Goal: Information Seeking & Learning: Check status

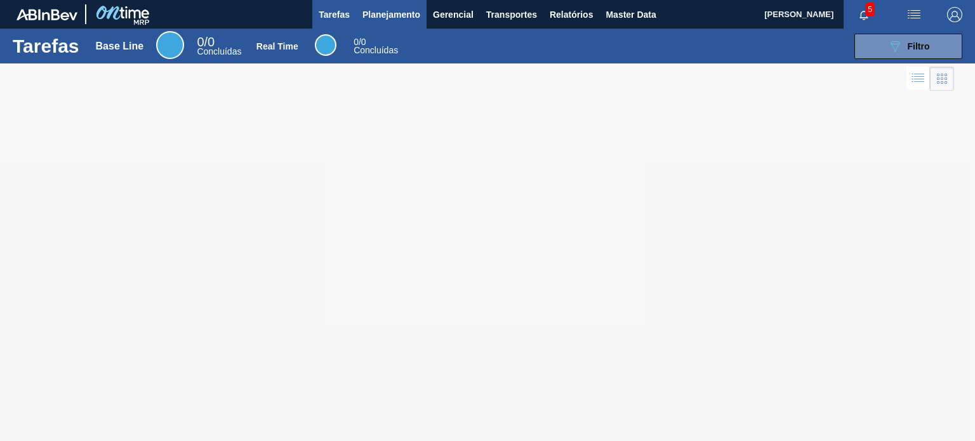
click at [393, 15] on span "Planejamento" at bounding box center [392, 14] width 58 height 15
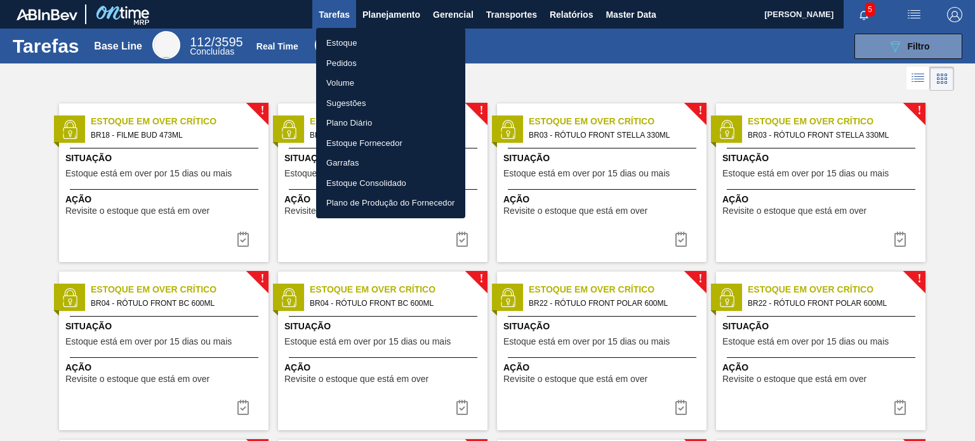
click at [384, 33] on li "Estoque" at bounding box center [390, 43] width 149 height 20
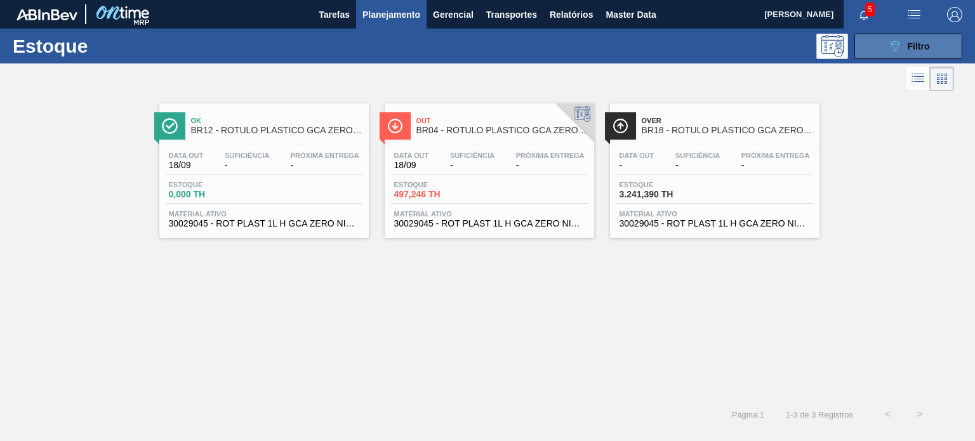
click at [898, 46] on icon "089F7B8B-B2A5-4AFE-B5C0-19BA573D28AC" at bounding box center [895, 46] width 15 height 15
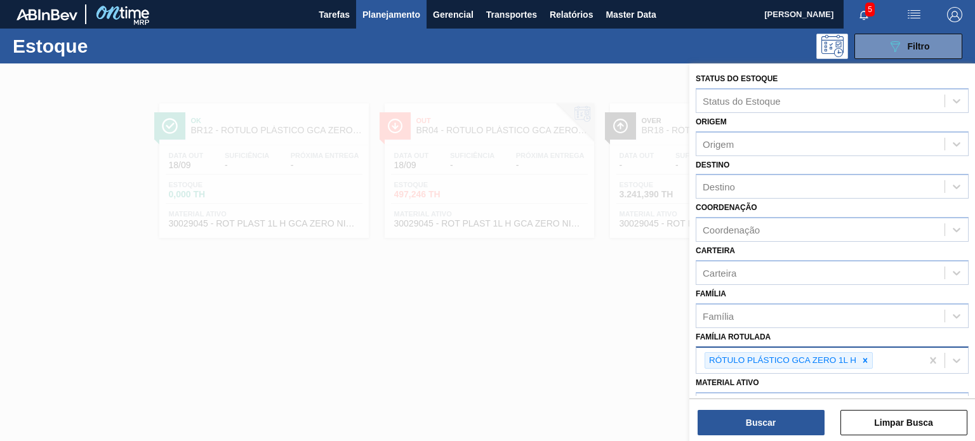
click at [865, 353] on div at bounding box center [865, 361] width 14 height 16
paste Rotulada "ROT PLAST. 1.5L AH PC BLACK"
type Rotulada "ROT PLAST. 1.5L AH PC BLACK"
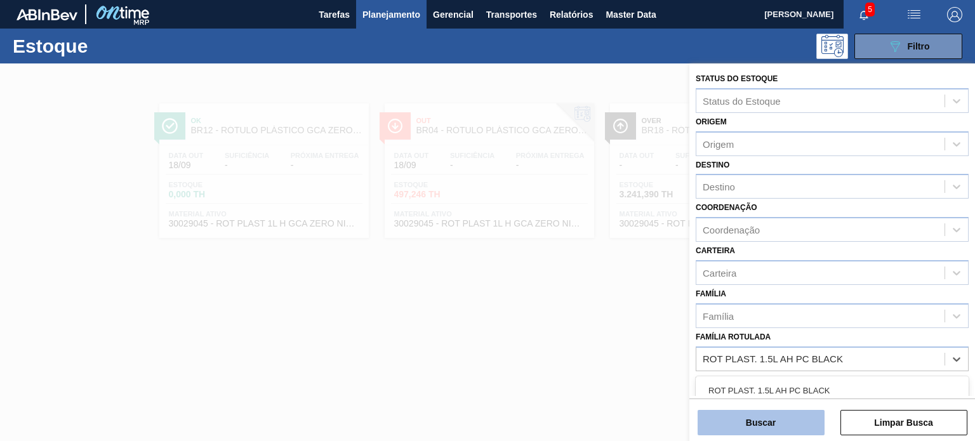
drag, startPoint x: 846, startPoint y: 373, endPoint x: 803, endPoint y: 417, distance: 61.1
click at [831, 383] on div "ROT PLAST. 1.5L AH PC BLACK" at bounding box center [832, 390] width 273 height 23
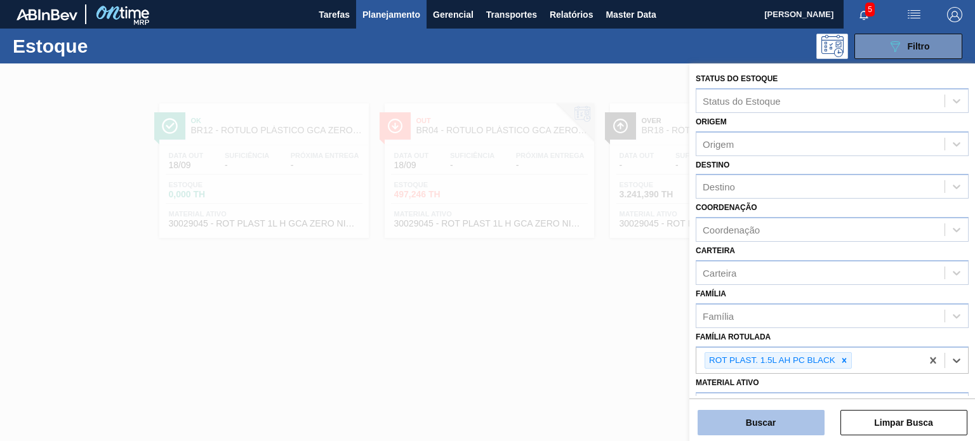
click at [803, 418] on button "Buscar" at bounding box center [761, 422] width 127 height 25
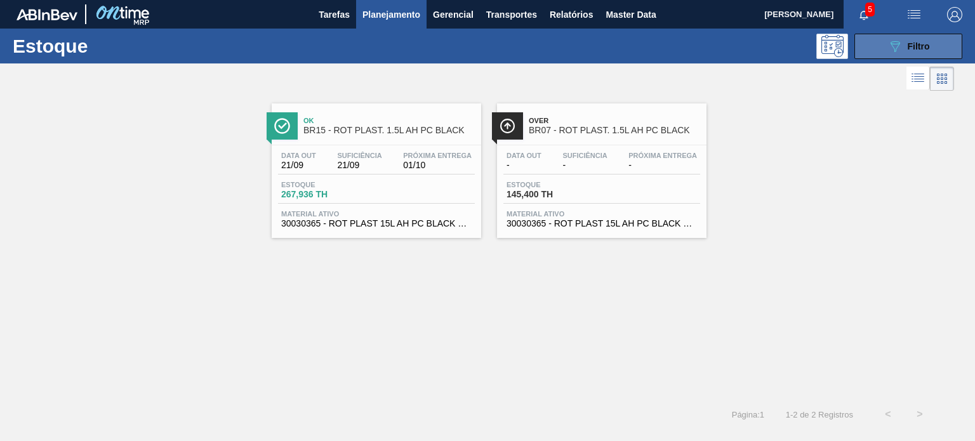
click at [871, 41] on button "089F7B8B-B2A5-4AFE-B5C0-19BA573D28AC Filtro" at bounding box center [909, 46] width 108 height 25
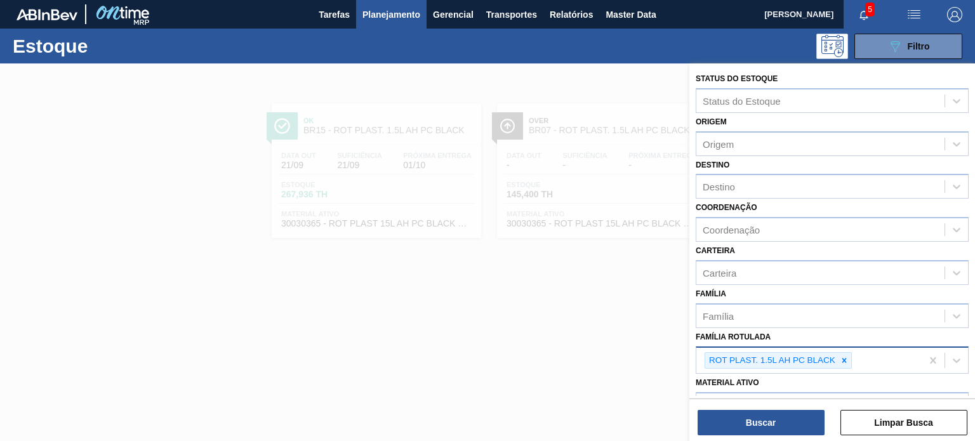
click at [847, 356] on icon at bounding box center [844, 360] width 9 height 9
type Rotulada "gca 2l h"
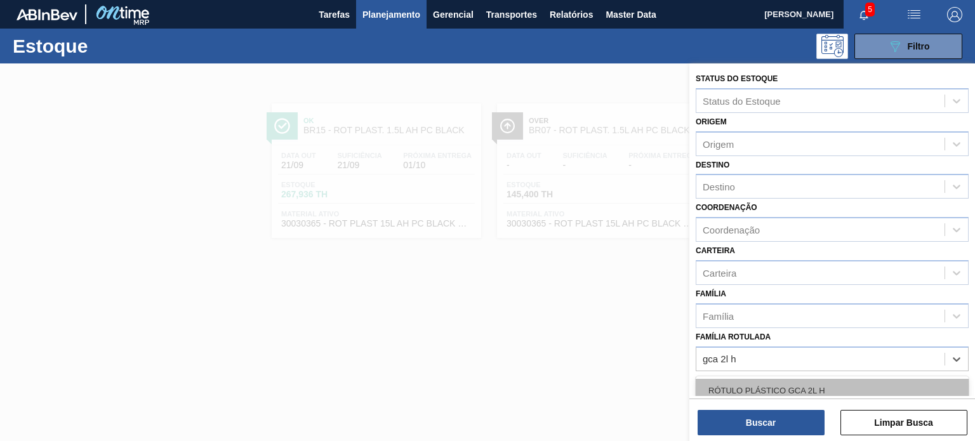
click at [858, 392] on div "RÓTULO PLÁSTICO GCA 2L H" at bounding box center [832, 390] width 273 height 23
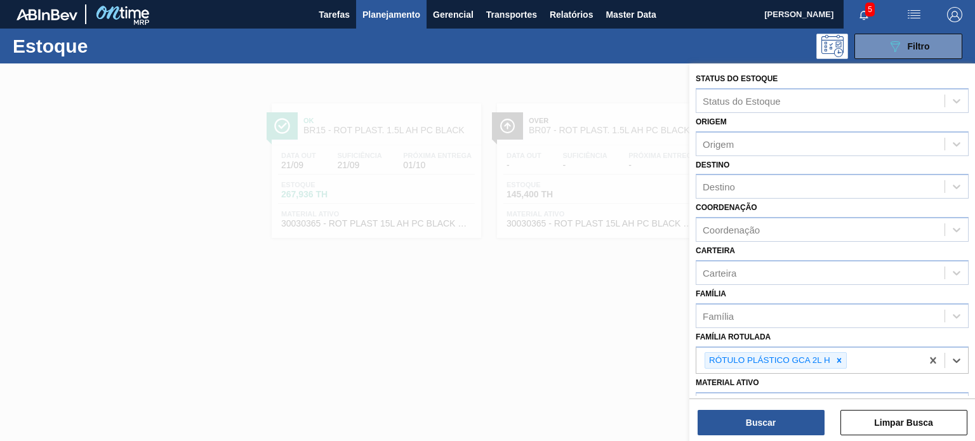
click at [827, 410] on div "Buscar Limpar Busca" at bounding box center [833, 417] width 286 height 36
click at [808, 411] on button "Buscar" at bounding box center [761, 422] width 127 height 25
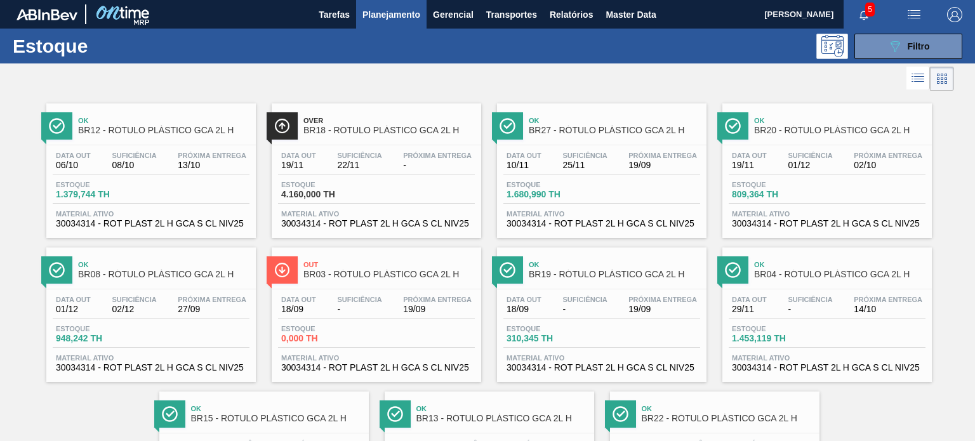
click at [884, 63] on div "Estoque 089F7B8B-B2A5-4AFE-B5C0-19BA573D28AC Filtro" at bounding box center [487, 46] width 975 height 35
click at [881, 54] on button "089F7B8B-B2A5-4AFE-B5C0-19BA573D28AC Filtro" at bounding box center [909, 46] width 108 height 25
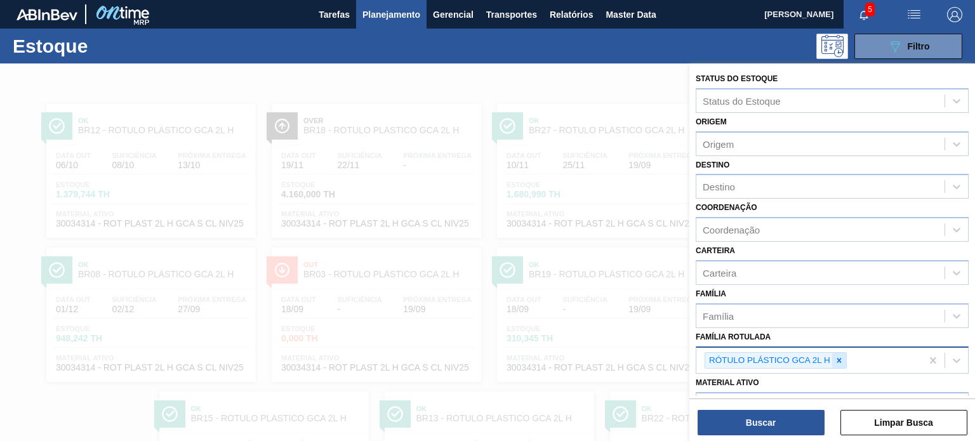
click at [833, 355] on div at bounding box center [839, 361] width 14 height 16
paste Rotulada "ROT PLAST. 1.5L AH PC BLACK"
type Rotulada "ROT PLAST. 1.5L AH PC BLACK"
click at [804, 382] on div "ROT PLAST. 1.5L AH PC BLACK" at bounding box center [832, 390] width 273 height 23
click at [789, 422] on button "Buscar" at bounding box center [761, 422] width 127 height 25
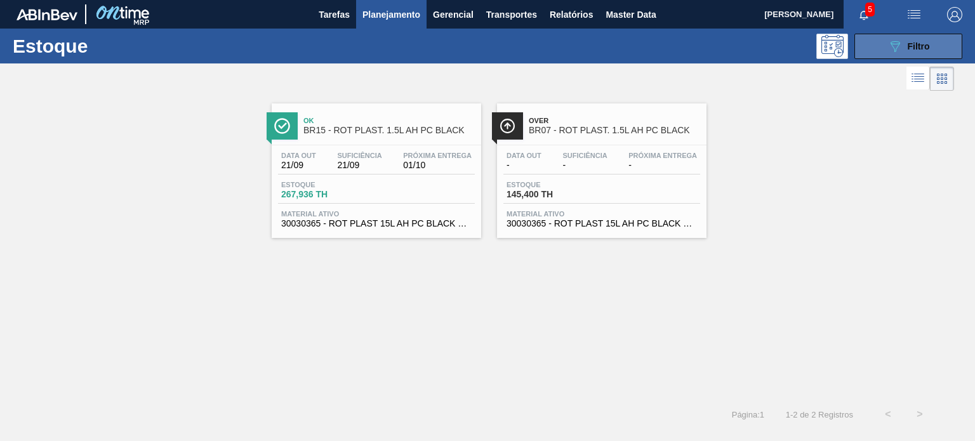
click at [864, 36] on button "089F7B8B-B2A5-4AFE-B5C0-19BA573D28AC Filtro" at bounding box center [909, 46] width 108 height 25
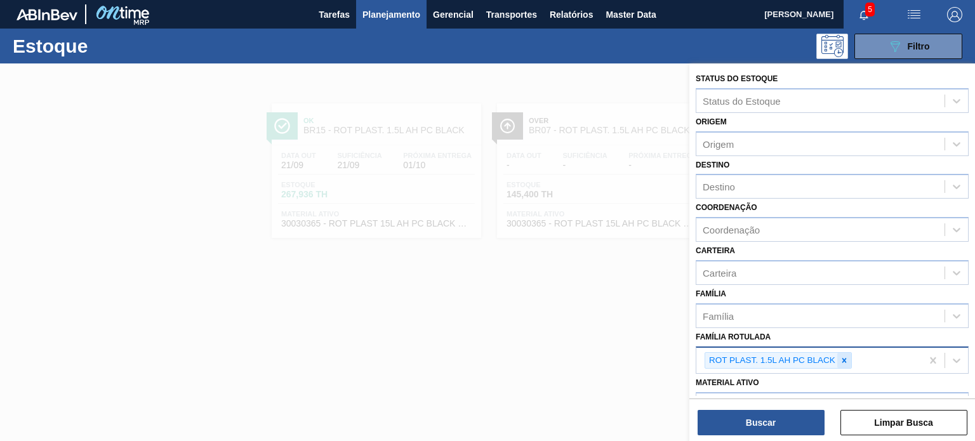
click at [846, 363] on div at bounding box center [844, 361] width 14 height 16
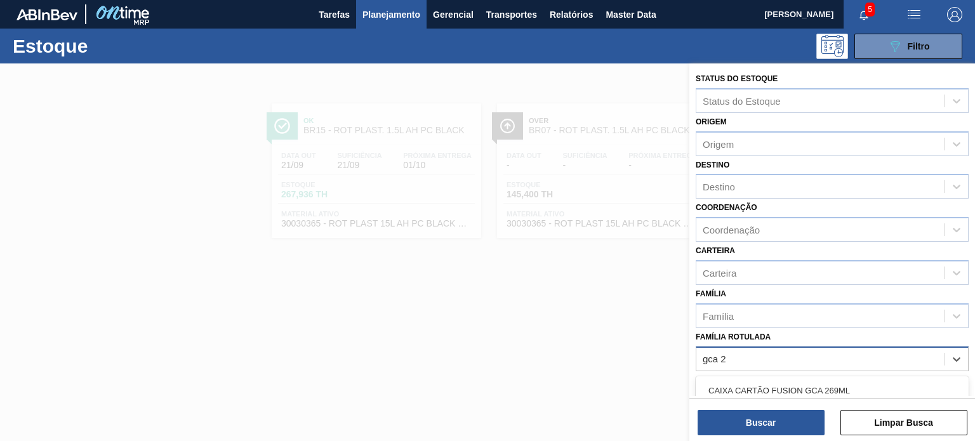
type Rotulada "gca 2l"
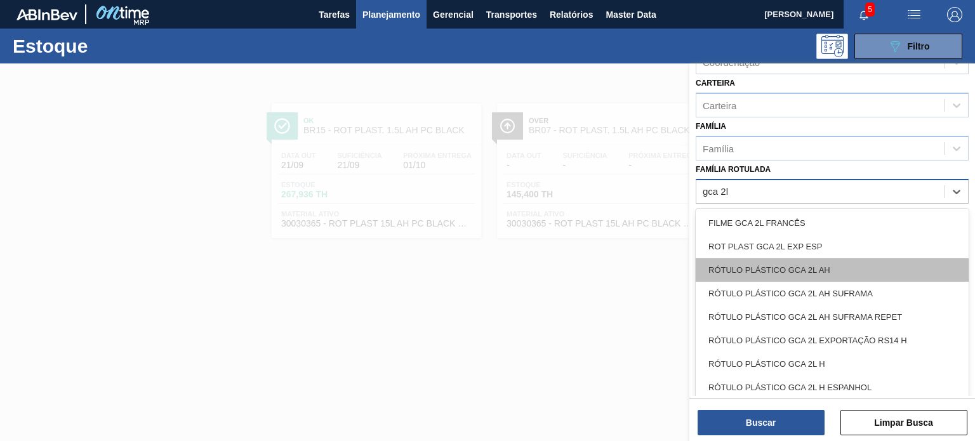
click at [822, 264] on div "RÓTULO PLÁSTICO GCA 2L AH" at bounding box center [832, 269] width 273 height 23
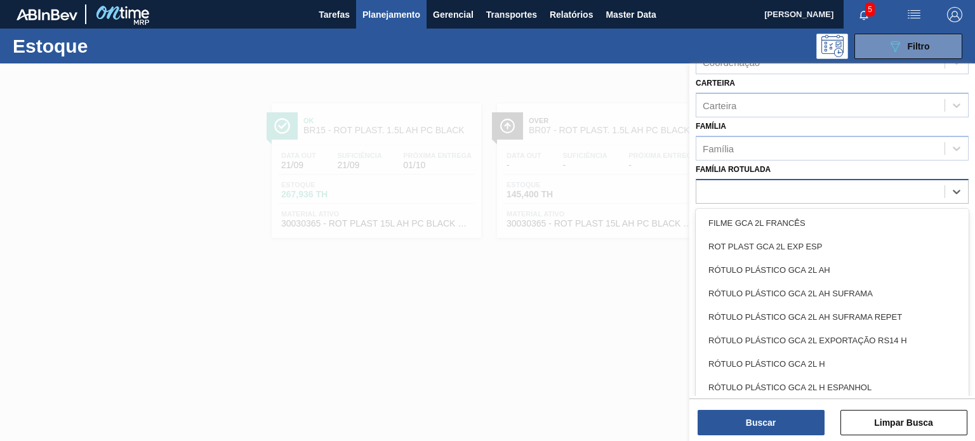
scroll to position [164, 0]
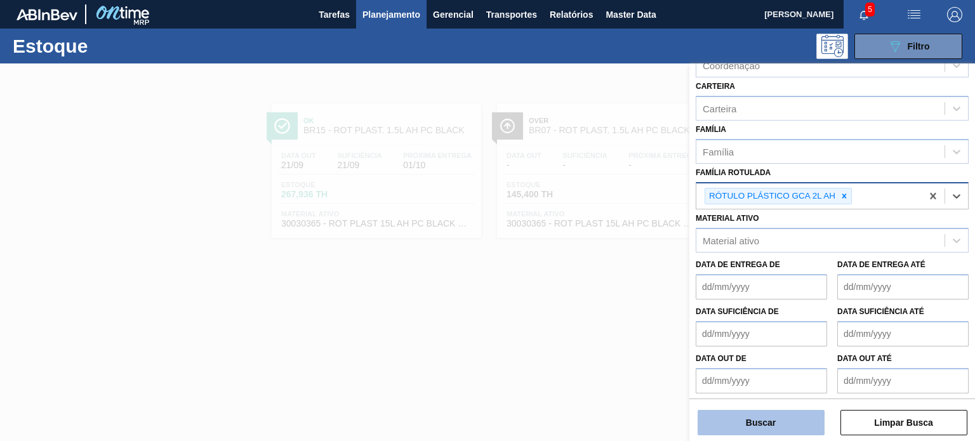
click at [800, 427] on button "Buscar" at bounding box center [761, 422] width 127 height 25
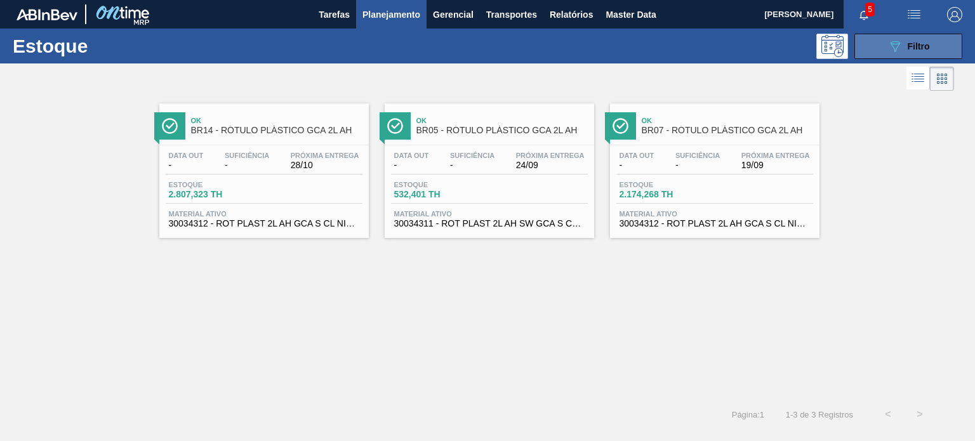
click at [909, 41] on span "Filtro" at bounding box center [919, 46] width 22 height 10
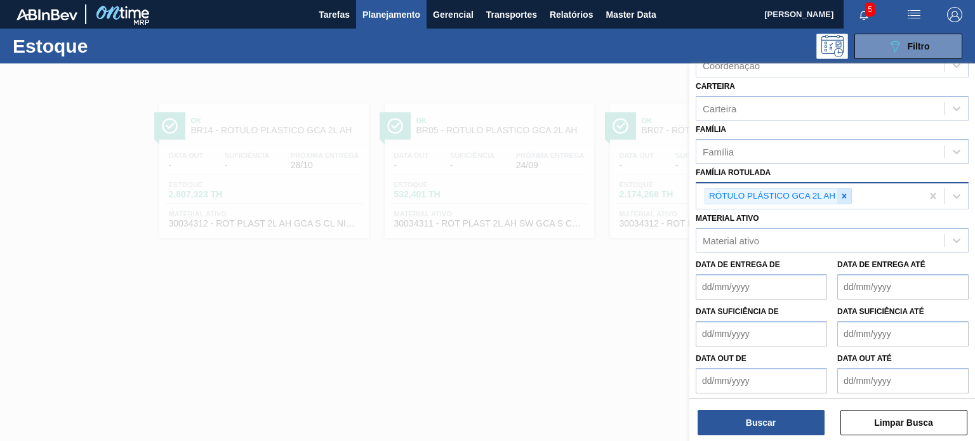
click at [841, 195] on icon at bounding box center [844, 196] width 9 height 9
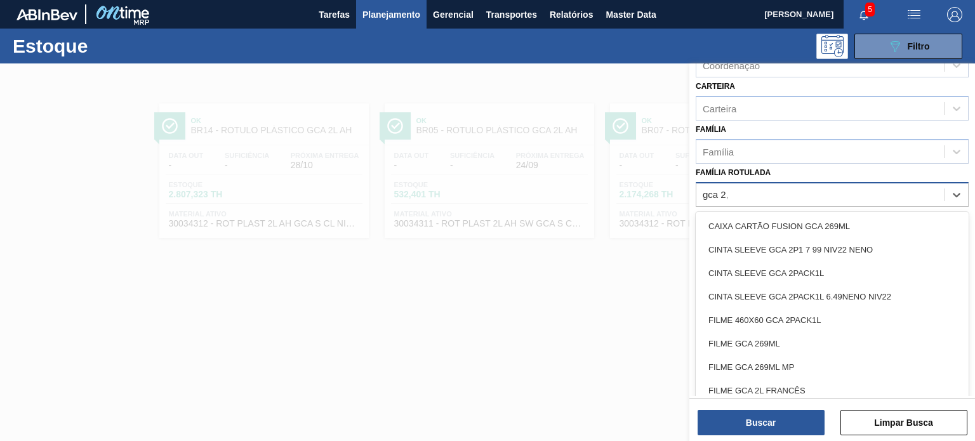
scroll to position [162, 0]
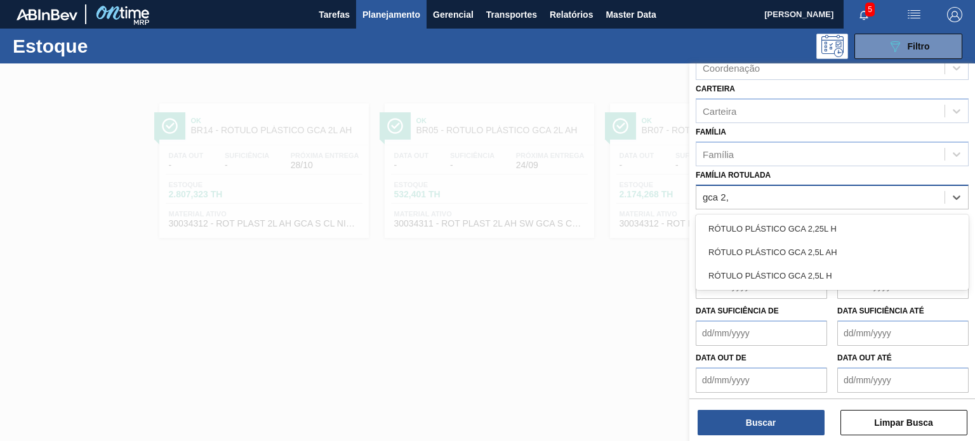
type Rotulada "gca 2,5"
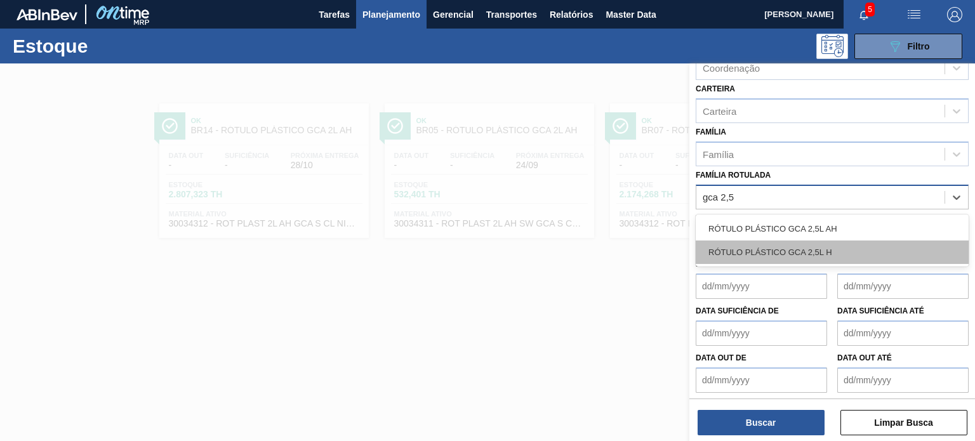
click at [817, 246] on div "RÓTULO PLÁSTICO GCA 2,5L H" at bounding box center [832, 252] width 273 height 23
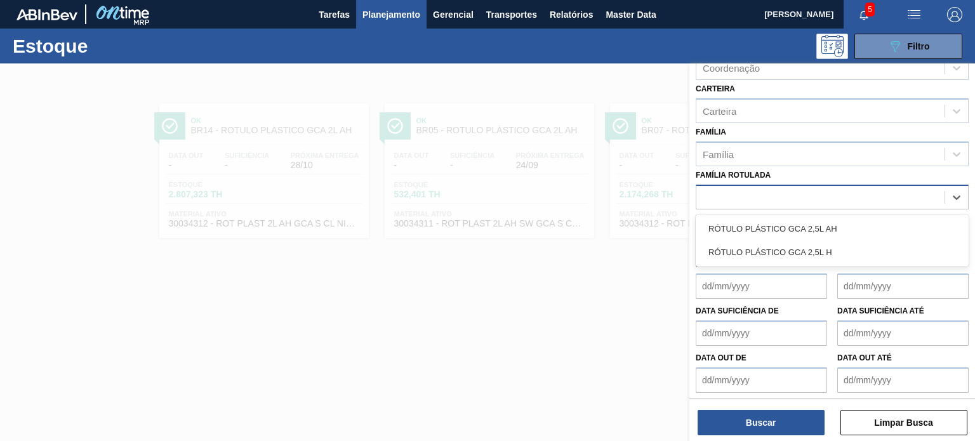
scroll to position [164, 0]
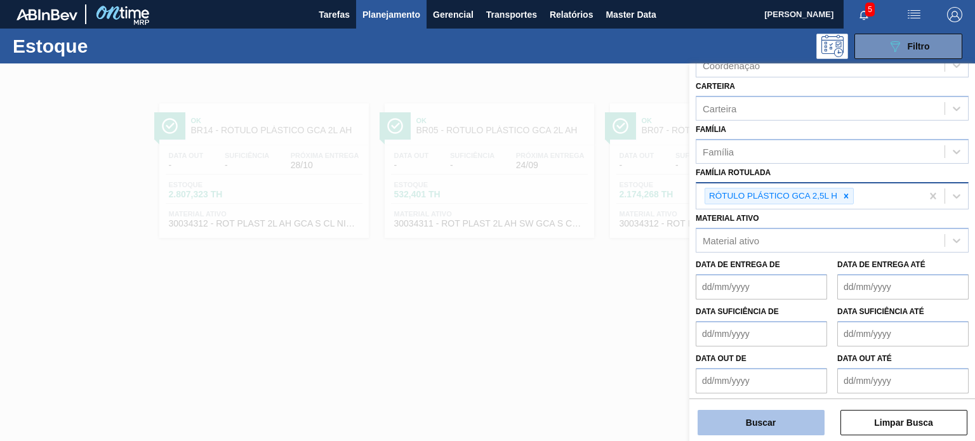
click at [791, 421] on button "Buscar" at bounding box center [761, 422] width 127 height 25
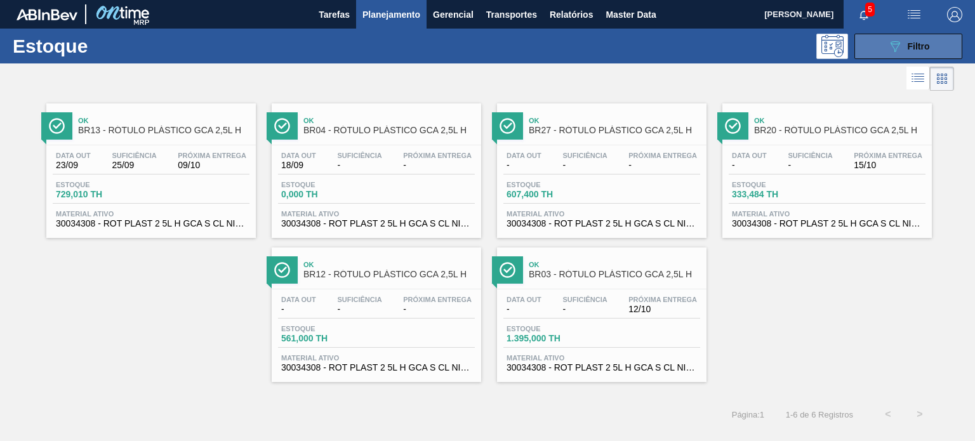
click at [909, 48] on span "Filtro" at bounding box center [919, 46] width 22 height 10
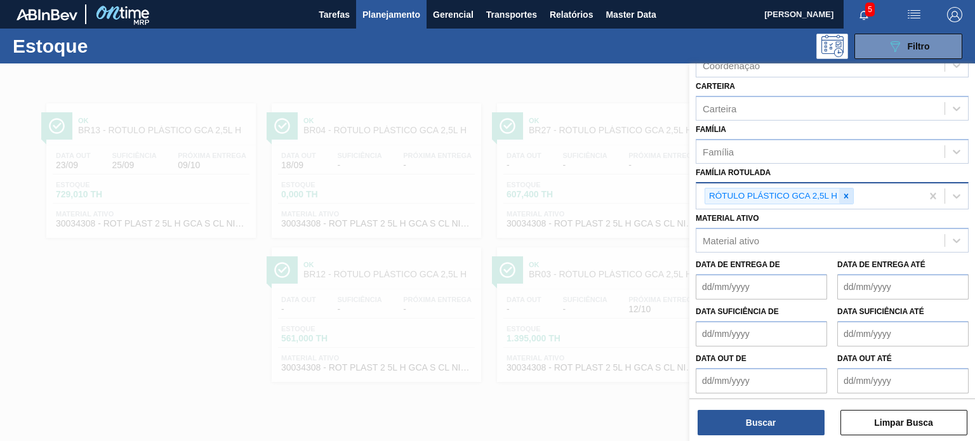
click at [845, 196] on icon at bounding box center [846, 196] width 9 height 9
paste Rotulada "FILME STRETCH 23MICRA"
type Rotulada "FILME STRETCH 23MICRA"
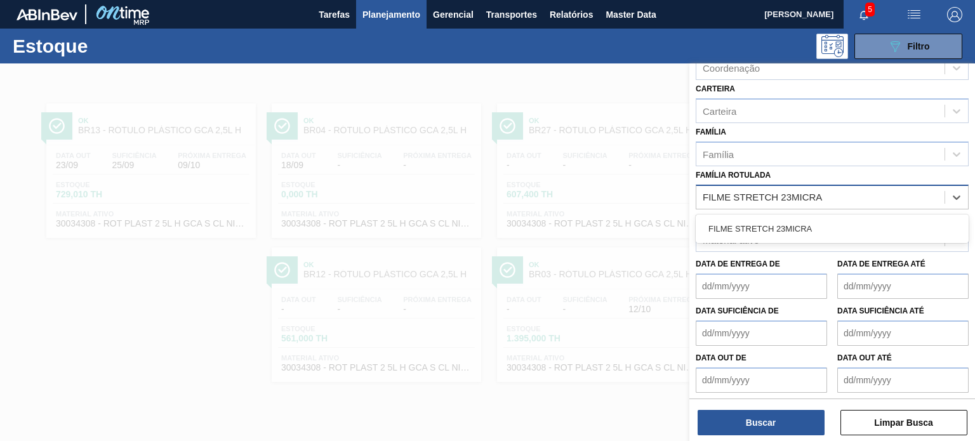
click at [813, 223] on div "FILME STRETCH 23MICRA" at bounding box center [832, 228] width 273 height 23
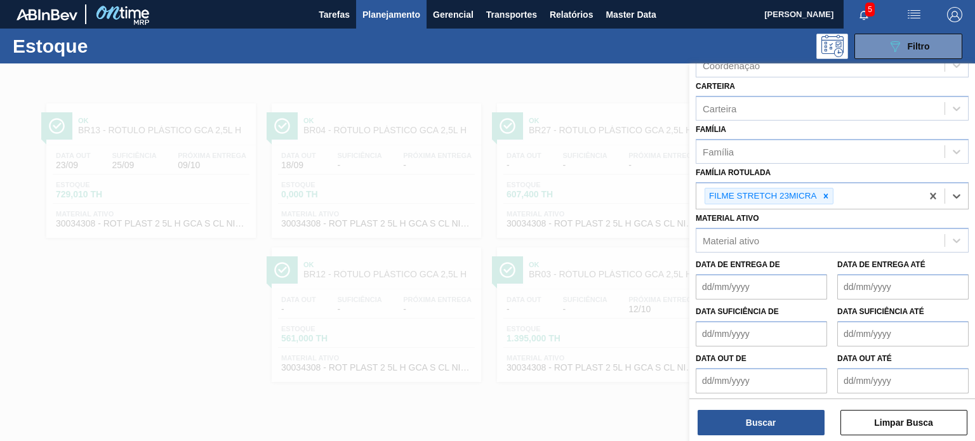
click at [770, 403] on div "Buscar Limpar Busca" at bounding box center [833, 417] width 286 height 36
drag, startPoint x: 764, startPoint y: 410, endPoint x: 754, endPoint y: 404, distance: 11.9
click at [765, 409] on div "Buscar Limpar Busca" at bounding box center [833, 417] width 286 height 36
click at [761, 421] on button "Buscar" at bounding box center [761, 422] width 127 height 25
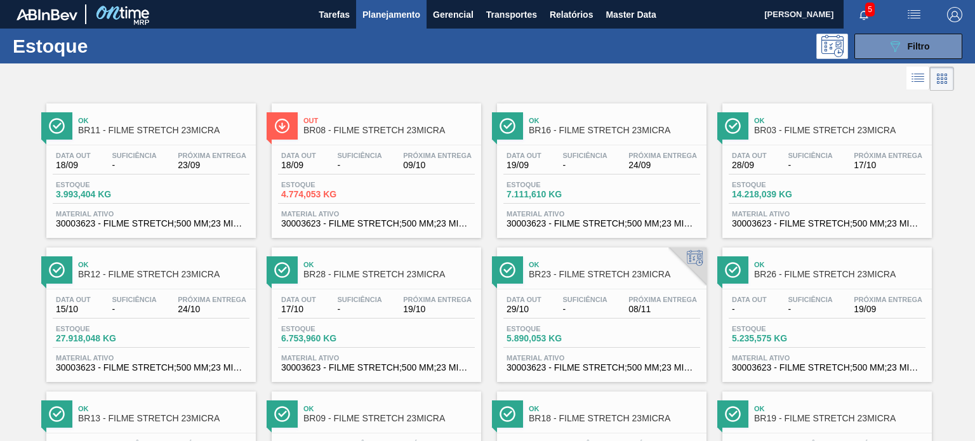
click at [331, 162] on div "Data out 18/09 Suficiência - Próxima Entrega 09/10" at bounding box center [376, 163] width 197 height 23
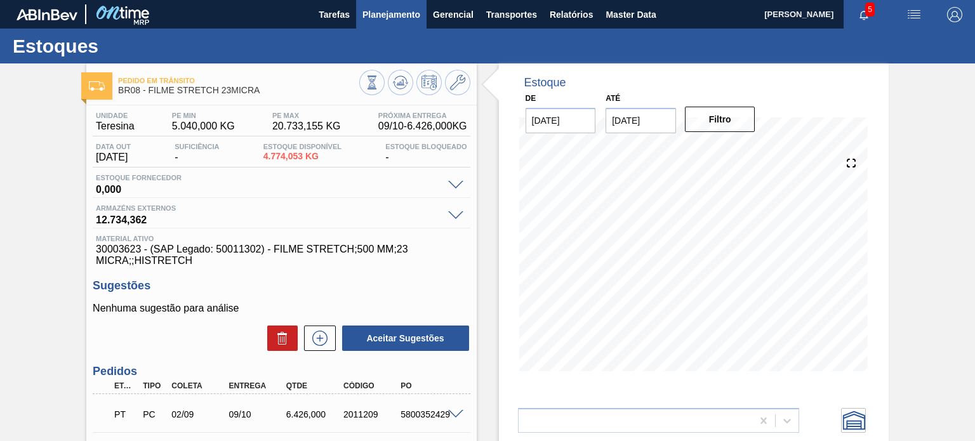
click at [371, 21] on span "Planejamento" at bounding box center [392, 14] width 58 height 15
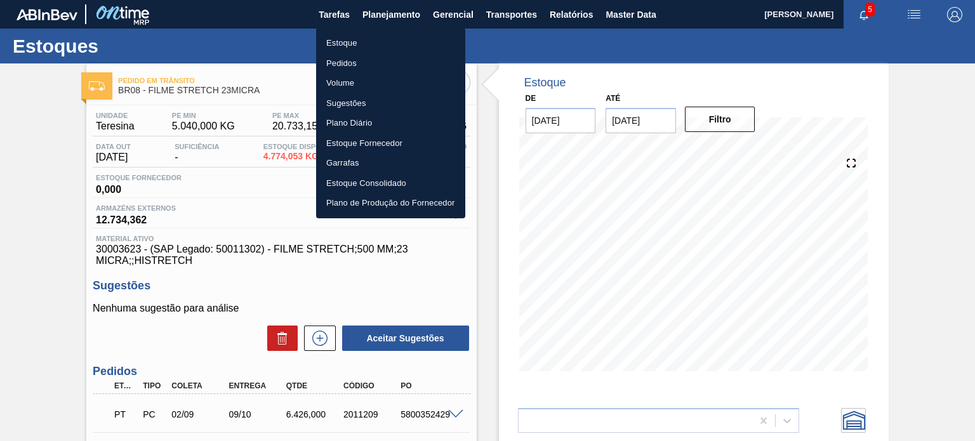
click at [342, 41] on li "Estoque" at bounding box center [390, 43] width 149 height 20
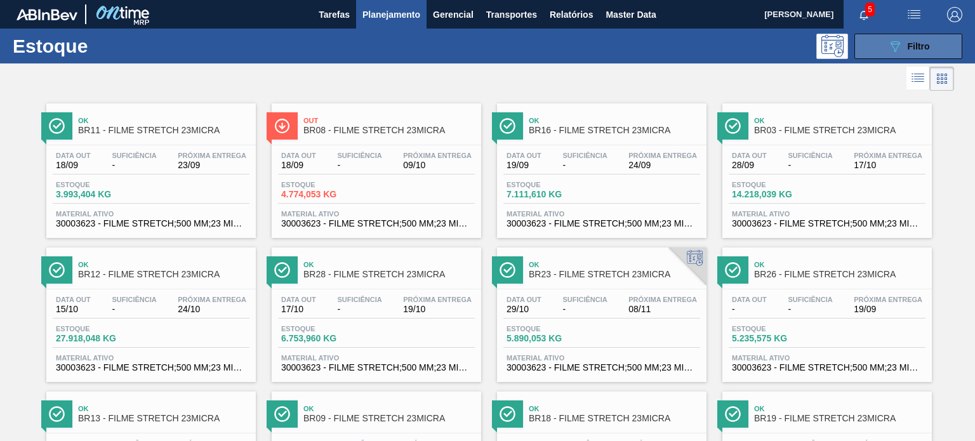
click at [932, 40] on button "089F7B8B-B2A5-4AFE-B5C0-19BA573D28AC Filtro" at bounding box center [909, 46] width 108 height 25
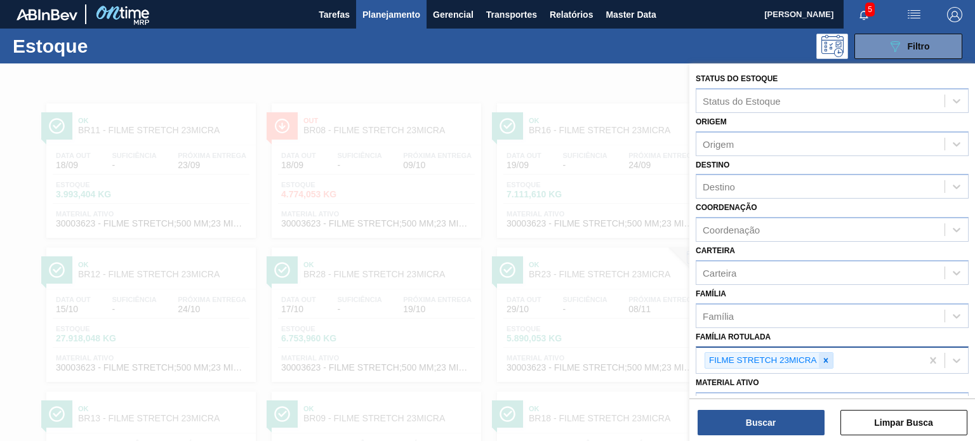
click at [828, 353] on div at bounding box center [826, 361] width 14 height 16
paste Rotulada "FILME SK 269ML"
type Rotulada "FILME SK 269ML"
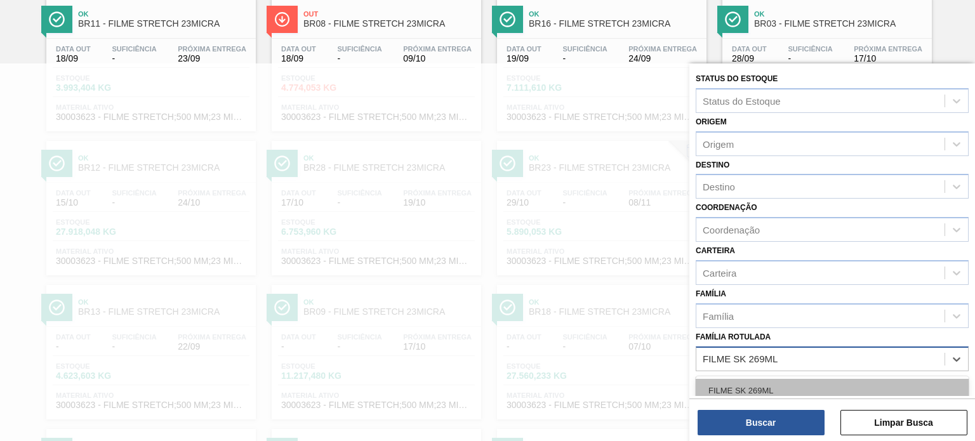
click at [795, 393] on div "FILME SK 269ML" at bounding box center [832, 390] width 273 height 23
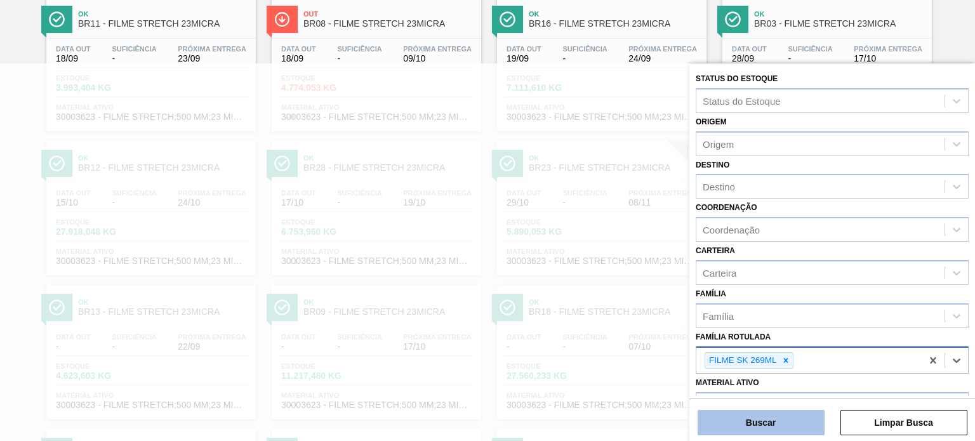
click at [782, 425] on button "Buscar" at bounding box center [761, 422] width 127 height 25
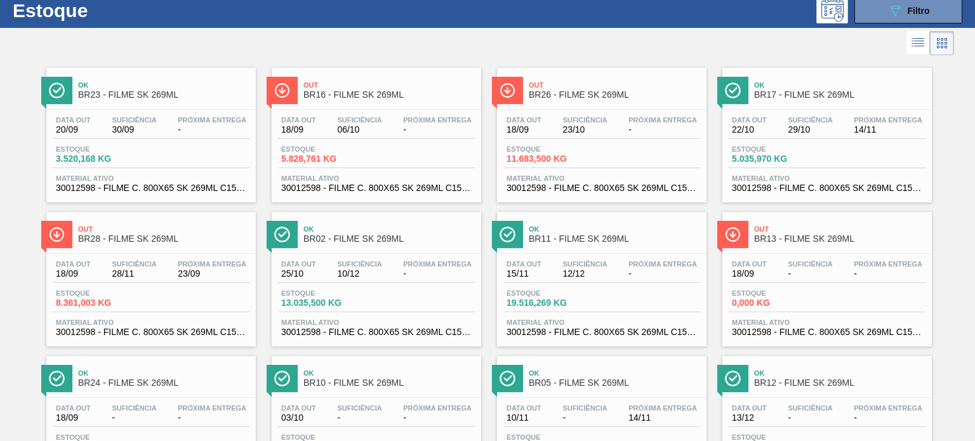
scroll to position [0, 0]
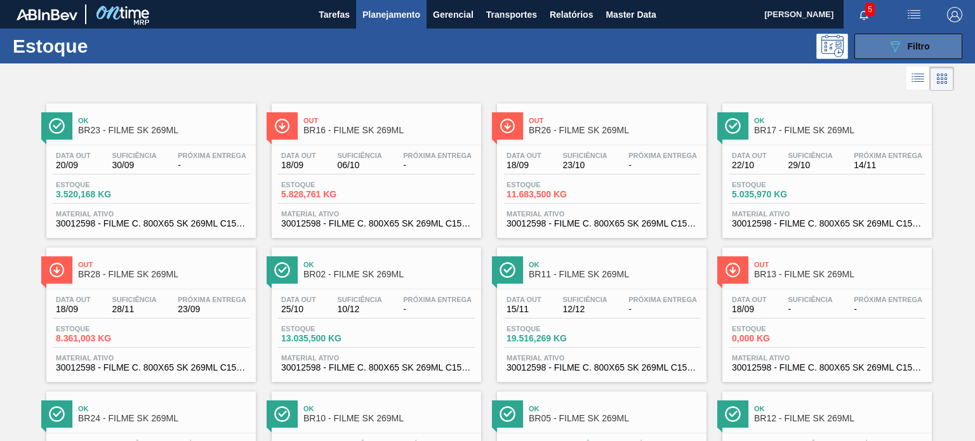
click at [876, 57] on button "089F7B8B-B2A5-4AFE-B5C0-19BA573D28AC Filtro" at bounding box center [909, 46] width 108 height 25
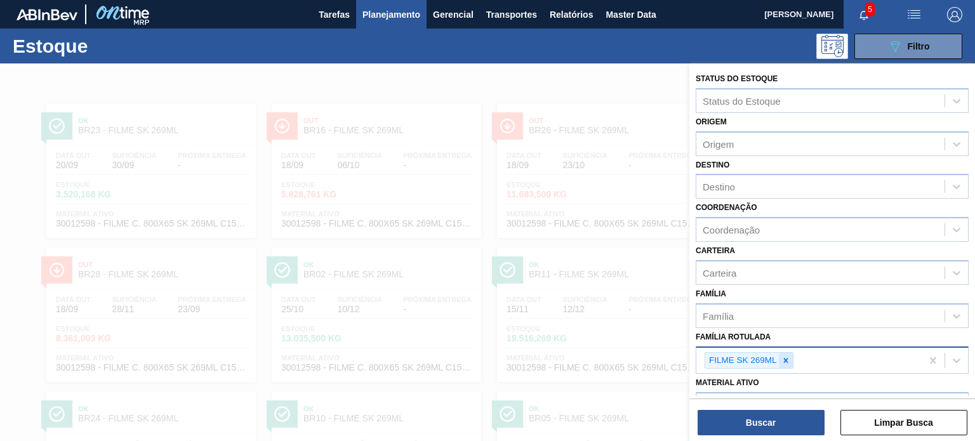
click at [784, 356] on icon at bounding box center [786, 360] width 9 height 9
paste Rotulada "FILME STRETCH 23MICRA"
type Rotulada "FILME STRETCH 23MICRA"
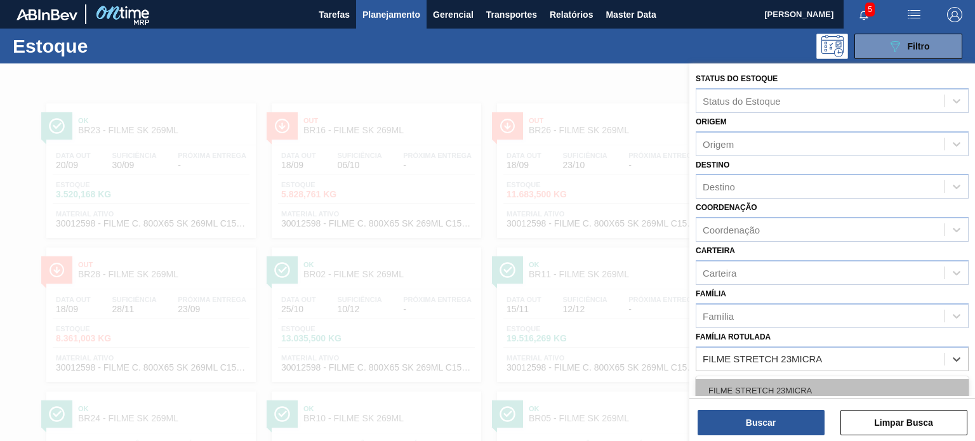
click at [770, 380] on div "FILME STRETCH 23MICRA" at bounding box center [832, 390] width 273 height 23
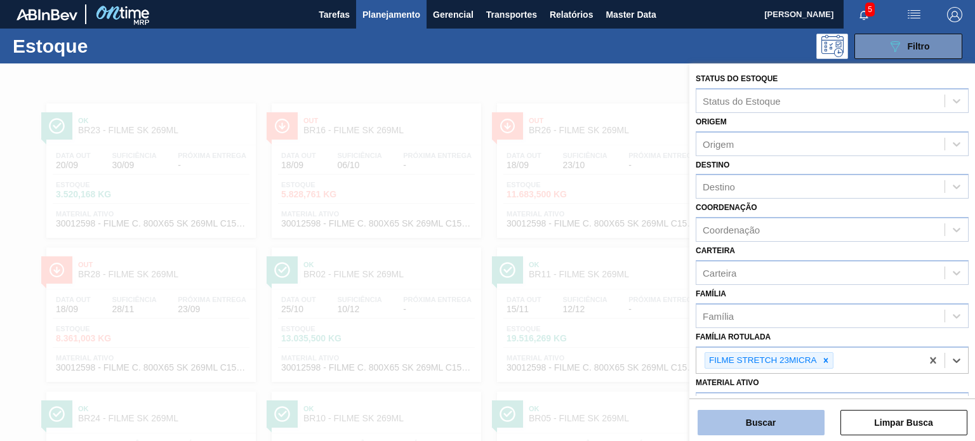
click at [771, 422] on button "Buscar" at bounding box center [761, 422] width 127 height 25
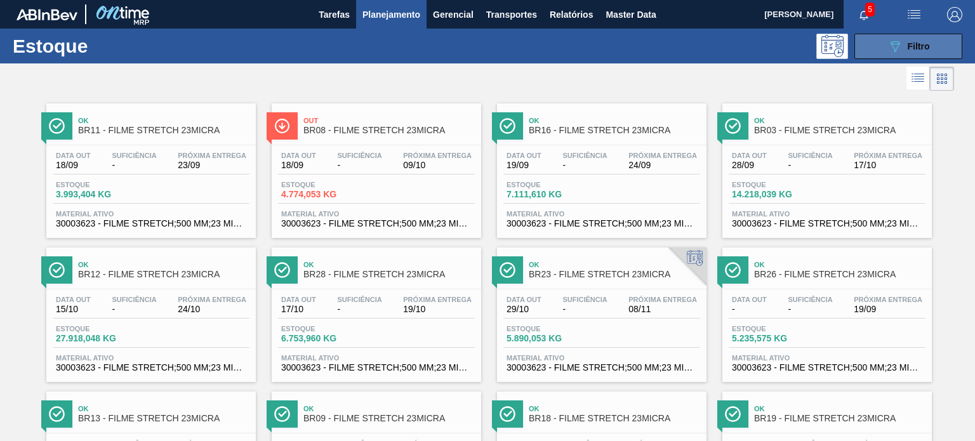
click at [932, 43] on button "089F7B8B-B2A5-4AFE-B5C0-19BA573D28AC Filtro" at bounding box center [909, 46] width 108 height 25
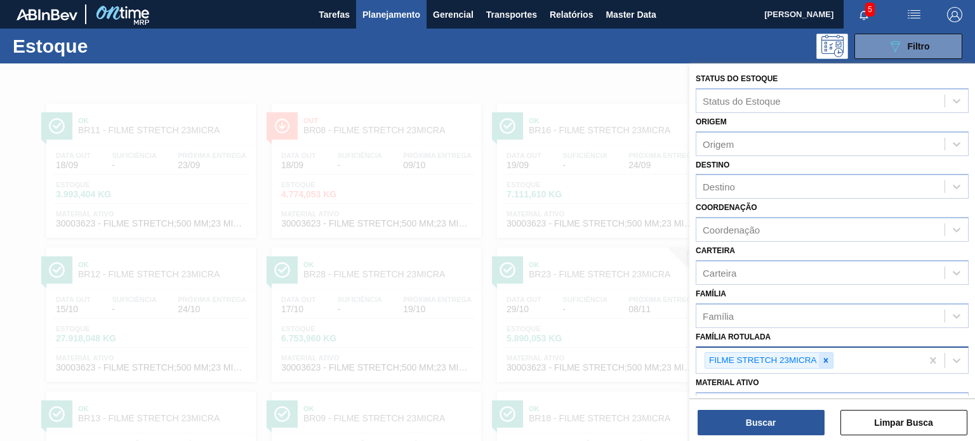
click at [820, 359] on div at bounding box center [826, 361] width 14 height 16
click at [823, 359] on div "Família Rotulada" at bounding box center [821, 359] width 248 height 18
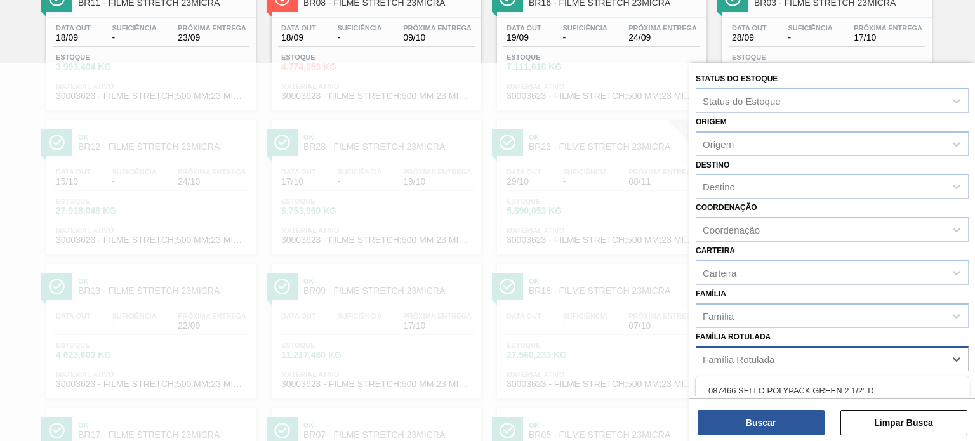
paste Rotulada "FILME STRETCH 27MICRA"
type Rotulada "FILME STRETCH 27MICRA"
click at [793, 380] on div "FILME STRETCH 27MICRA" at bounding box center [832, 390] width 273 height 23
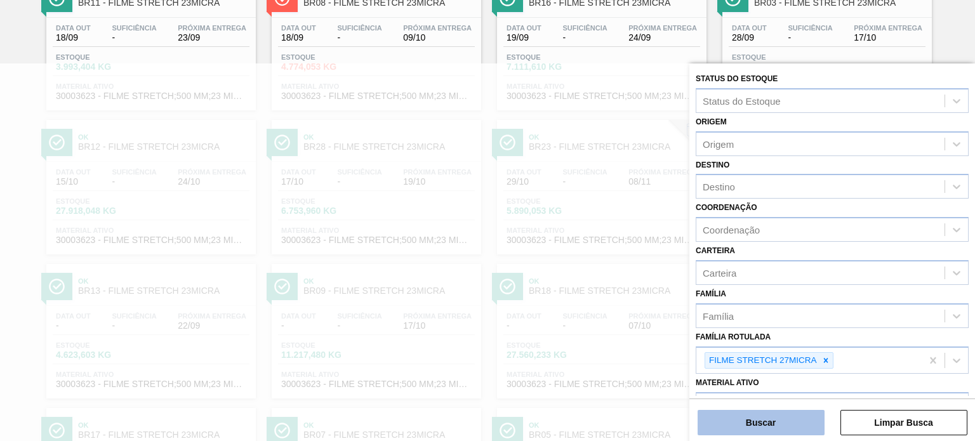
click at [791, 417] on button "Buscar" at bounding box center [761, 422] width 127 height 25
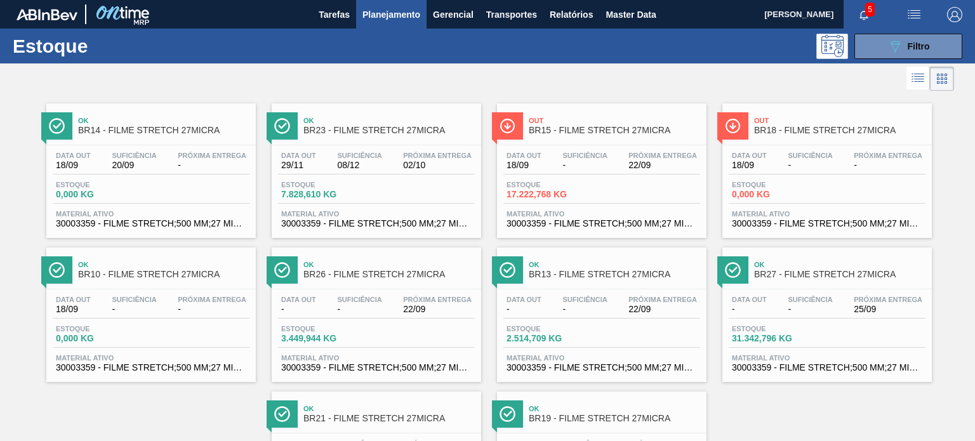
drag, startPoint x: 813, startPoint y: 155, endPoint x: 937, endPoint y: 112, distance: 130.9
click at [939, 112] on div "Ok BR14 - FILME STRETCH 27MICRA Data out 18/09 Suficiência 20/09 Próxima Entreg…" at bounding box center [487, 310] width 975 height 432
click at [855, 43] on button "089F7B8B-B2A5-4AFE-B5C0-19BA573D28AC Filtro" at bounding box center [909, 46] width 108 height 25
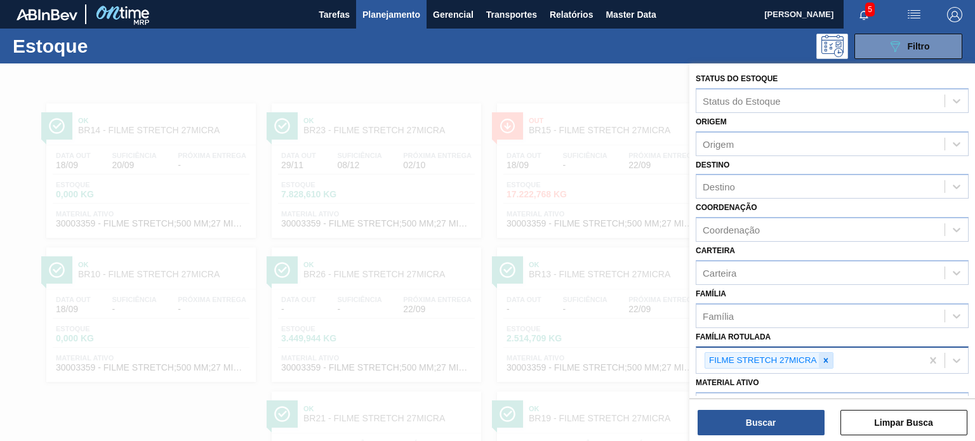
click at [825, 353] on div at bounding box center [826, 361] width 14 height 16
paste Rotulada "FILME SK 269ML"
type Rotulada "FILME SK 269ML"
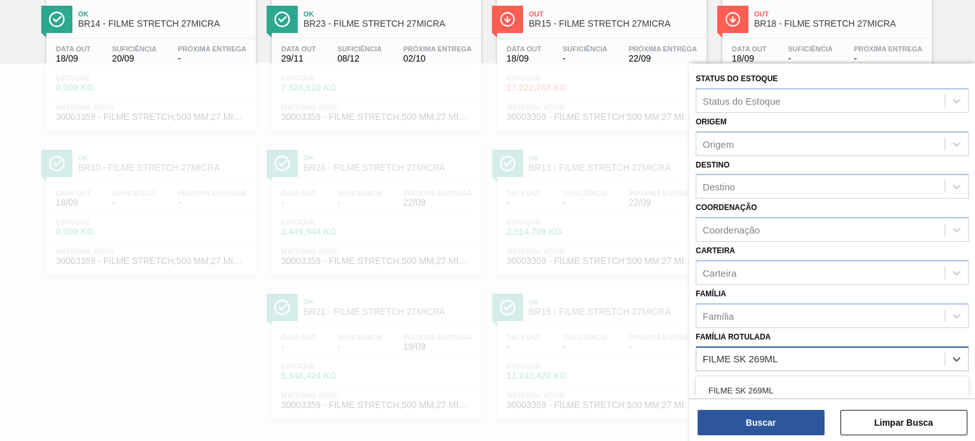
click at [805, 380] on div "FILME SK 269ML" at bounding box center [832, 390] width 273 height 23
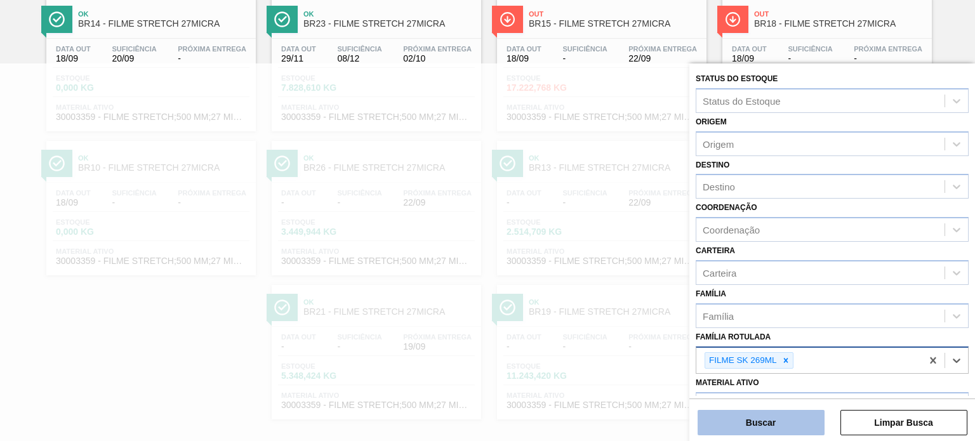
click at [780, 420] on button "Buscar" at bounding box center [761, 422] width 127 height 25
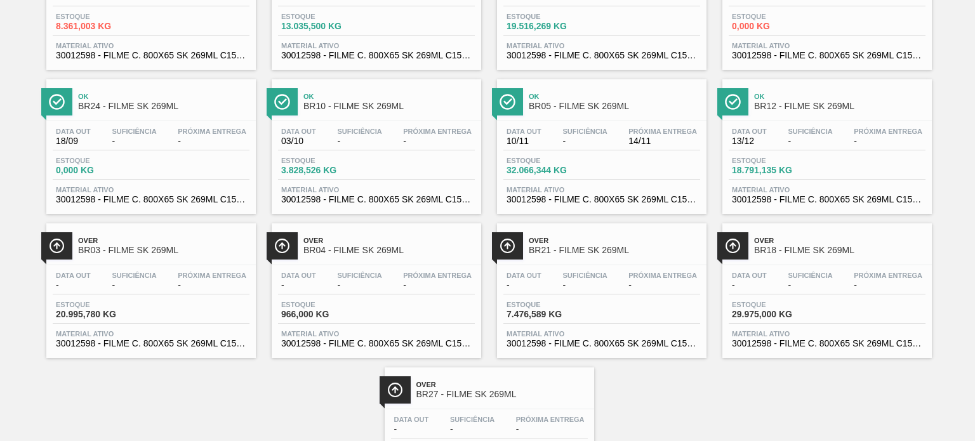
scroll to position [381, 0]
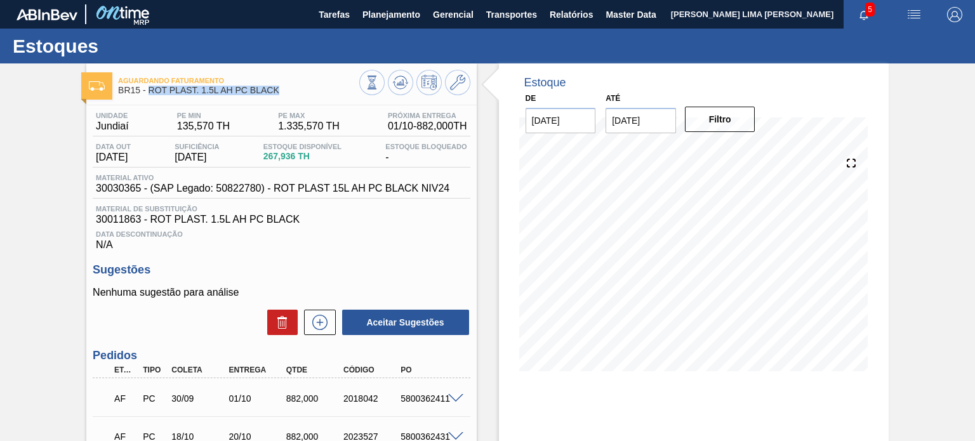
drag, startPoint x: 284, startPoint y: 90, endPoint x: 149, endPoint y: 95, distance: 135.3
click at [149, 95] on span "BR15 - ROT PLAST. 1.5L AH PC BLACK" at bounding box center [238, 91] width 241 height 10
copy span "ROT PLAST. 1.5L AH PC BLACK"
click at [411, 215] on span "30011863 - ROT PLAST. 1.5L AH PC BLACK" at bounding box center [281, 219] width 371 height 11
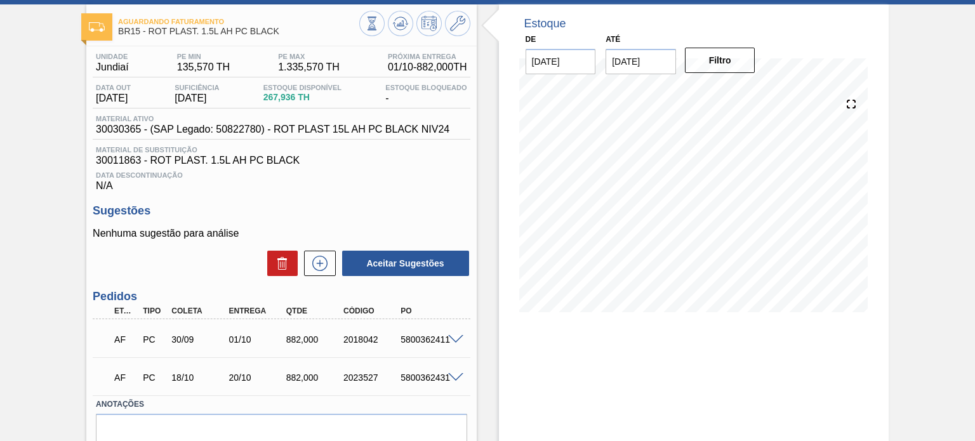
scroll to position [117, 0]
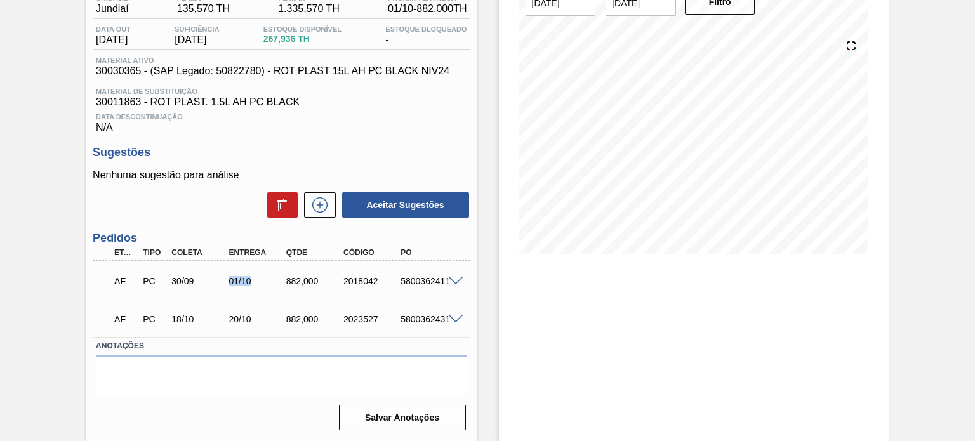
drag, startPoint x: 229, startPoint y: 279, endPoint x: 265, endPoint y: 276, distance: 36.3
click at [265, 276] on div "01/10" at bounding box center [257, 281] width 63 height 10
click at [250, 277] on div "01/10" at bounding box center [257, 281] width 63 height 10
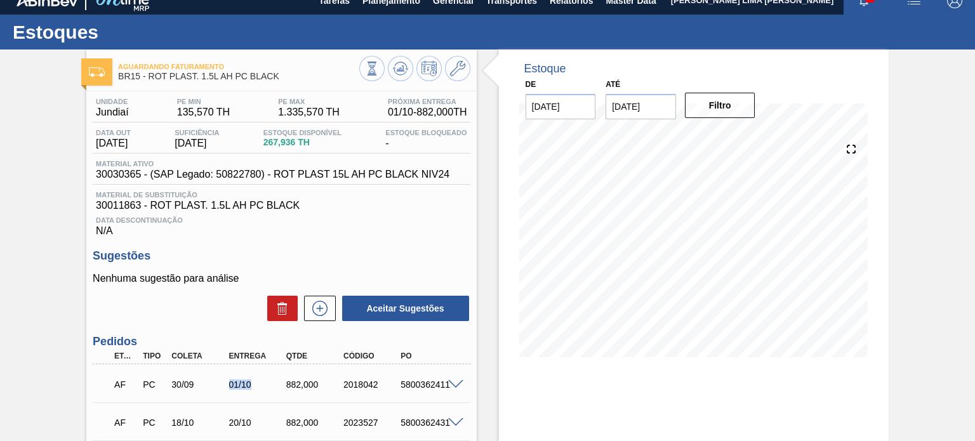
scroll to position [0, 0]
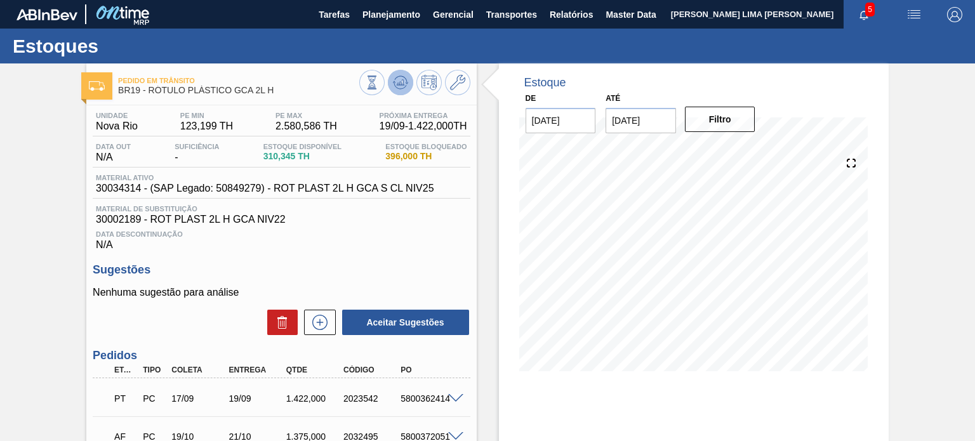
click at [404, 87] on icon at bounding box center [400, 82] width 15 height 15
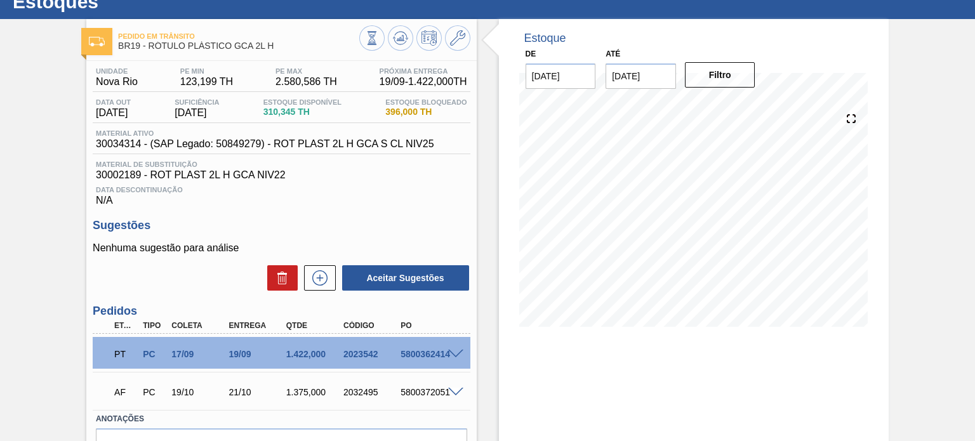
scroll to position [63, 0]
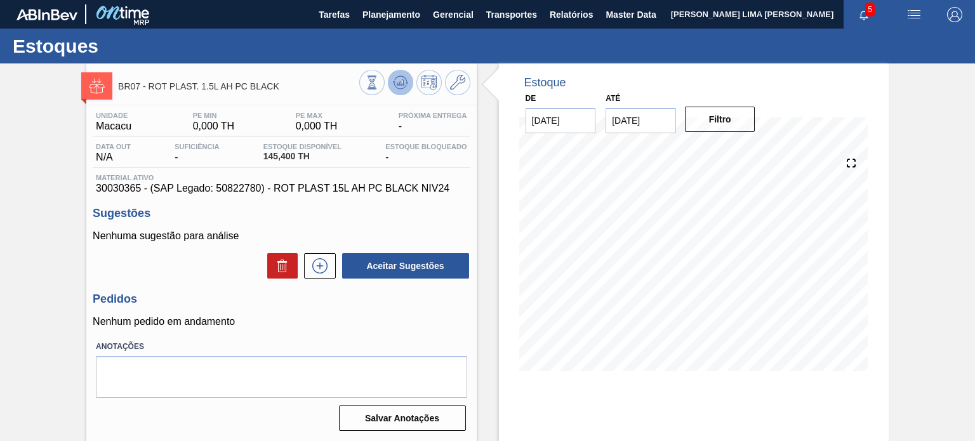
click at [408, 88] on button at bounding box center [400, 82] width 25 height 25
click at [431, 114] on span "Próxima Entrega" at bounding box center [433, 116] width 69 height 8
click at [126, 189] on span "30030365 - (SAP Legado: 50822780) - ROT PLAST 15L AH PC BLACK NIV24" at bounding box center [281, 188] width 371 height 11
copy span "30030365"
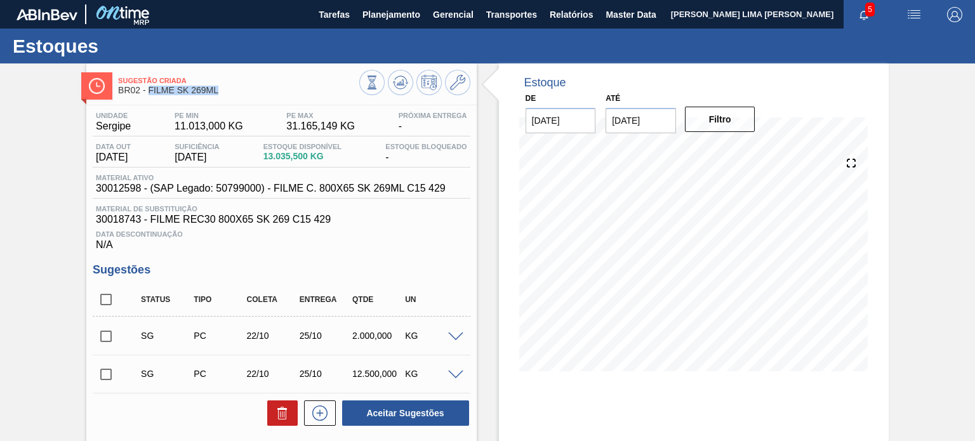
drag, startPoint x: 236, startPoint y: 88, endPoint x: 149, endPoint y: 91, distance: 87.0
click at [149, 91] on span "BR02 - FILME SK 269ML" at bounding box center [238, 91] width 241 height 10
copy span "FILME SK 269ML"
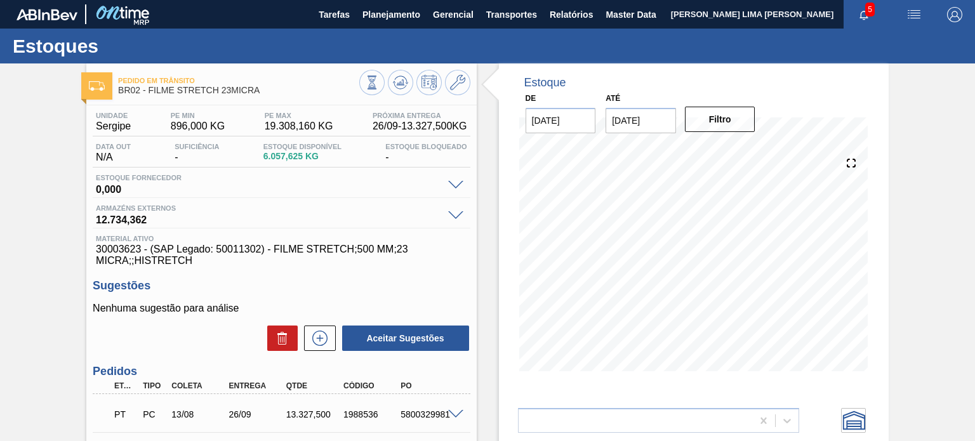
click at [178, 127] on span "896,000 KG" at bounding box center [198, 126] width 54 height 11
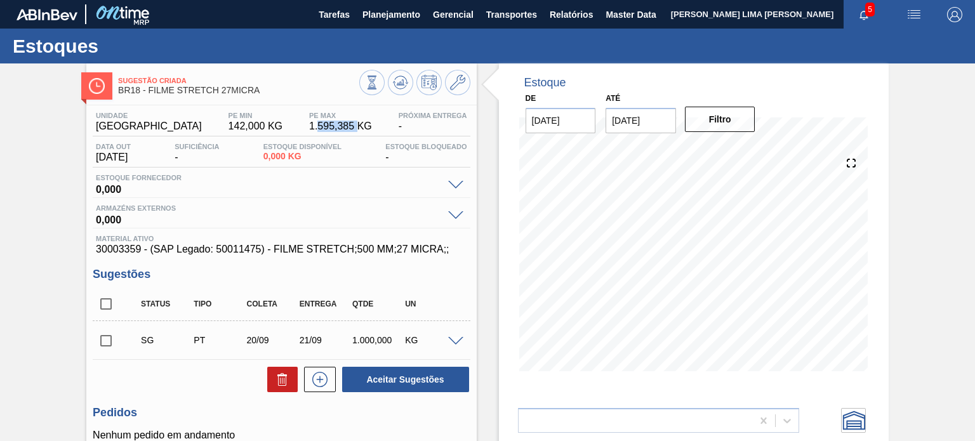
drag, startPoint x: 300, startPoint y: 131, endPoint x: 340, endPoint y: 127, distance: 40.2
click at [340, 127] on span "1.595,385 KG" at bounding box center [340, 126] width 63 height 11
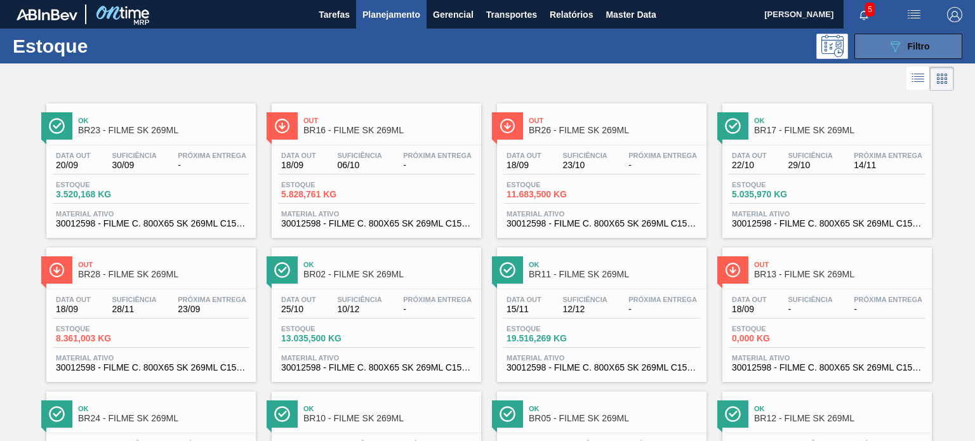
click at [871, 37] on button "089F7B8B-B2A5-4AFE-B5C0-19BA573D28AC Filtro" at bounding box center [909, 46] width 108 height 25
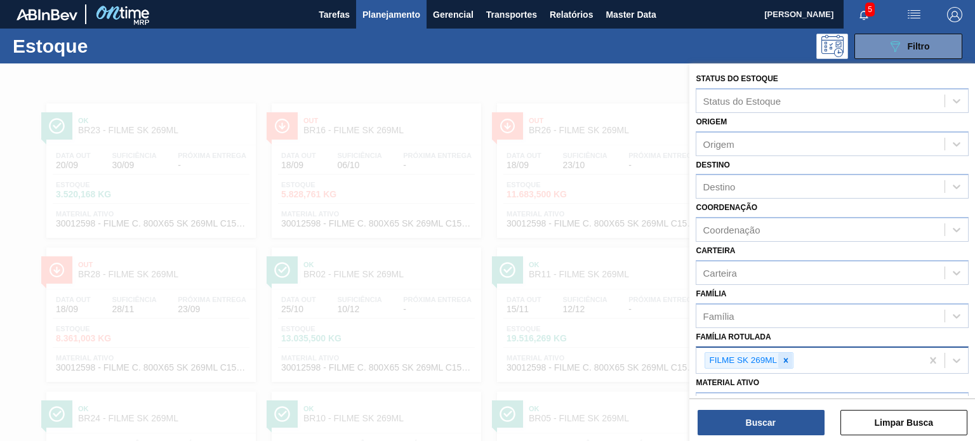
click at [787, 356] on icon at bounding box center [786, 360] width 9 height 9
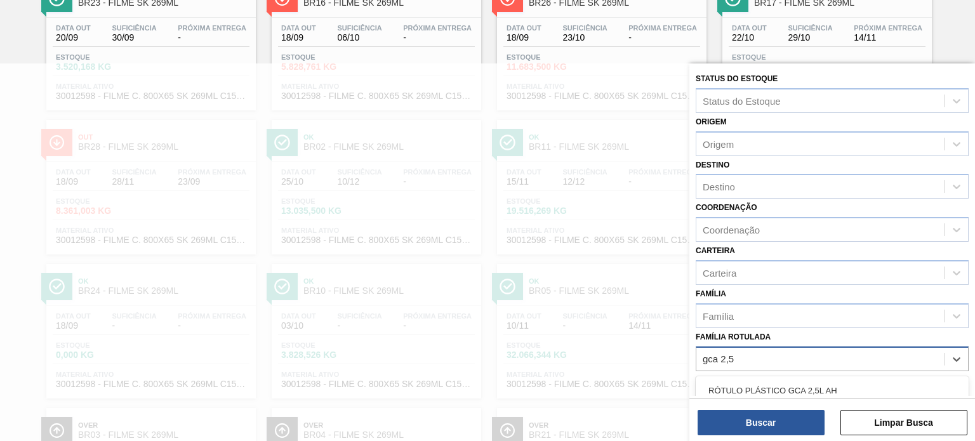
type Rotulada "gca 2,5l"
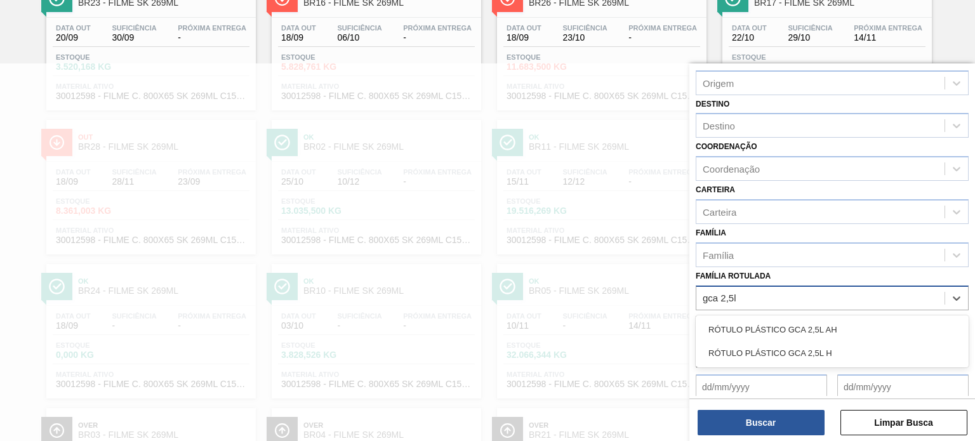
scroll to position [127, 0]
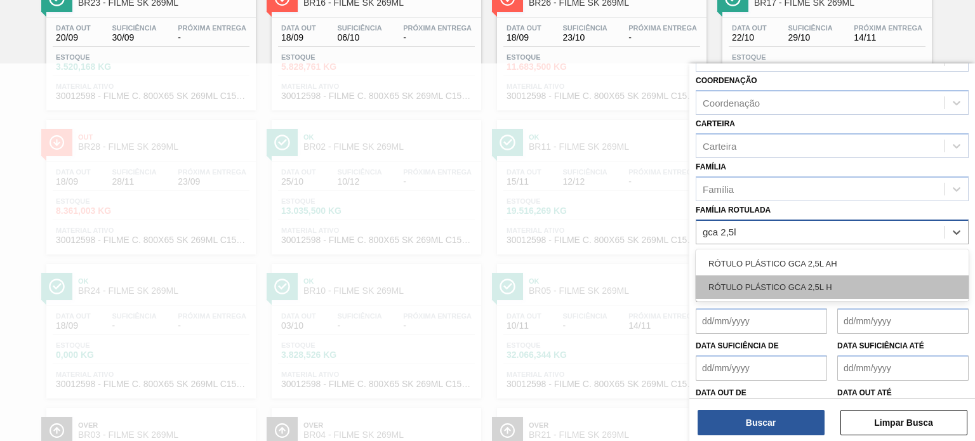
click at [824, 284] on div "RÓTULO PLÁSTICO GCA 2,5L H" at bounding box center [832, 287] width 273 height 23
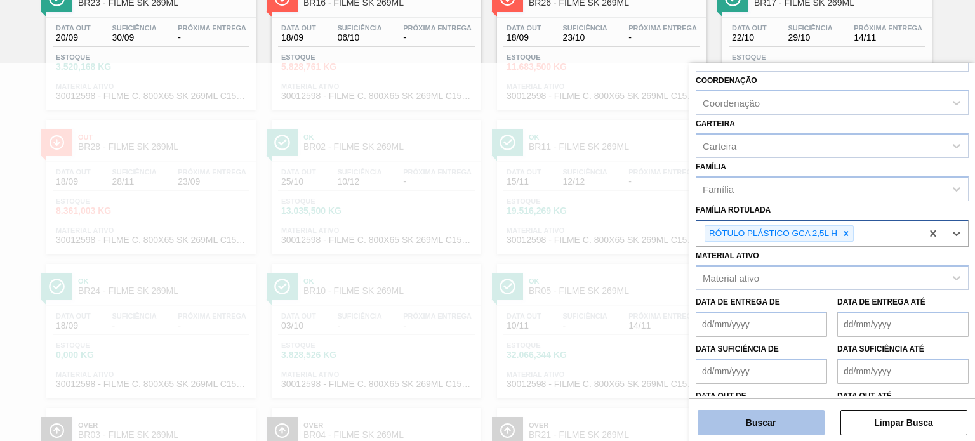
click at [785, 427] on button "Buscar" at bounding box center [761, 422] width 127 height 25
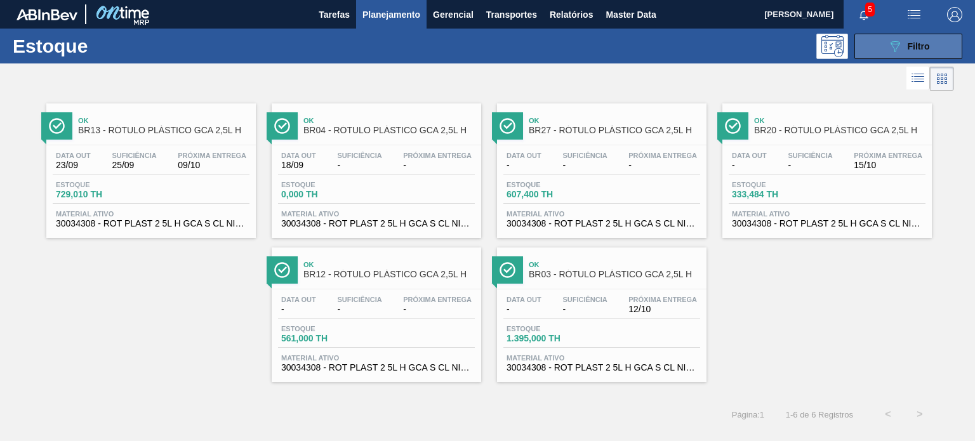
click at [910, 49] on span "Filtro" at bounding box center [919, 46] width 22 height 10
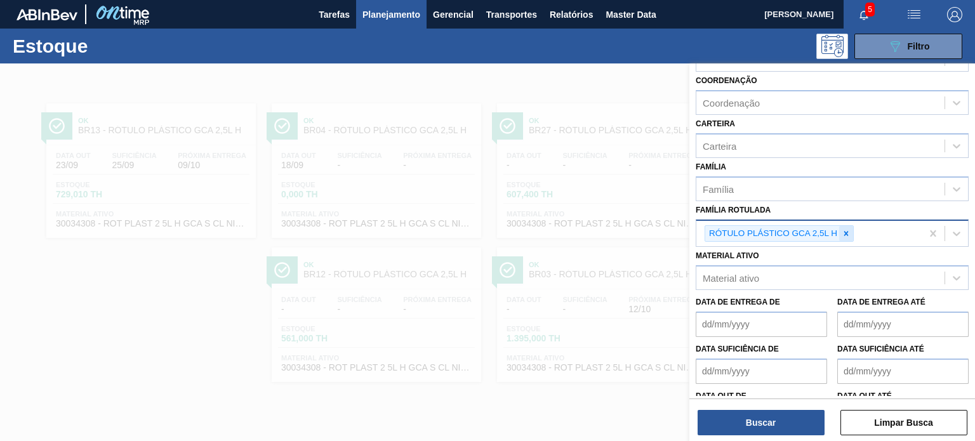
click at [848, 229] on icon at bounding box center [846, 233] width 9 height 9
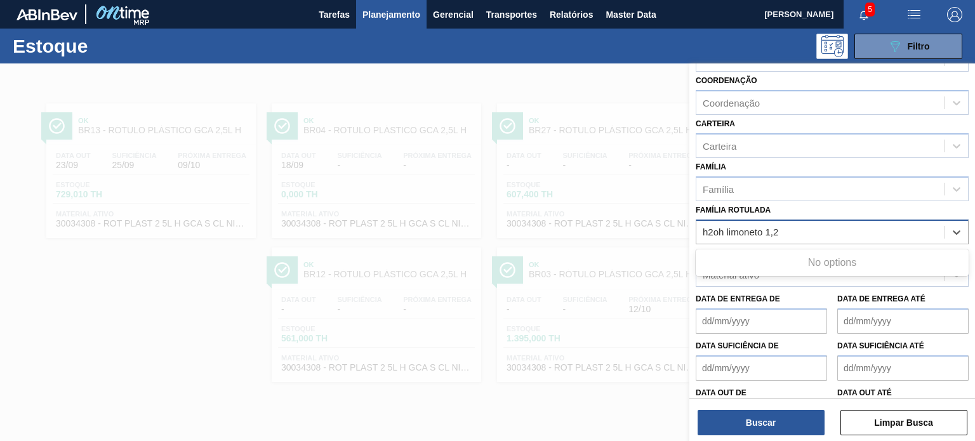
type Rotulada "h2oh limoneto 1,"
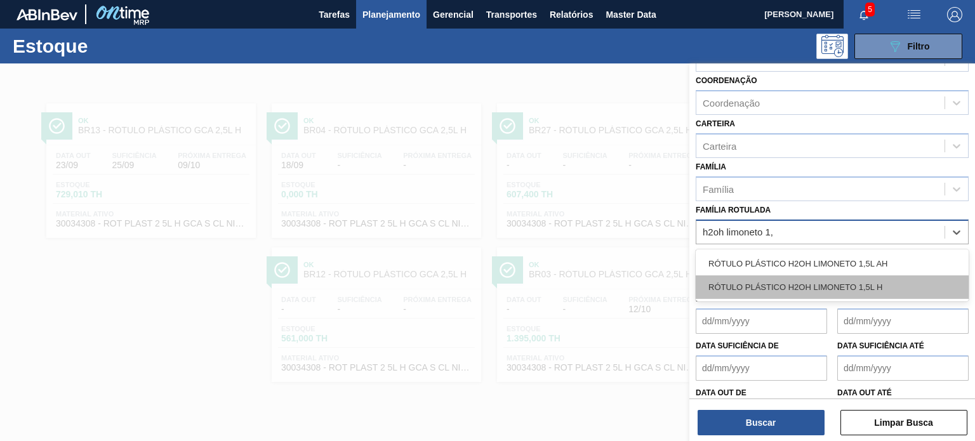
click at [834, 290] on div "RÓTULO PLÁSTICO H2OH LIMONETO 1,5L H" at bounding box center [832, 287] width 273 height 23
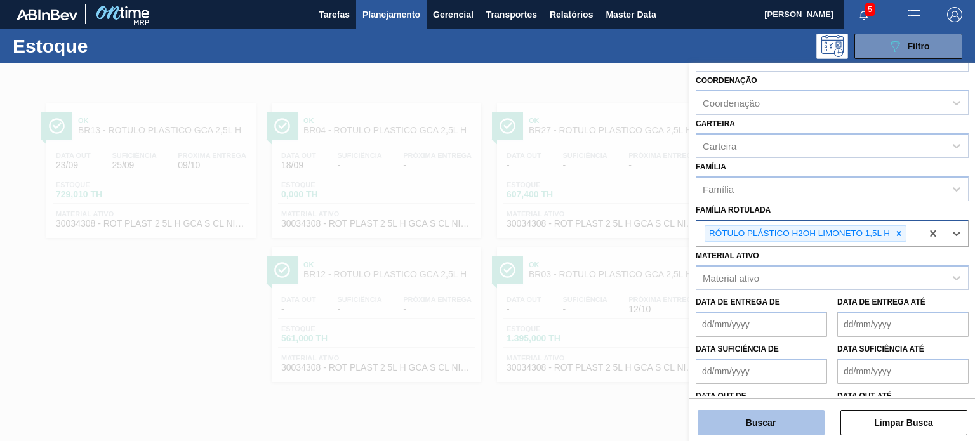
click at [788, 426] on button "Buscar" at bounding box center [761, 422] width 127 height 25
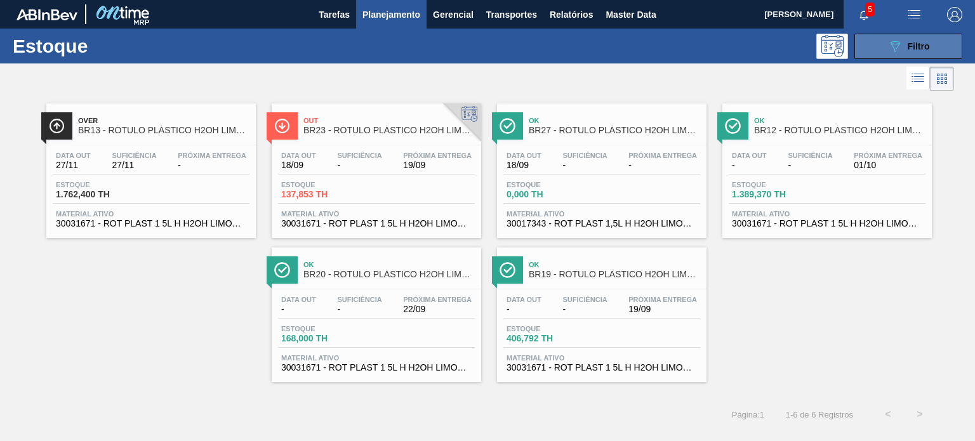
click at [883, 44] on button "089F7B8B-B2A5-4AFE-B5C0-19BA573D28AC Filtro" at bounding box center [909, 46] width 108 height 25
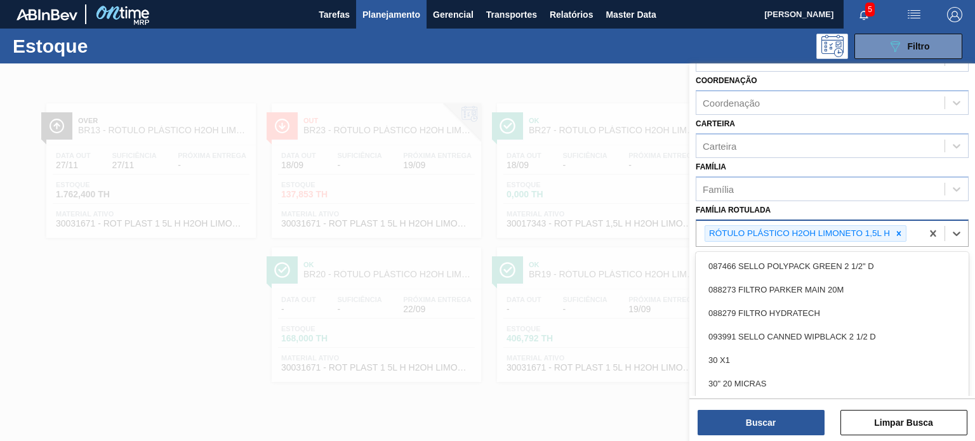
click at [906, 232] on div "RÓTULO PLÁSTICO H2OH LIMONETO 1,5L H" at bounding box center [806, 233] width 202 height 17
click at [899, 234] on icon at bounding box center [899, 233] width 9 height 9
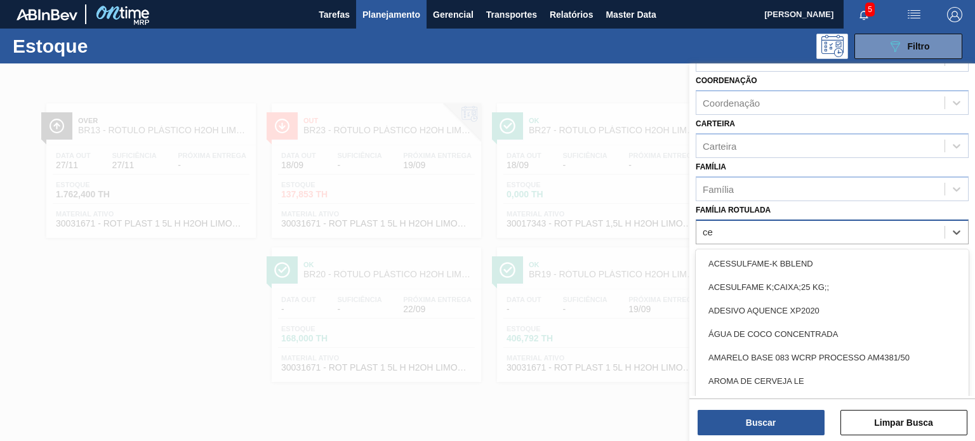
type Rotulada "c"
type Rotulada "gca 1,5"
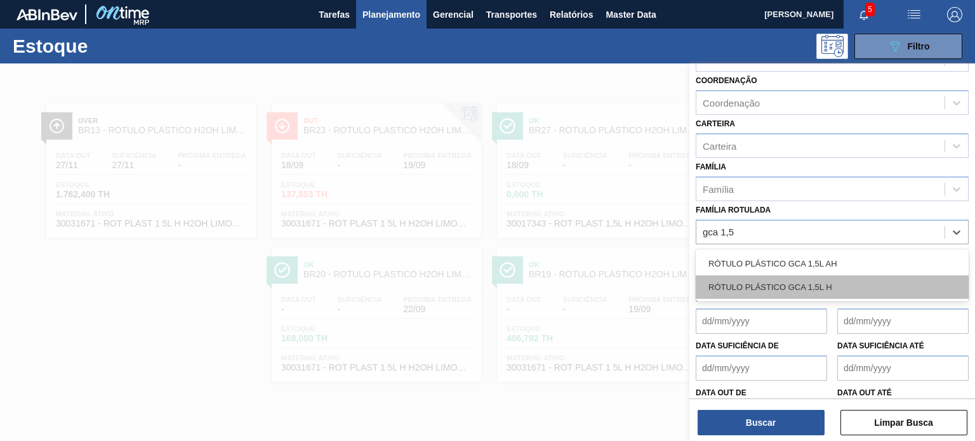
click at [858, 276] on div "RÓTULO PLÁSTICO GCA 1,5L H" at bounding box center [832, 287] width 273 height 23
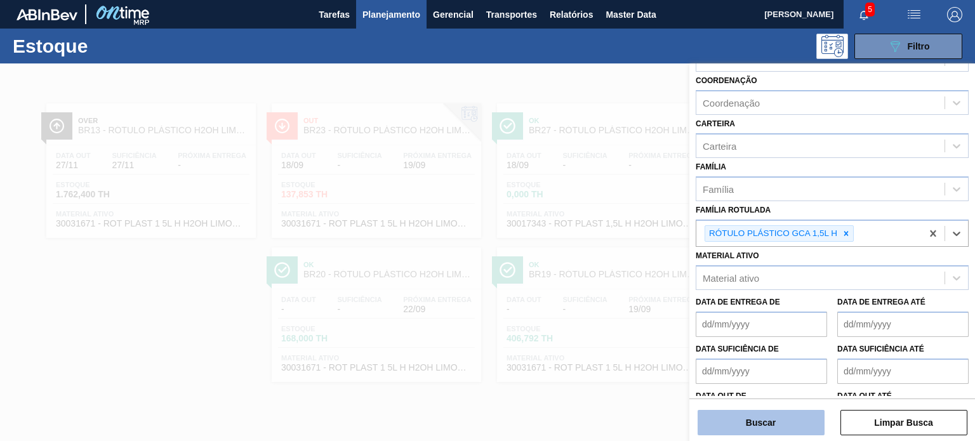
click at [805, 427] on button "Buscar" at bounding box center [761, 422] width 127 height 25
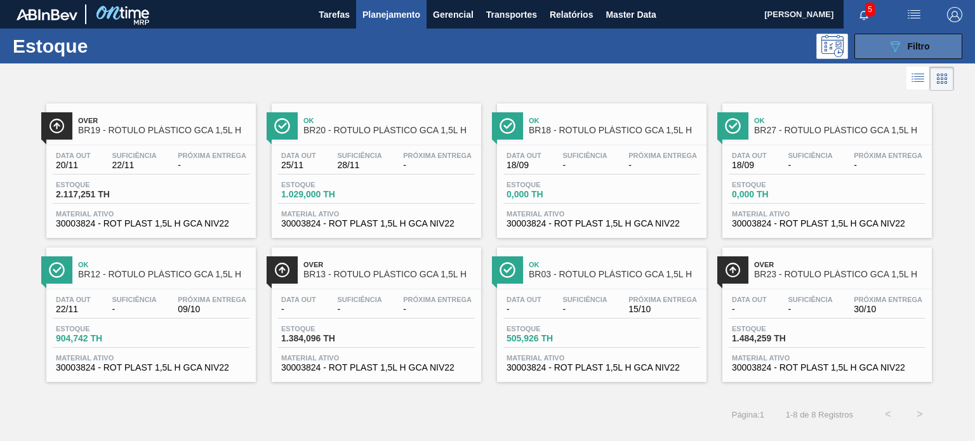
click at [879, 48] on button "089F7B8B-B2A5-4AFE-B5C0-19BA573D28AC Filtro" at bounding box center [909, 46] width 108 height 25
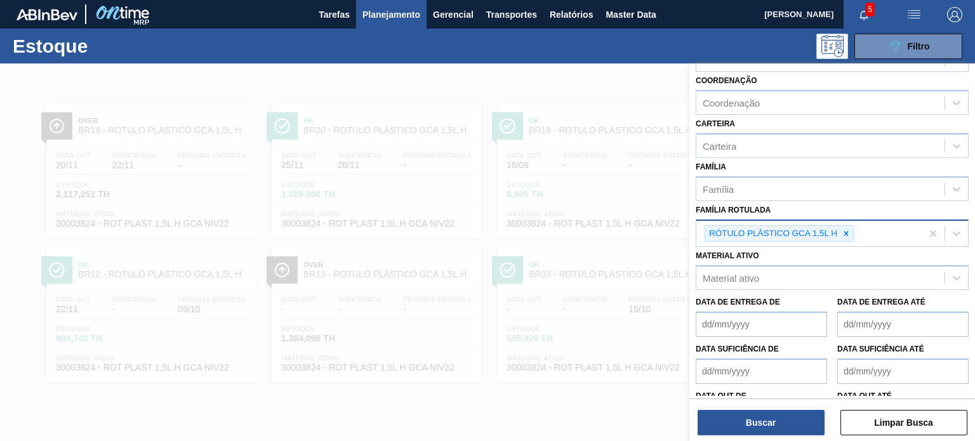
click at [844, 236] on div at bounding box center [846, 234] width 14 height 16
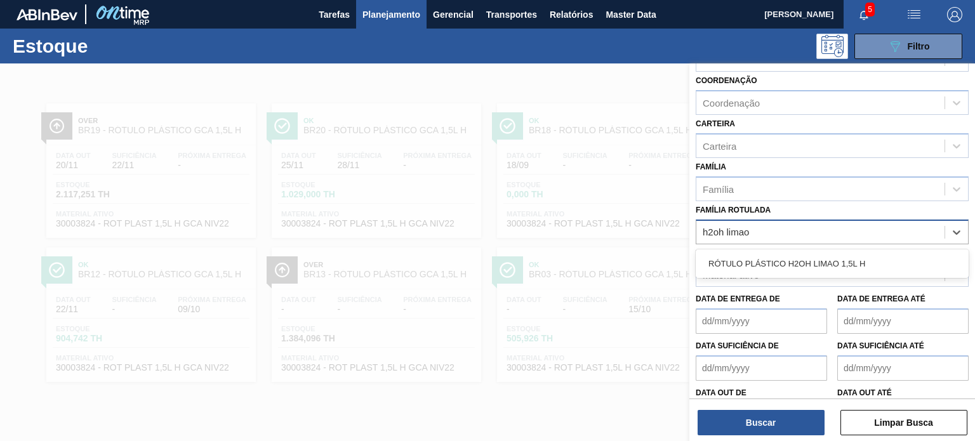
type Rotulada "h2oh limao"
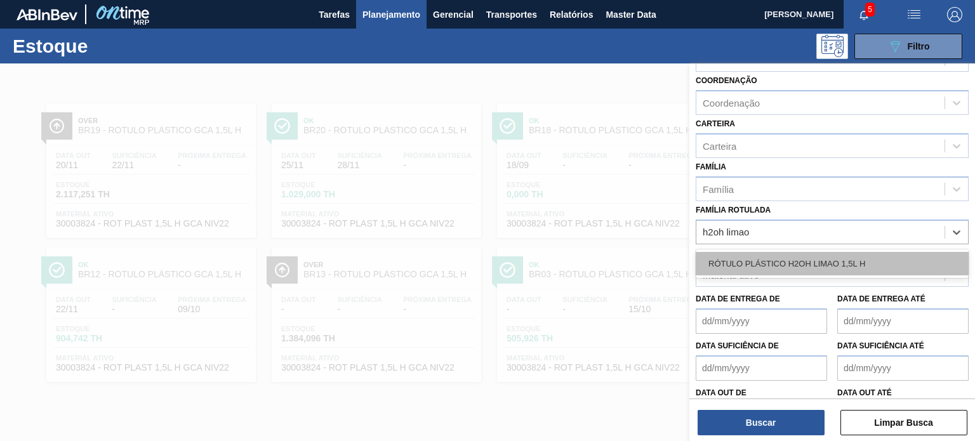
click at [797, 253] on div "RÓTULO PLÁSTICO H2OH LIMAO 1,5L H" at bounding box center [832, 263] width 273 height 23
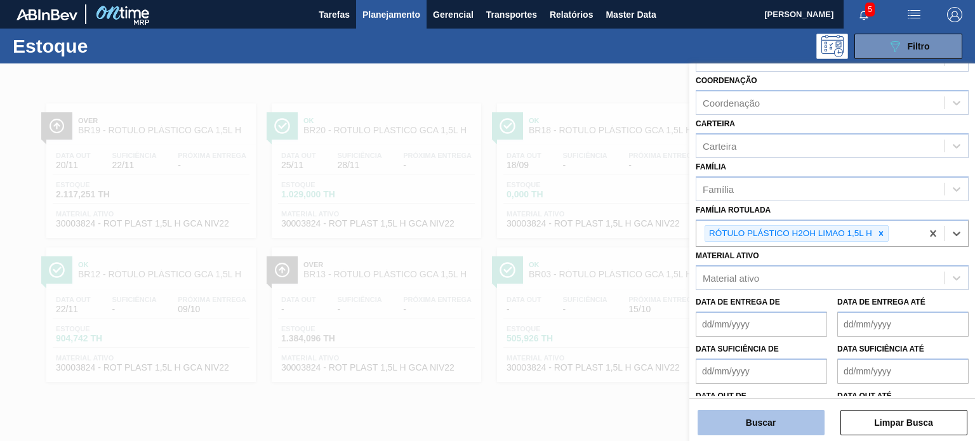
click at [787, 430] on button "Buscar" at bounding box center [761, 422] width 127 height 25
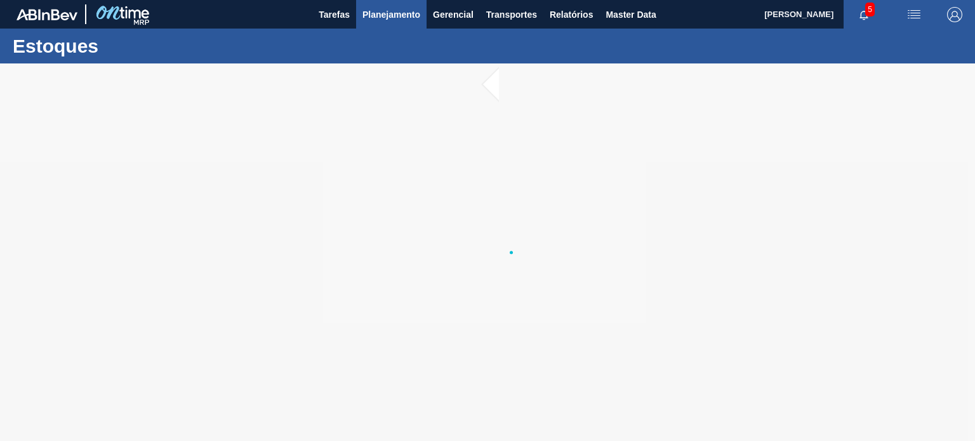
click at [385, 17] on span "Planejamento" at bounding box center [392, 14] width 58 height 15
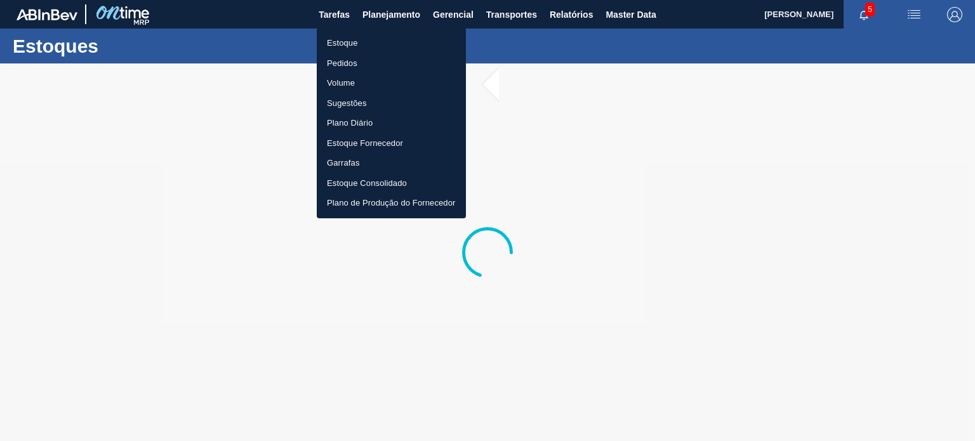
click at [361, 39] on li "Estoque" at bounding box center [391, 43] width 149 height 20
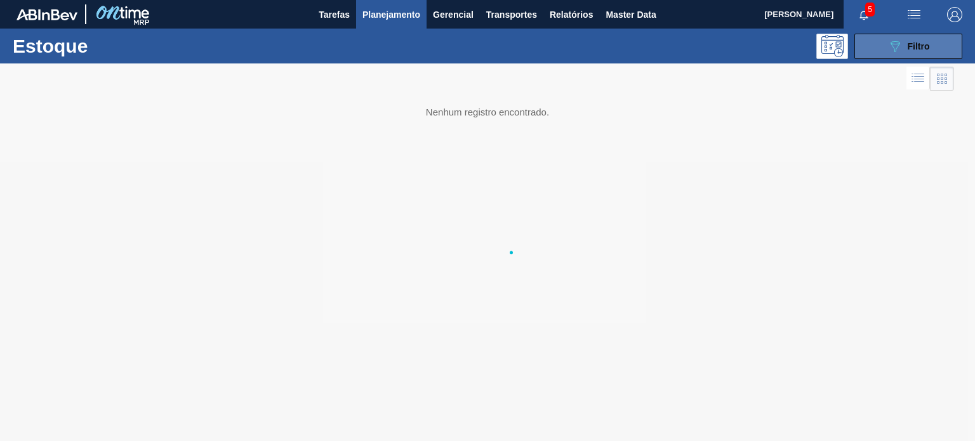
click at [878, 51] on button "089F7B8B-B2A5-4AFE-B5C0-19BA573D28AC Filtro" at bounding box center [909, 46] width 108 height 25
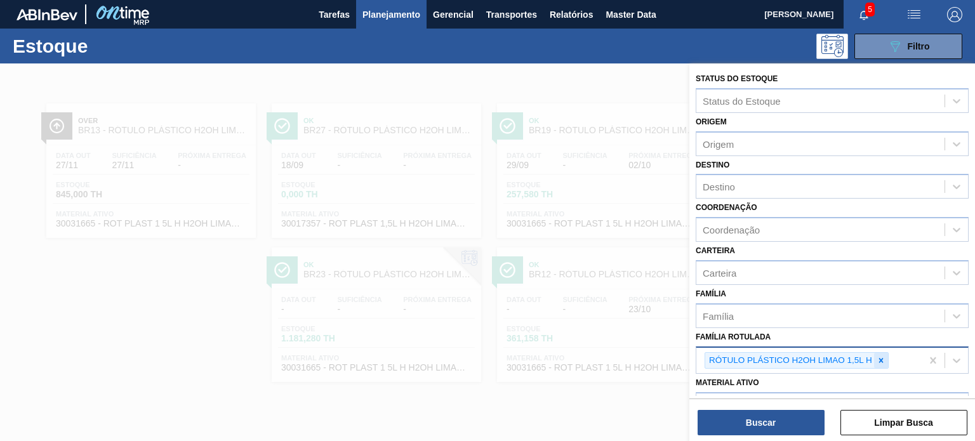
click at [883, 358] on icon at bounding box center [881, 360] width 4 height 4
type Rotulada "gca"
click at [881, 357] on icon at bounding box center [881, 360] width 9 height 9
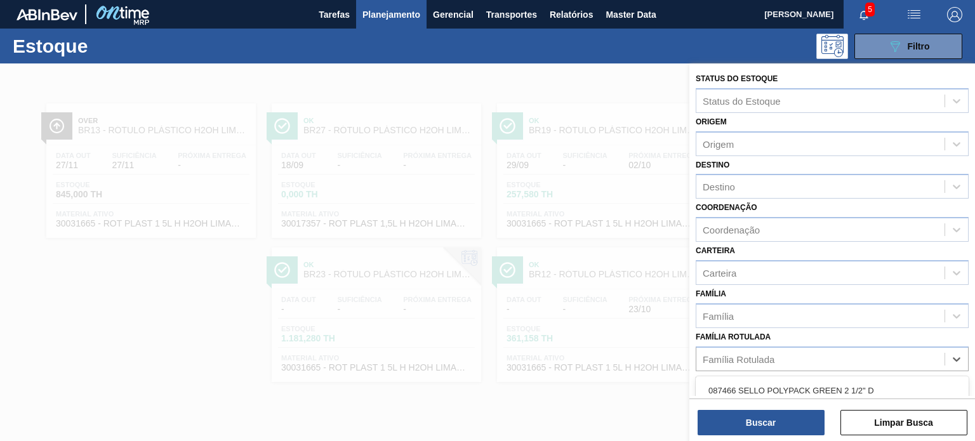
click at [777, 347] on div "Família Rotulada" at bounding box center [832, 359] width 273 height 25
type Rotulada "gca 1,5l"
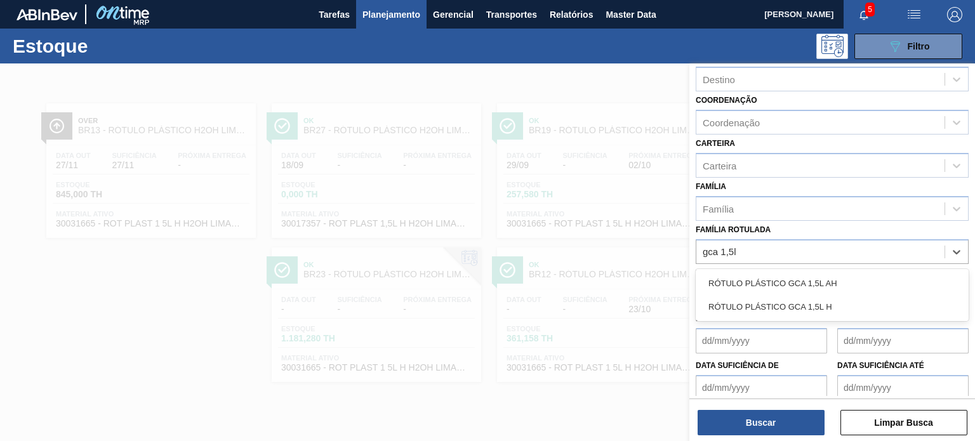
scroll to position [127, 0]
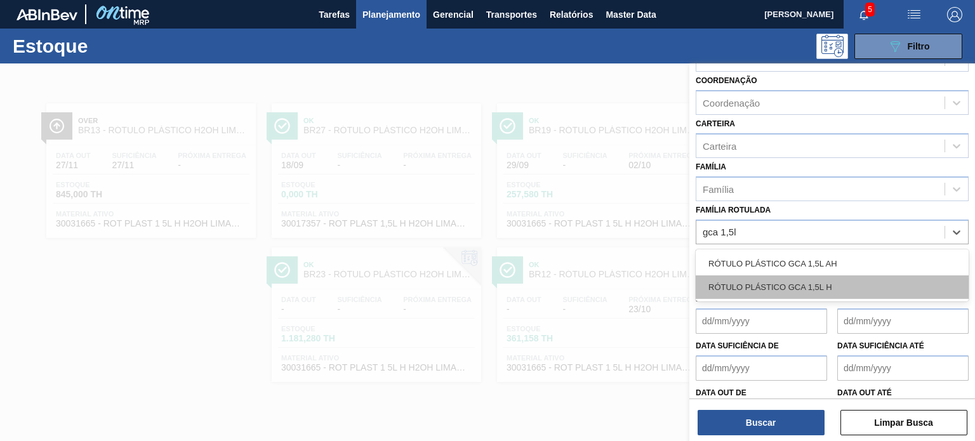
click at [802, 294] on div "RÓTULO PLÁSTICO GCA 1,5L H" at bounding box center [832, 287] width 273 height 23
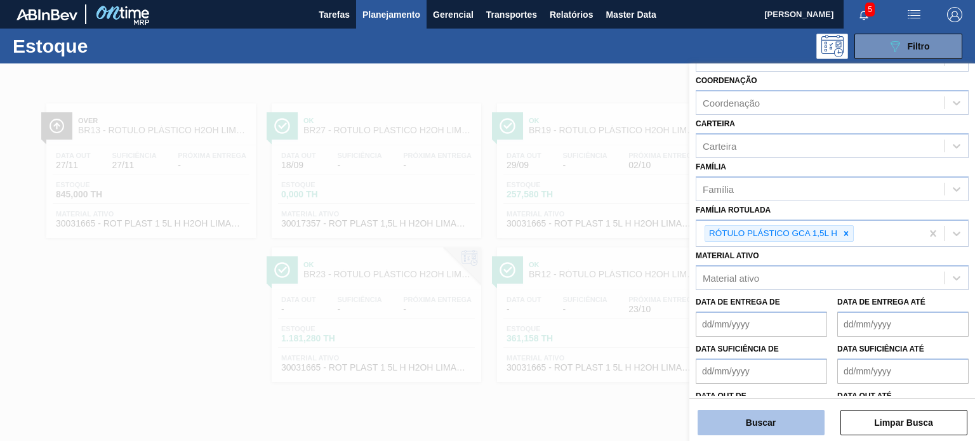
click at [775, 429] on button "Buscar" at bounding box center [761, 422] width 127 height 25
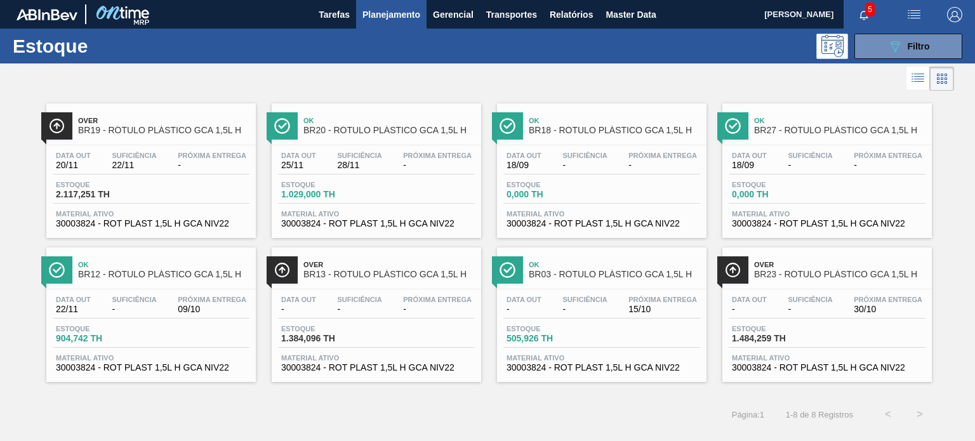
click at [956, 307] on div "Over BR19 - RÓTULO PLÁSTICO GCA 1,5L H Data out 20/11 Suficiência 22/11 Próxima…" at bounding box center [487, 238] width 975 height 288
click at [918, 39] on div "089F7B8B-B2A5-4AFE-B5C0-19BA573D28AC Filtro" at bounding box center [909, 46] width 43 height 15
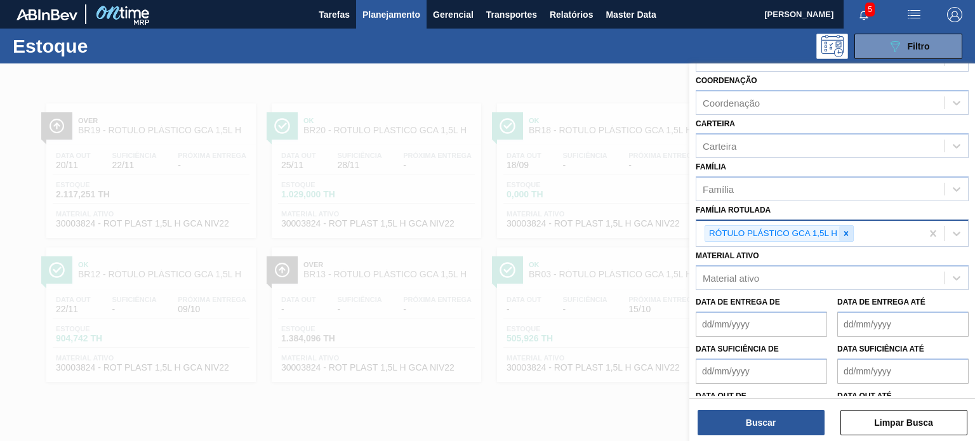
click at [847, 229] on icon at bounding box center [846, 233] width 9 height 9
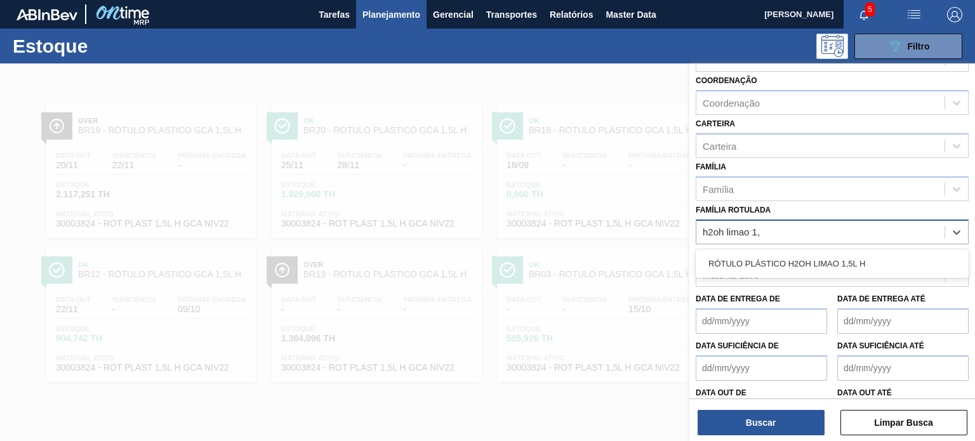
type Rotulada "h2oh limao 1,"
click at [839, 244] on div "Material ativo Material ativo" at bounding box center [832, 265] width 273 height 43
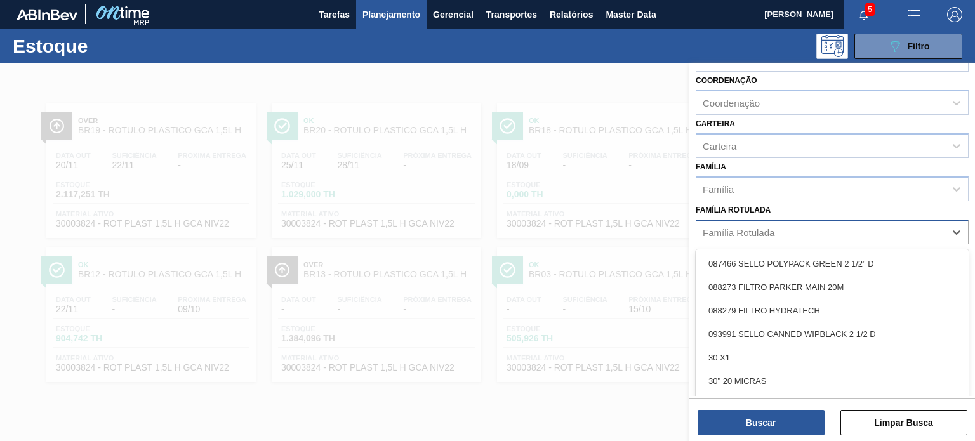
click at [809, 237] on div "Família Rotulada" at bounding box center [821, 232] width 248 height 18
type Rotulada "h"
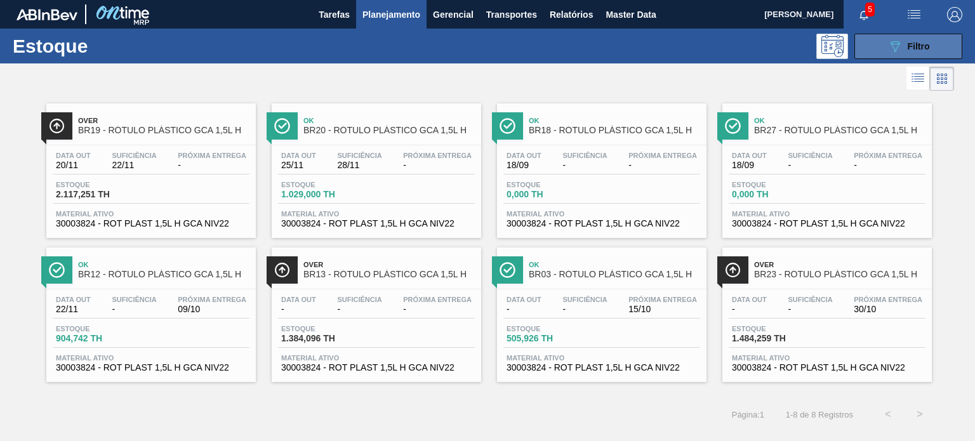
click at [891, 52] on icon "089F7B8B-B2A5-4AFE-B5C0-19BA573D28AC" at bounding box center [895, 46] width 15 height 15
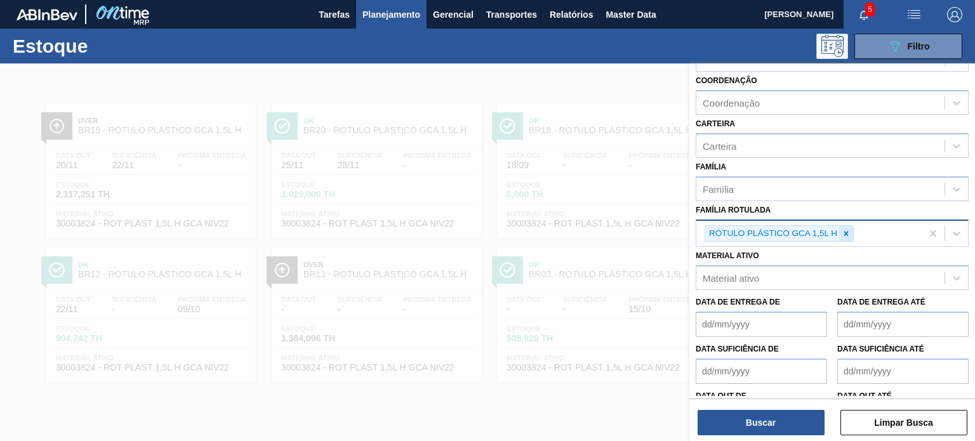
click at [850, 229] on icon at bounding box center [846, 233] width 9 height 9
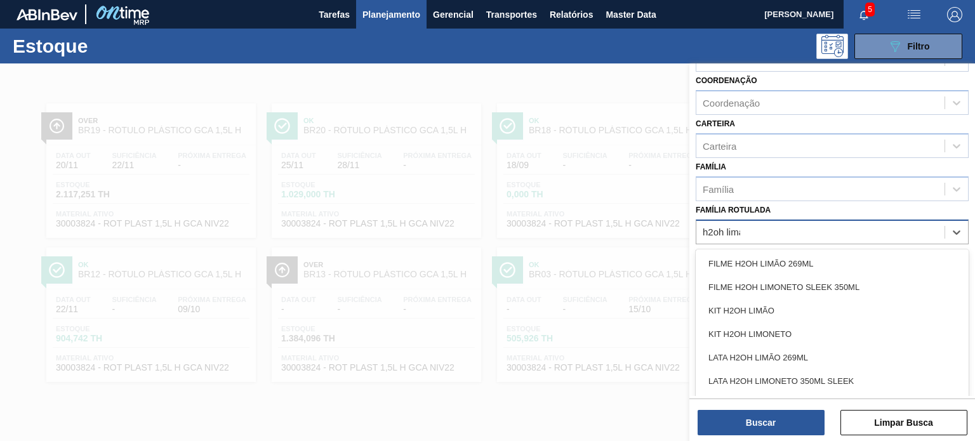
type Rotulada "h2oh limao"
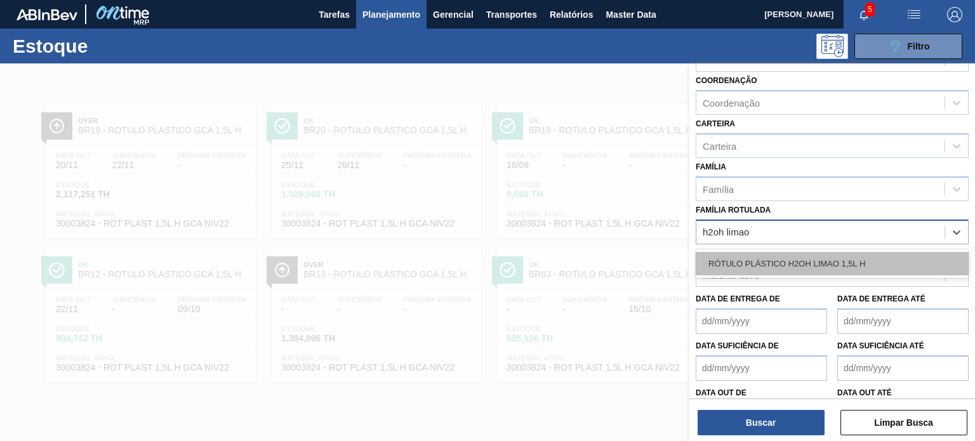
click at [836, 260] on div "RÓTULO PLÁSTICO H2OH LIMAO 1,5L H" at bounding box center [832, 263] width 273 height 23
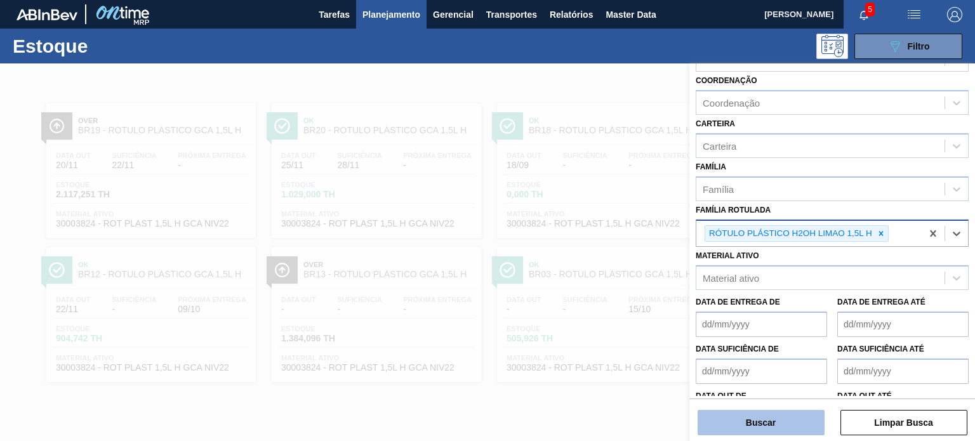
click at [807, 413] on button "Buscar" at bounding box center [761, 422] width 127 height 25
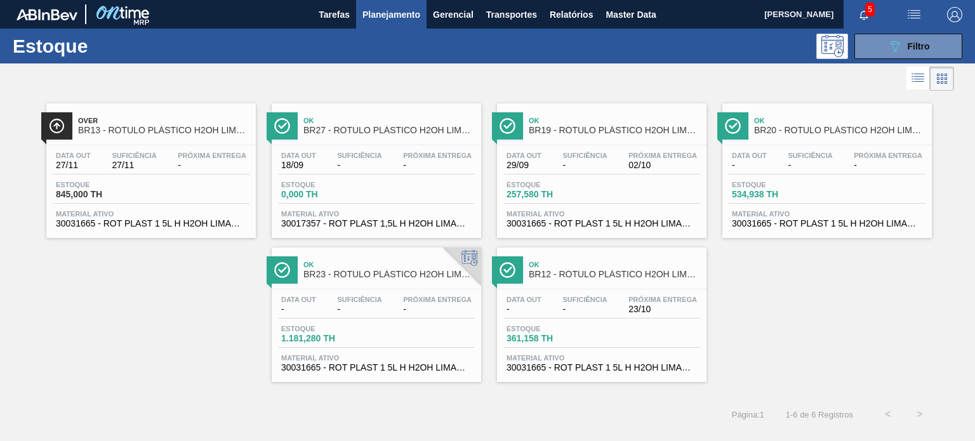
click at [864, 46] on button "089F7B8B-B2A5-4AFE-B5C0-19BA573D28AC Filtro" at bounding box center [909, 46] width 108 height 25
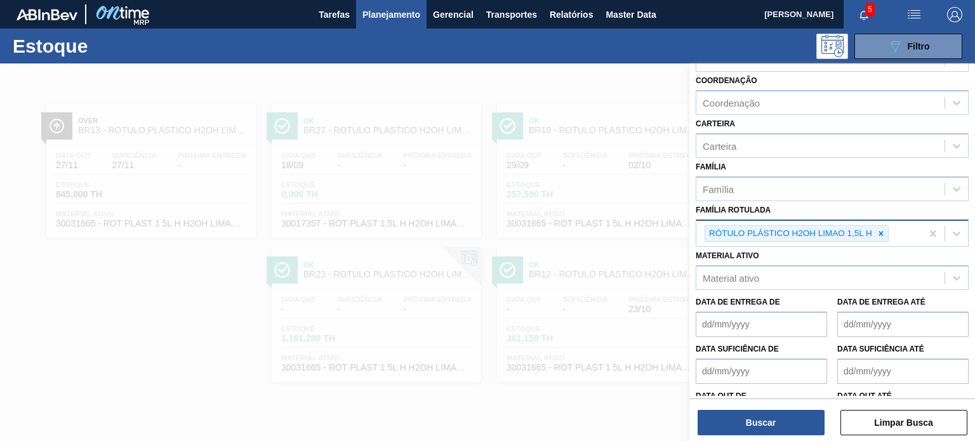
click at [878, 239] on div "RÓTULO PLÁSTICO H2OH LIMAO 1,5L H" at bounding box center [809, 234] width 225 height 26
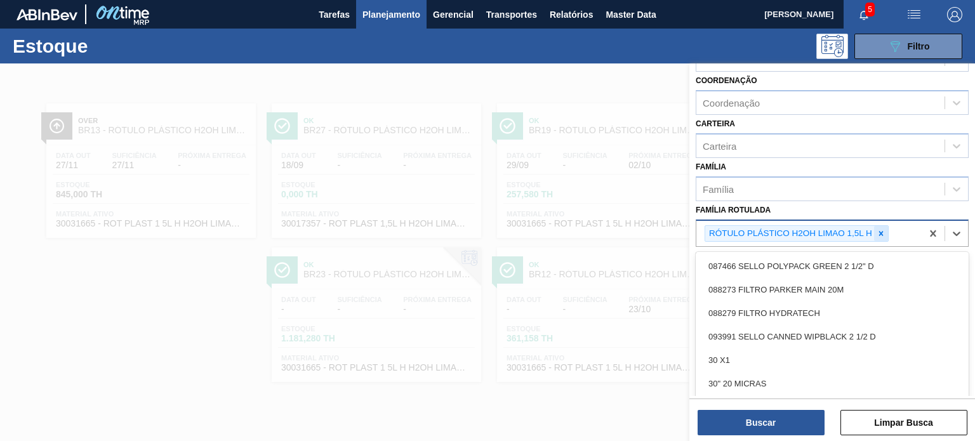
click at [884, 232] on icon at bounding box center [881, 233] width 9 height 9
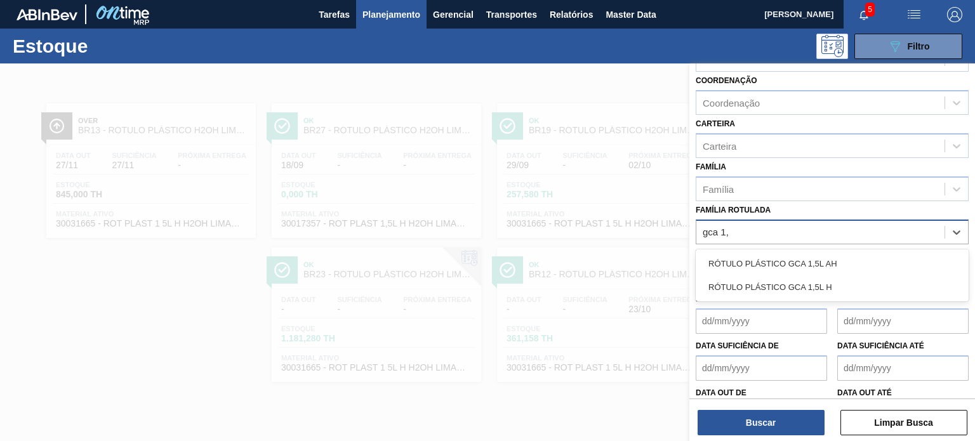
type Rotulada "gca 1,5"
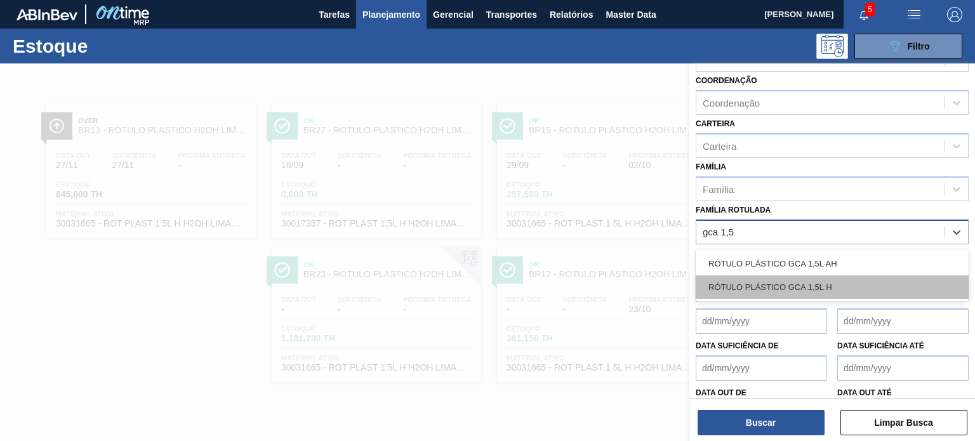
click at [734, 278] on div "RÓTULO PLÁSTICO GCA 1,5L H" at bounding box center [832, 287] width 273 height 23
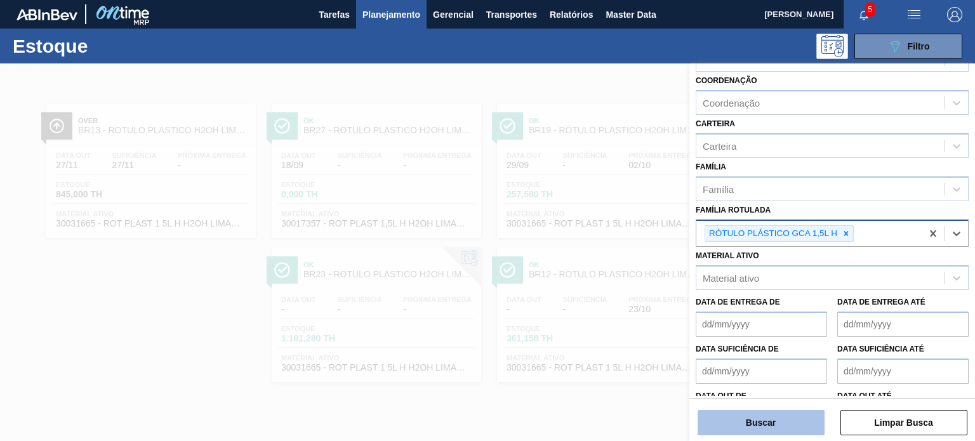
click at [759, 418] on button "Buscar" at bounding box center [761, 422] width 127 height 25
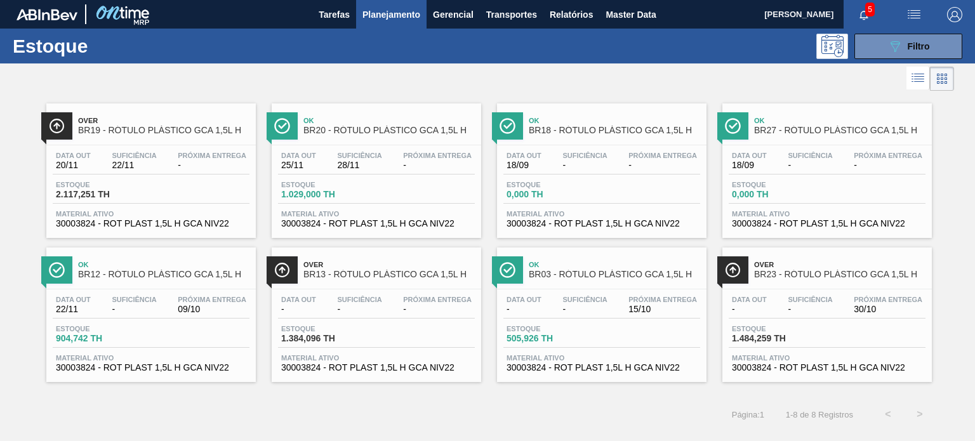
click at [883, 59] on div "Estoque 089F7B8B-B2A5-4AFE-B5C0-19BA573D28AC Filtro" at bounding box center [487, 46] width 975 height 35
click at [879, 55] on button "089F7B8B-B2A5-4AFE-B5C0-19BA573D28AC Filtro" at bounding box center [909, 46] width 108 height 25
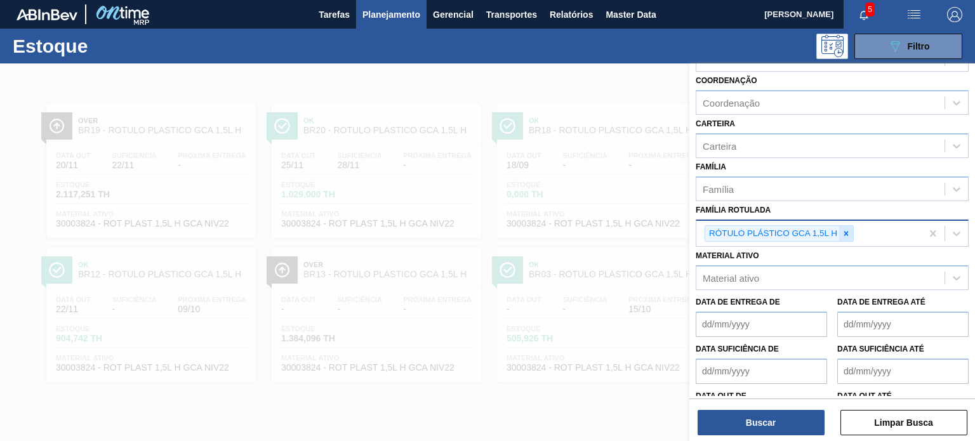
click at [847, 233] on icon at bounding box center [846, 233] width 4 height 4
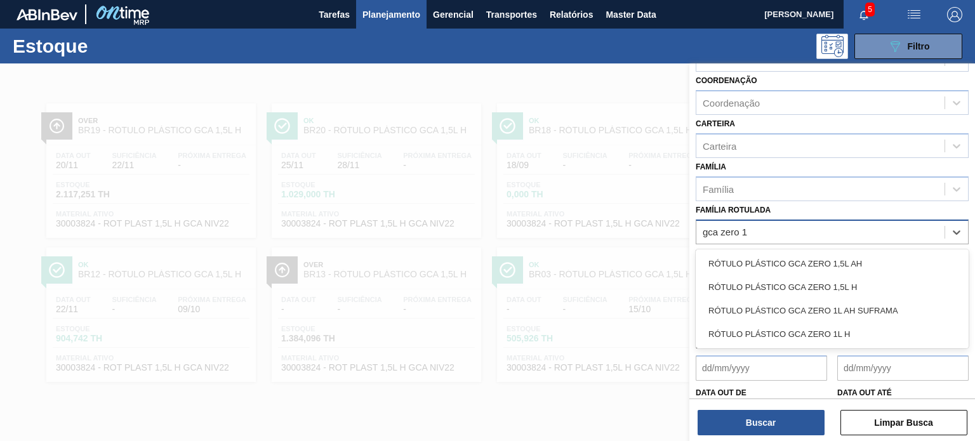
type Rotulada "gca zero 1l"
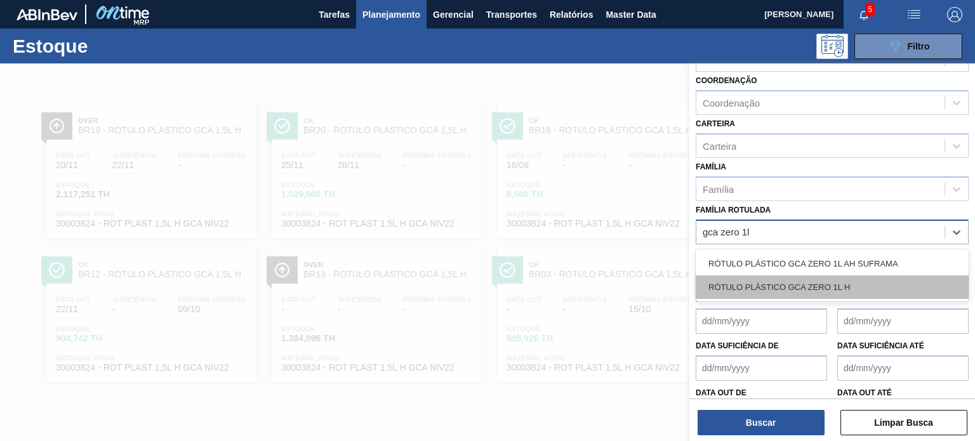
click at [841, 276] on div "RÓTULO PLÁSTICO GCA ZERO 1L H" at bounding box center [832, 287] width 273 height 23
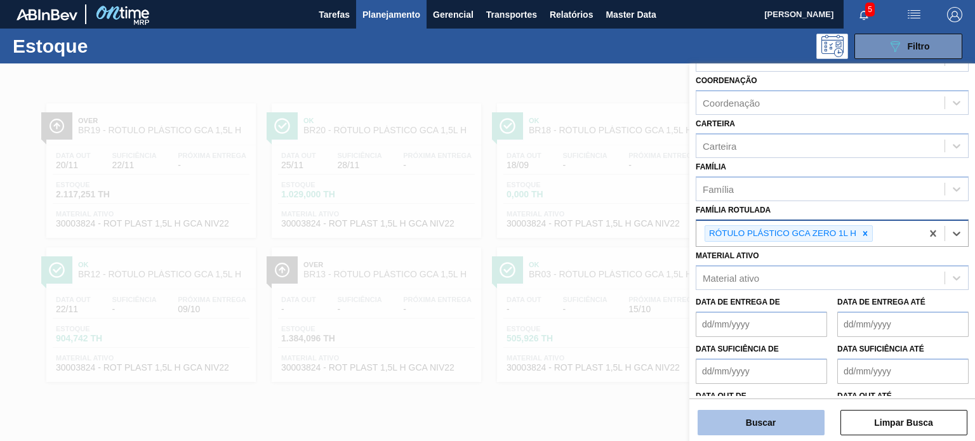
click at [806, 415] on button "Buscar" at bounding box center [761, 422] width 127 height 25
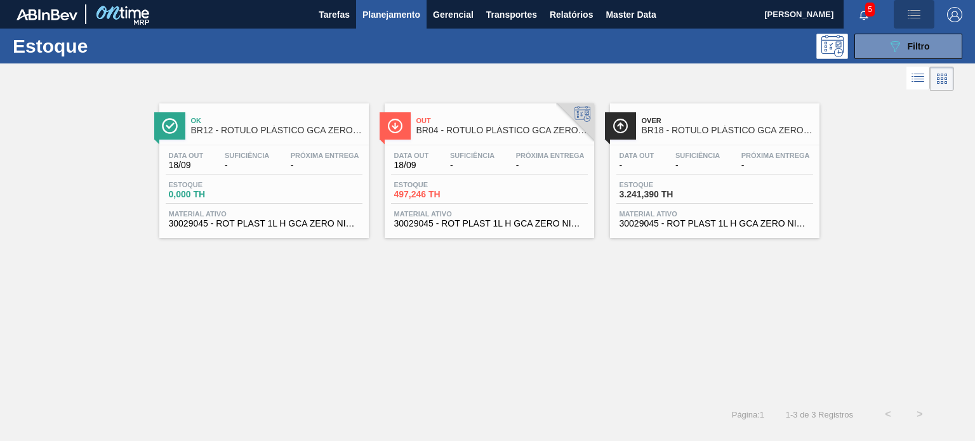
click at [911, 27] on button "button" at bounding box center [914, 14] width 41 height 29
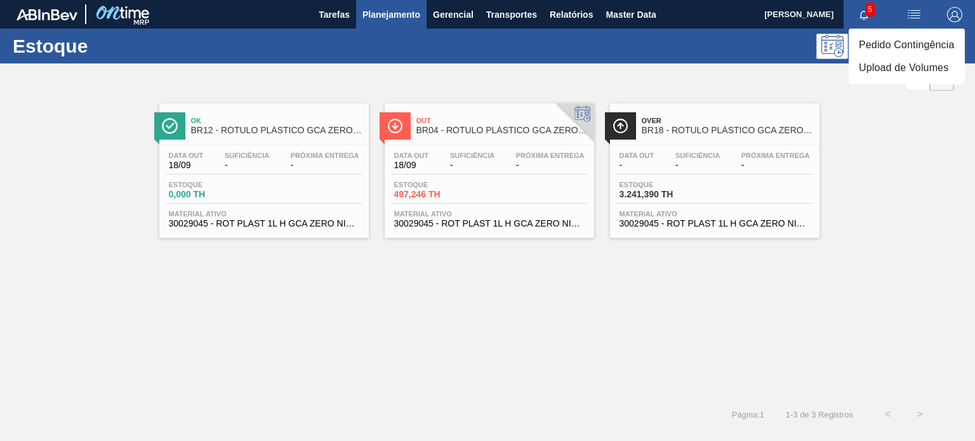
click at [877, 139] on div at bounding box center [487, 220] width 975 height 441
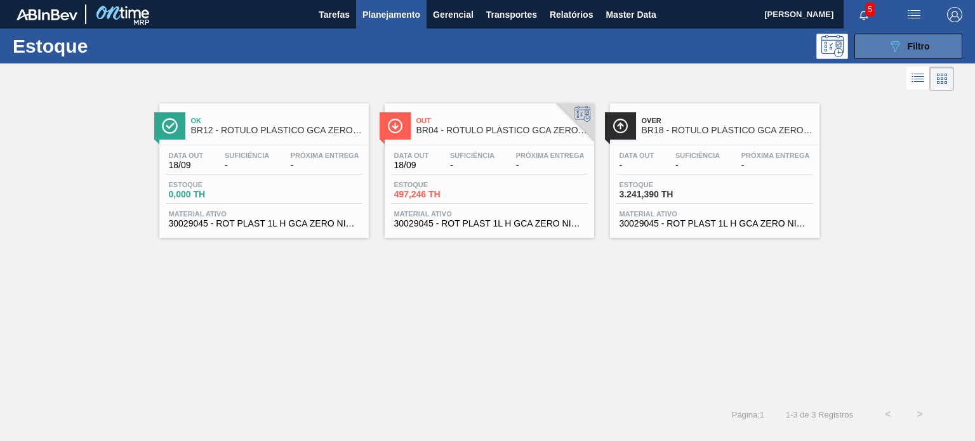
click at [891, 34] on button "089F7B8B-B2A5-4AFE-B5C0-19BA573D28AC Filtro" at bounding box center [909, 46] width 108 height 25
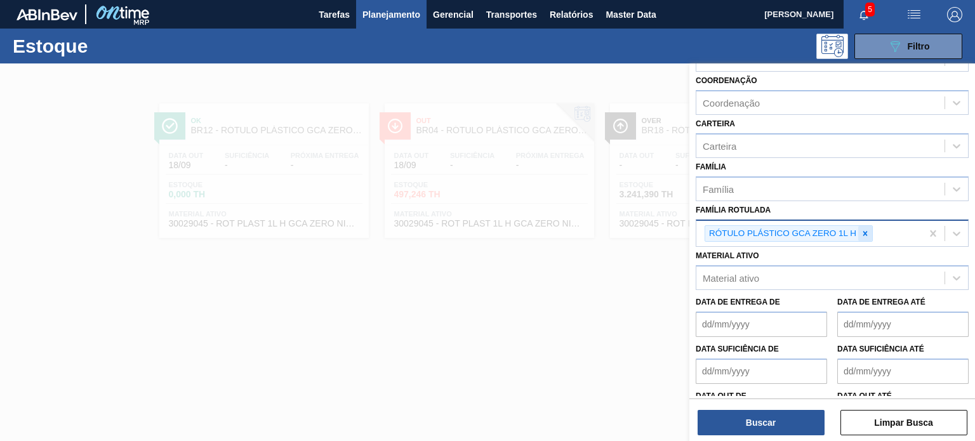
click at [865, 226] on div at bounding box center [865, 234] width 14 height 16
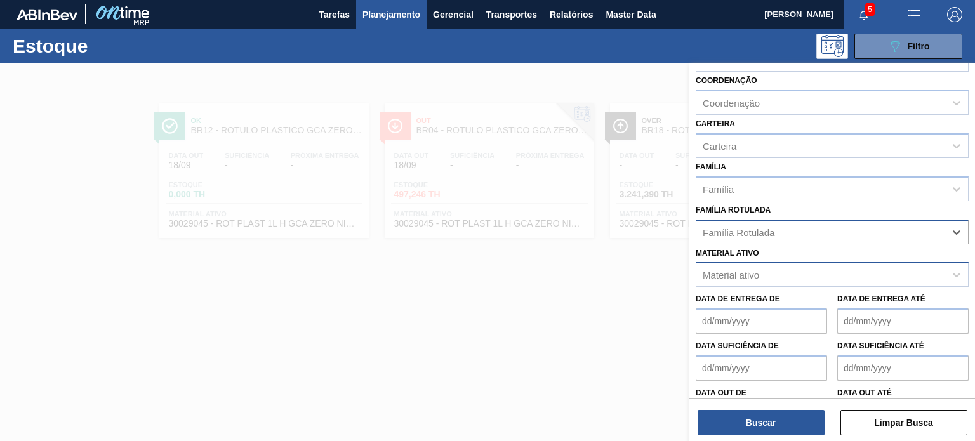
paste Rotulada "BR19FILME STRETCH 23MICRA"
type Rotulada "BR19FILME STRETCH 23MICRA"
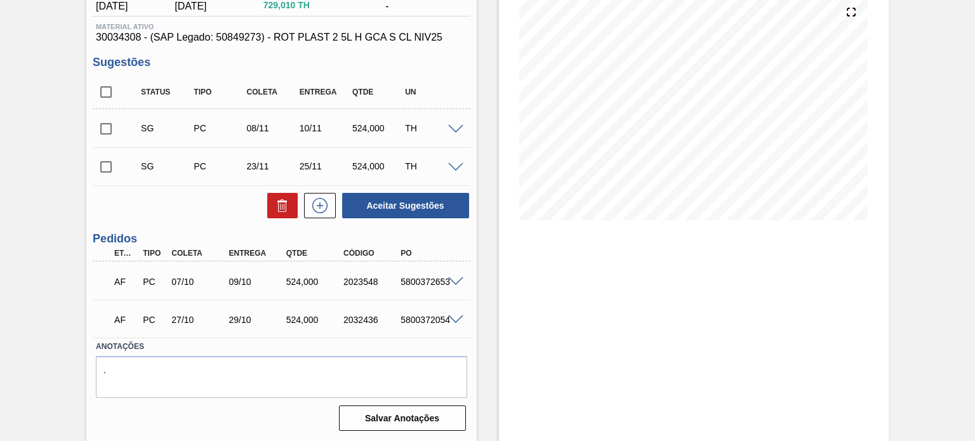
click at [582, 307] on div "Estoque De [DATE] Até [DATE] Filtro" at bounding box center [694, 177] width 390 height 530
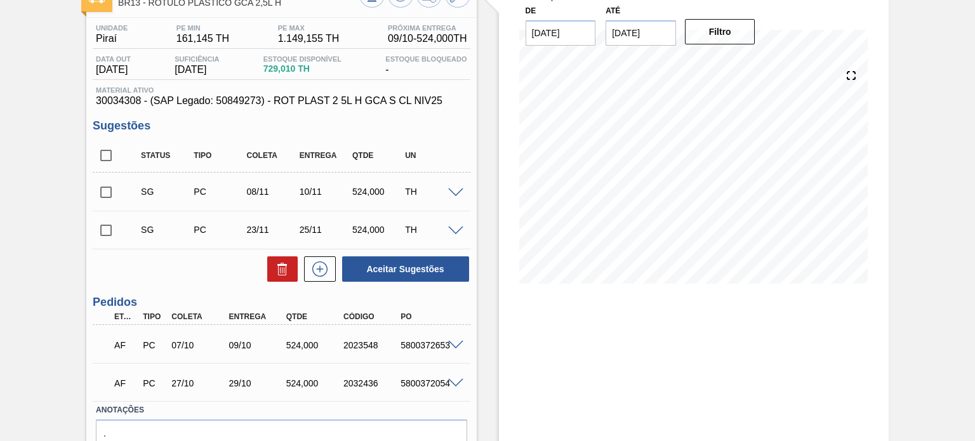
scroll to position [24, 0]
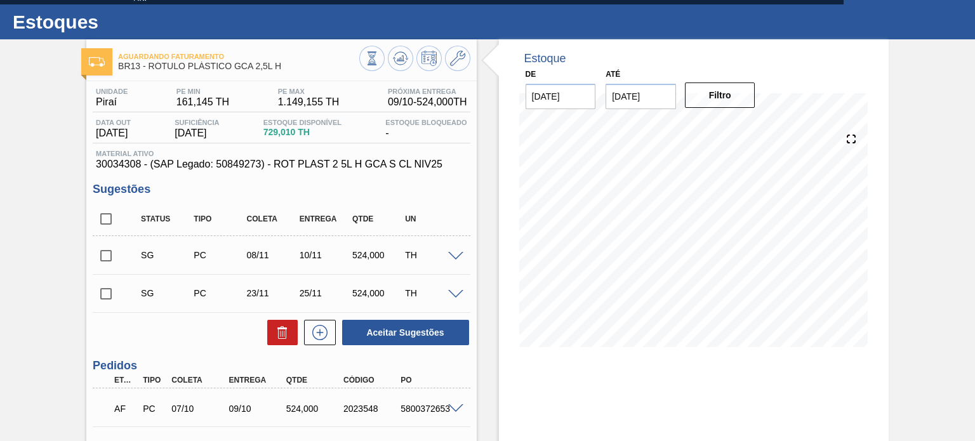
click at [513, 140] on div "Estoque De [DATE] Até [DATE] Filtro 05/11 Projeção de Estoque 360.998 [DOMAIN_N…" at bounding box center [694, 202] width 390 height 327
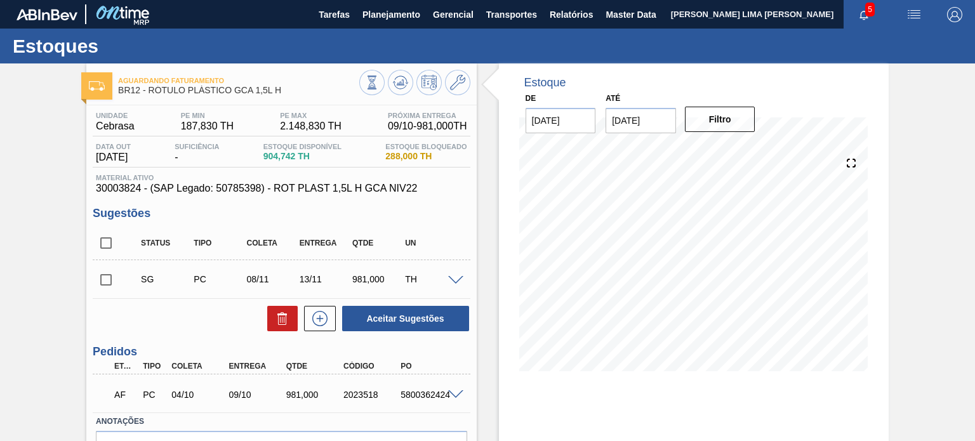
click at [406, 184] on span "30003824 - (SAP Legado: 50785398) - ROT PLAST 1,5L H GCA NIV22" at bounding box center [281, 188] width 371 height 11
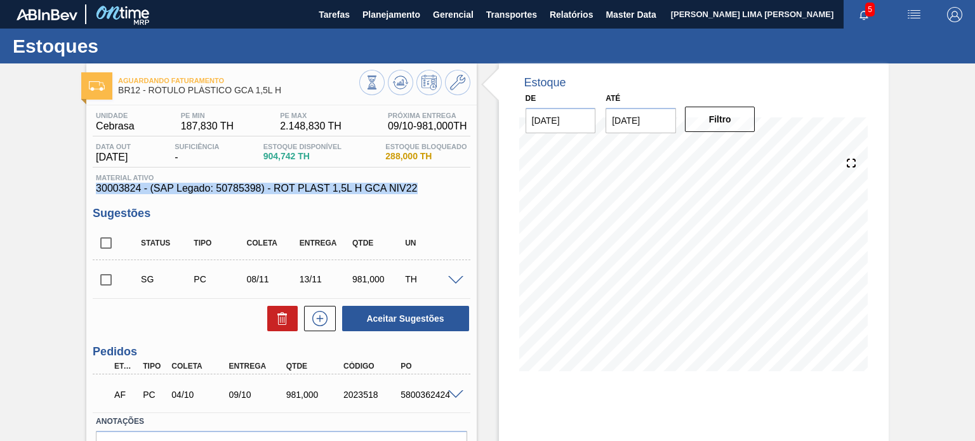
click at [406, 184] on span "30003824 - (SAP Legado: 50785398) - ROT PLAST 1,5L H GCA NIV22" at bounding box center [281, 188] width 371 height 11
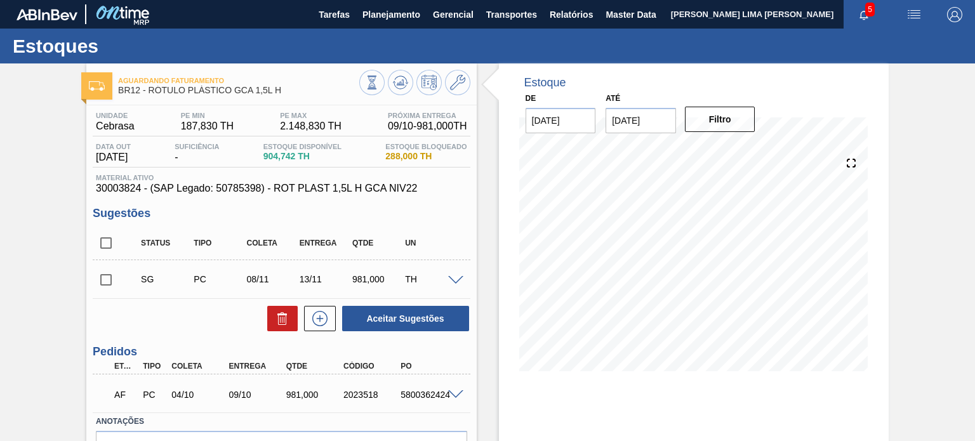
click at [453, 394] on span at bounding box center [455, 395] width 15 height 10
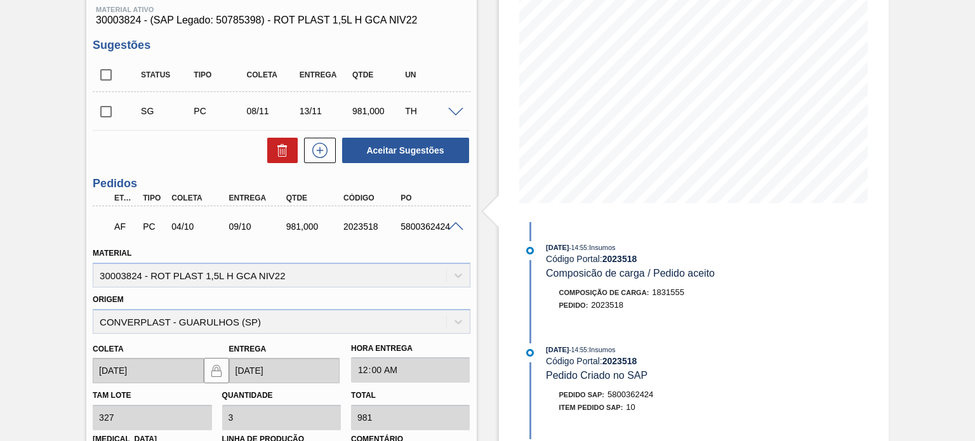
scroll to position [190, 0]
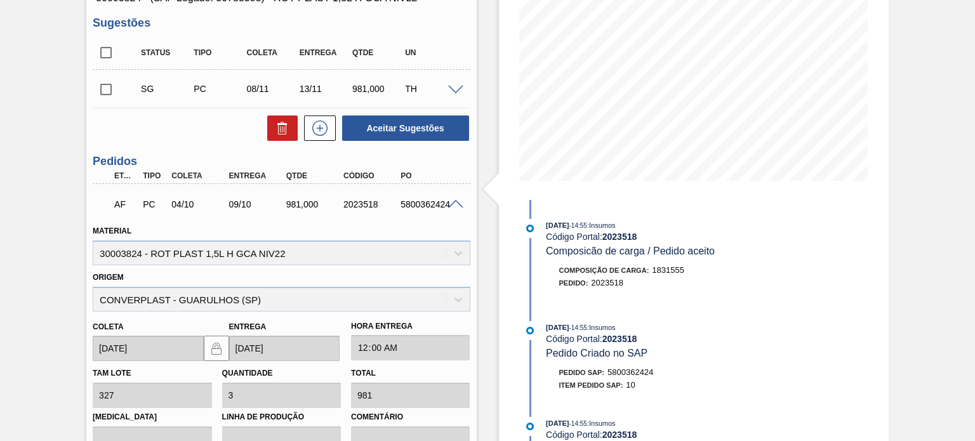
click at [279, 250] on div "Material 30003824 - ROT PLAST 1,5L H GCA NIV22" at bounding box center [281, 243] width 377 height 43
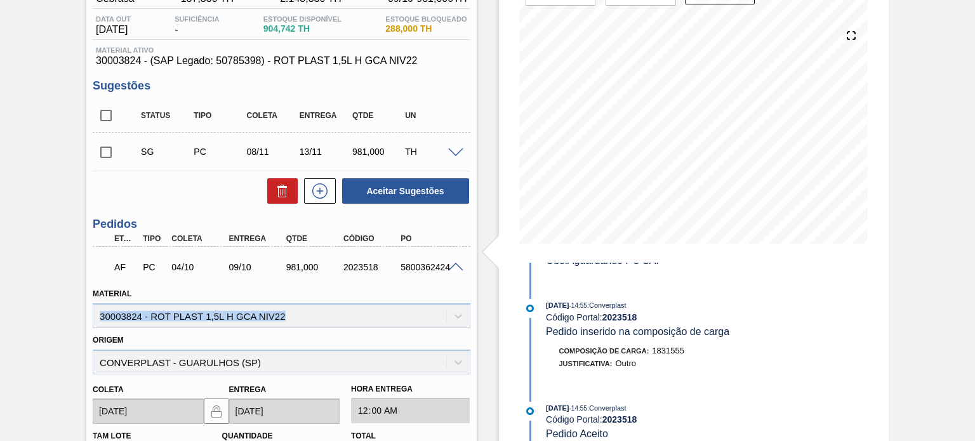
scroll to position [1, 0]
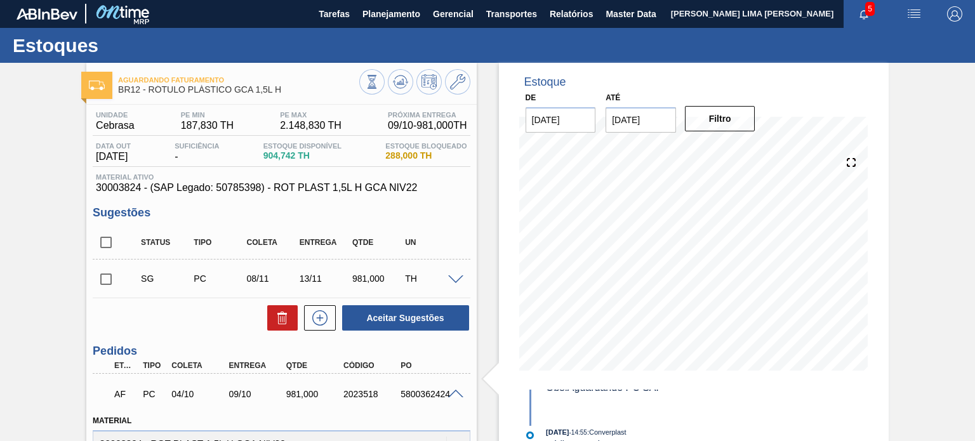
click at [462, 177] on span "Material ativo" at bounding box center [281, 177] width 371 height 8
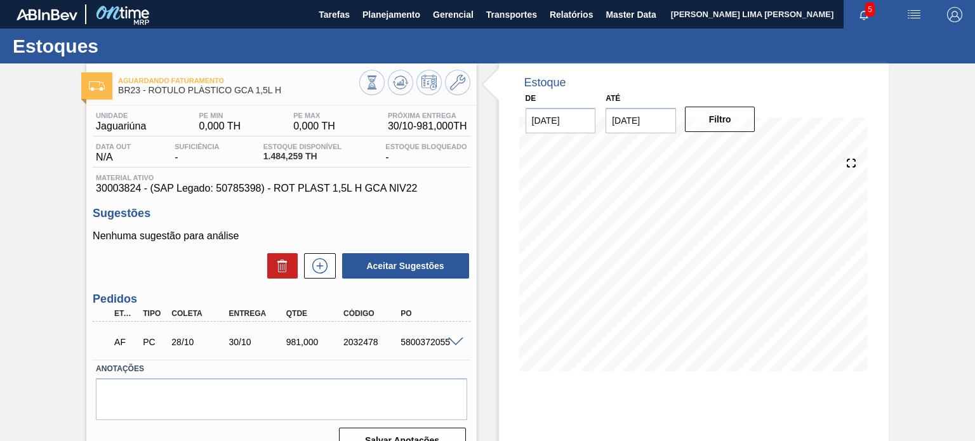
click at [375, 186] on span "30003824 - (SAP Legado: 50785398) - ROT PLAST 1,5L H GCA NIV22" at bounding box center [281, 188] width 371 height 11
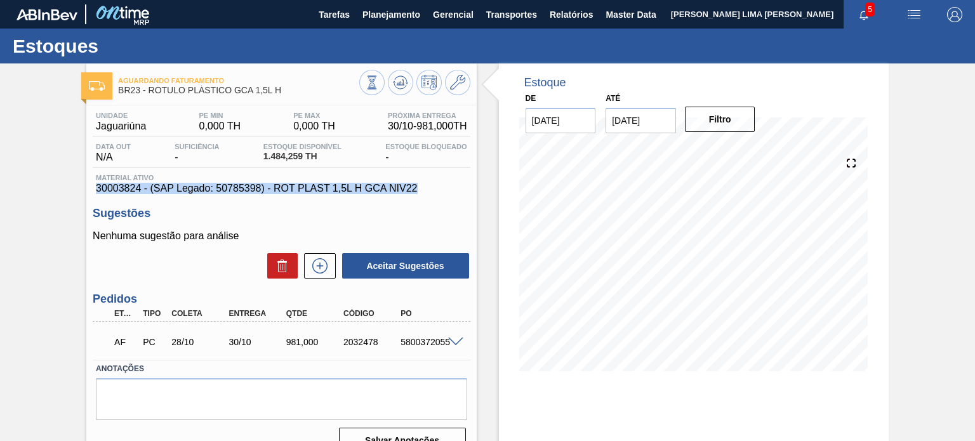
click at [375, 186] on span "30003824 - (SAP Legado: 50785398) - ROT PLAST 1,5L H GCA NIV22" at bounding box center [281, 188] width 371 height 11
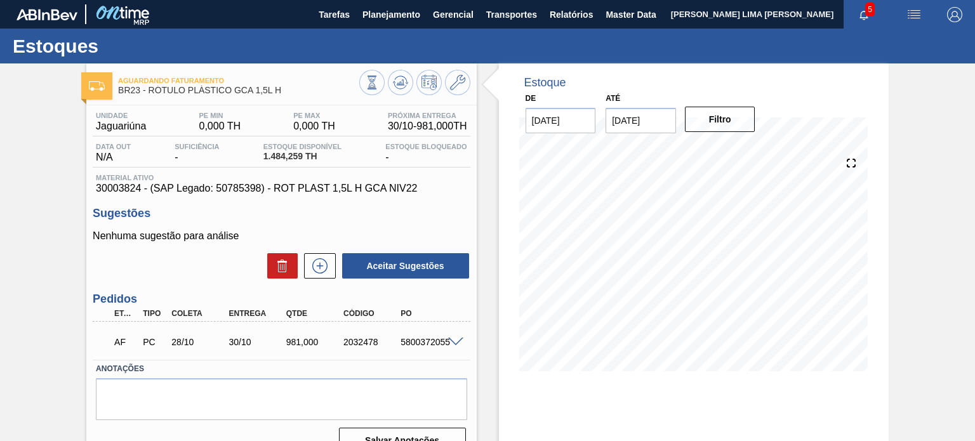
click at [450, 340] on span at bounding box center [455, 343] width 15 height 10
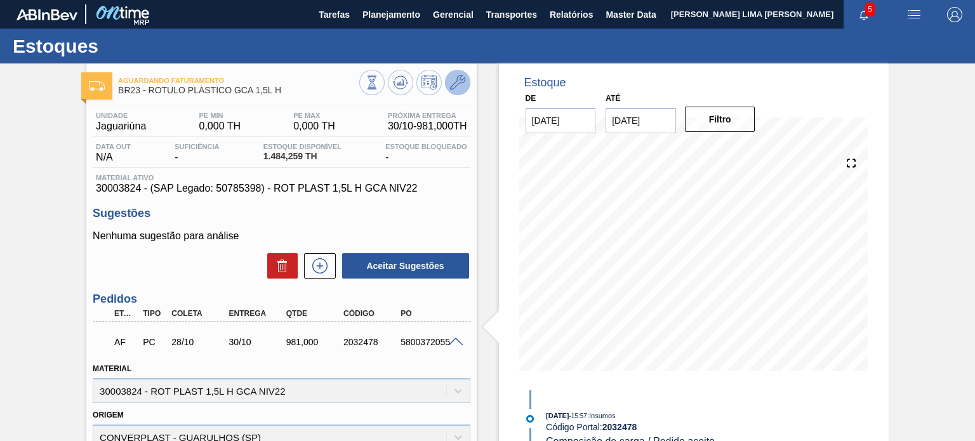
click at [460, 86] on icon at bounding box center [457, 82] width 15 height 15
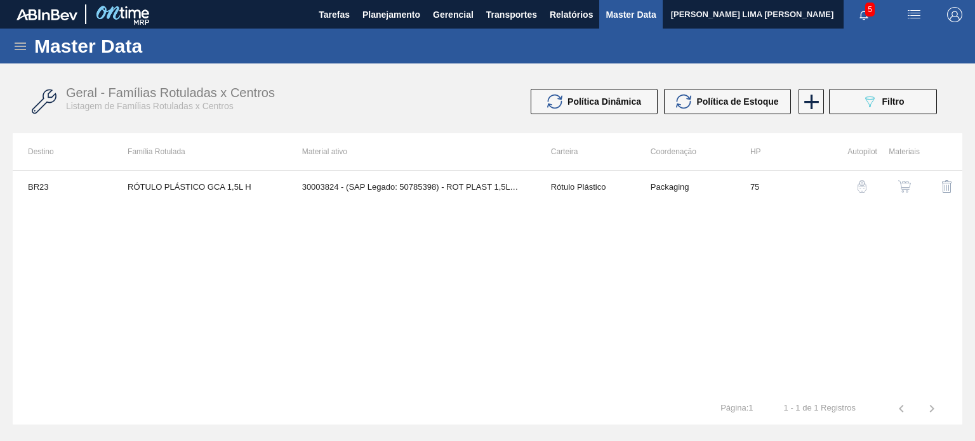
click at [905, 185] on img "button" at bounding box center [904, 186] width 13 height 13
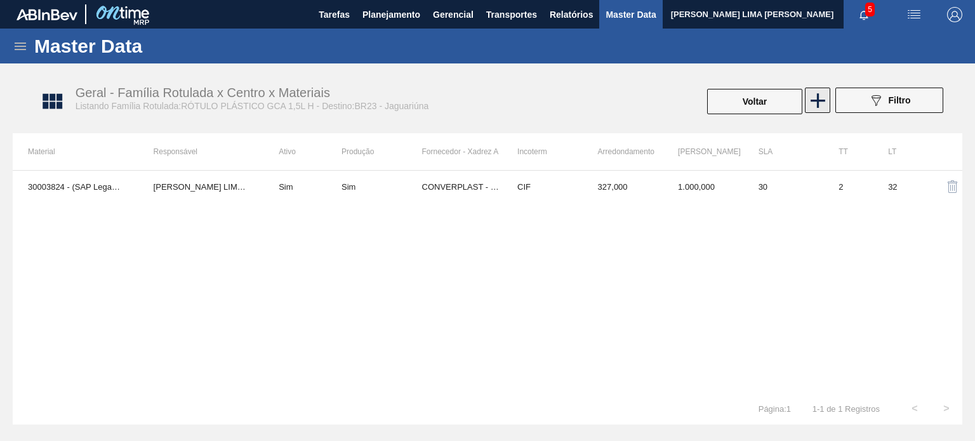
click at [810, 108] on icon at bounding box center [818, 100] width 25 height 25
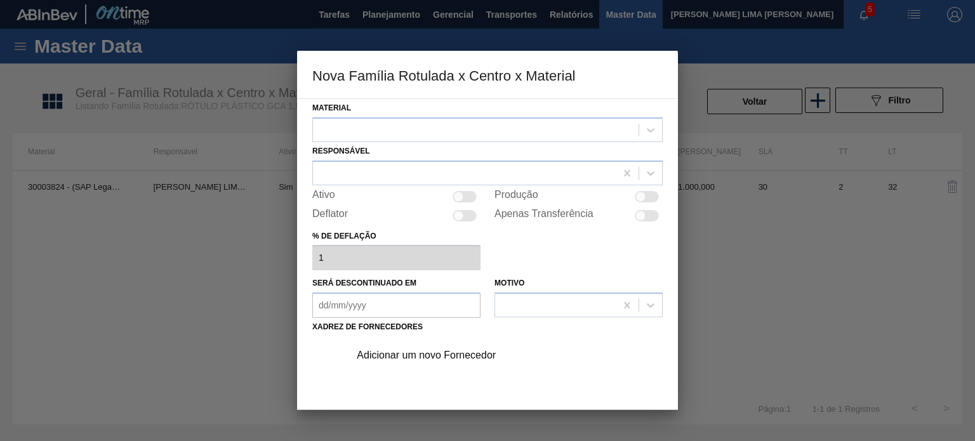
click at [480, 144] on div "Responsável" at bounding box center [487, 163] width 350 height 43
click at [473, 126] on div at bounding box center [476, 130] width 326 height 18
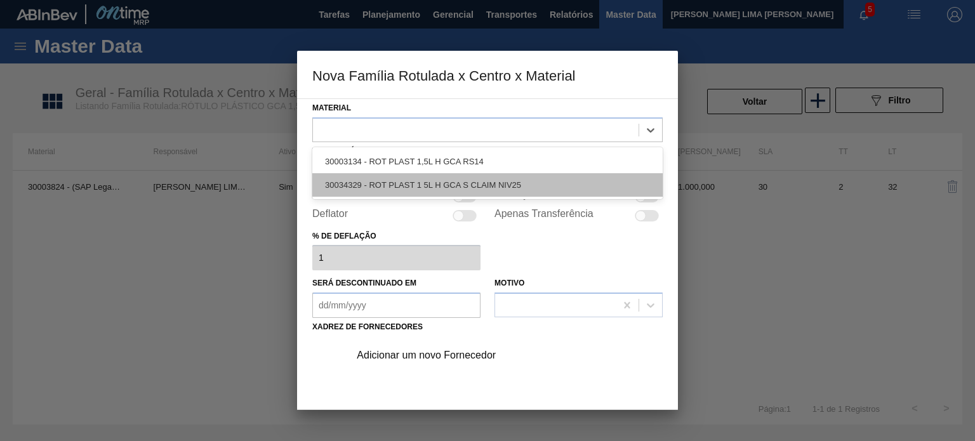
click at [471, 180] on div "30034329 - ROT PLAST 1 5L H GCA S CLAIM NIV25" at bounding box center [487, 184] width 350 height 23
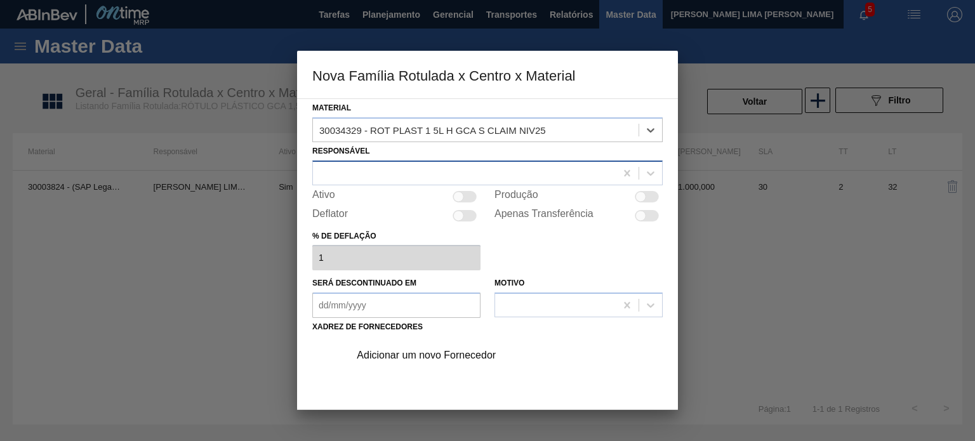
click at [451, 169] on div at bounding box center [464, 173] width 303 height 18
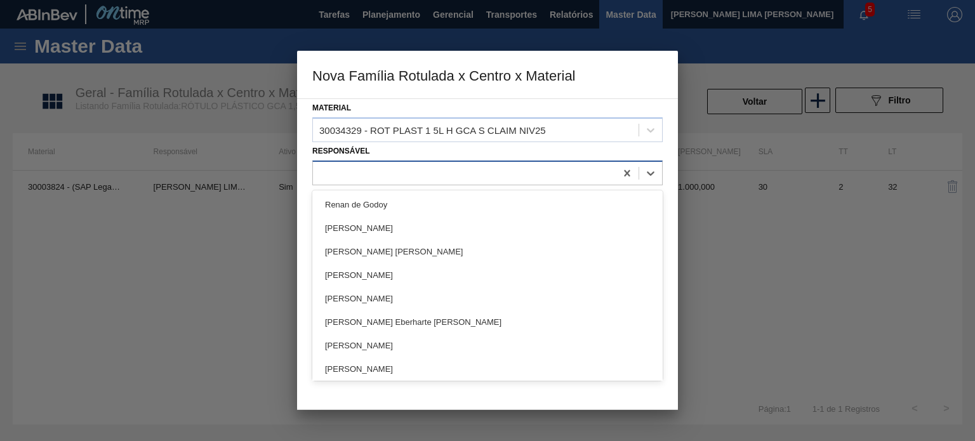
click at [451, 169] on div at bounding box center [464, 173] width 303 height 18
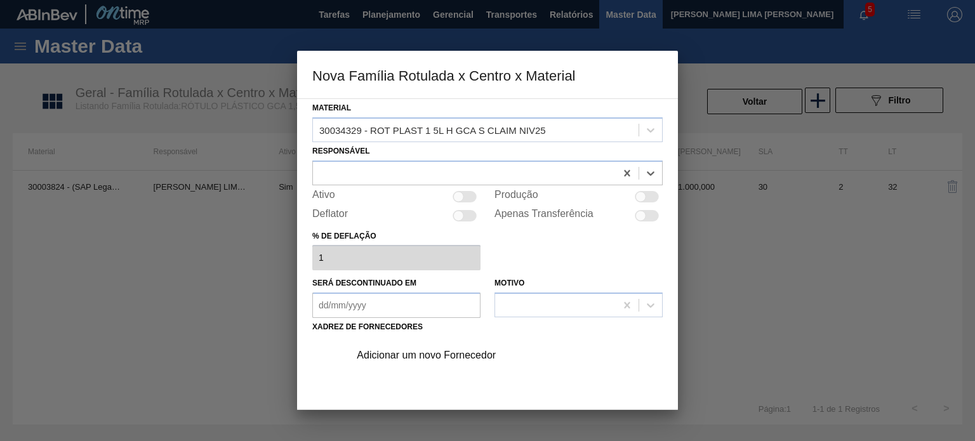
click at [426, 342] on div "Adicionar um novo Fornecedor" at bounding box center [502, 356] width 321 height 32
click at [429, 350] on div "Adicionar um novo Fornecedor" at bounding box center [481, 355] width 249 height 11
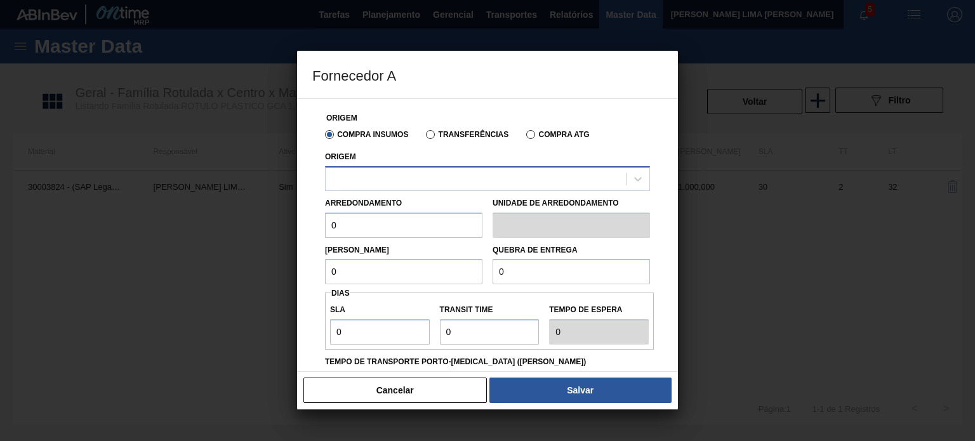
click at [422, 174] on div at bounding box center [476, 179] width 300 height 18
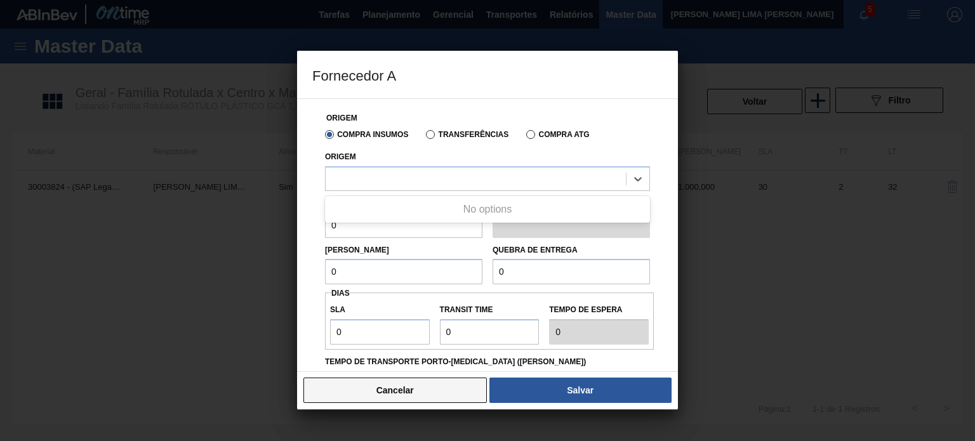
click at [449, 399] on button "Cancelar" at bounding box center [395, 390] width 183 height 25
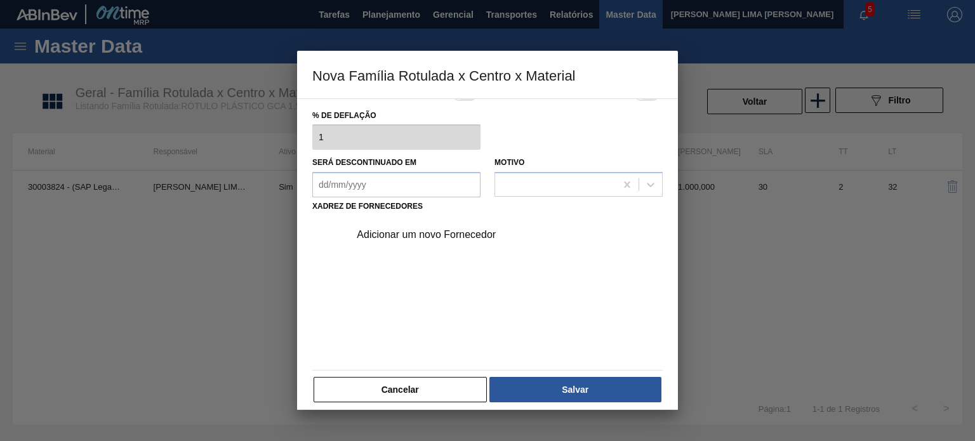
scroll to position [129, 0]
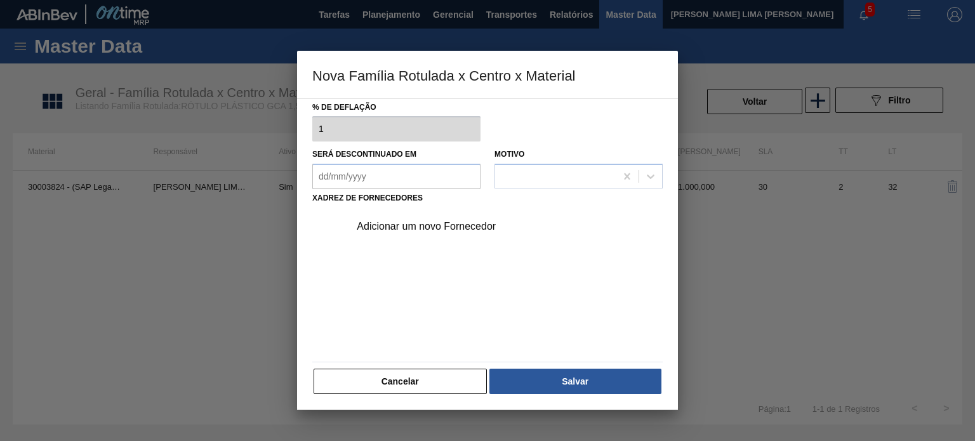
click at [421, 375] on button "Cancelar" at bounding box center [400, 381] width 173 height 25
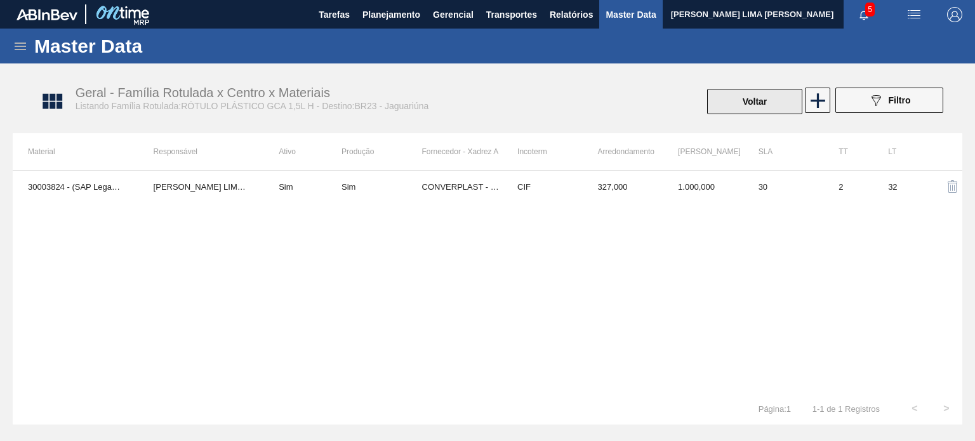
click at [722, 95] on button "Voltar" at bounding box center [754, 101] width 95 height 25
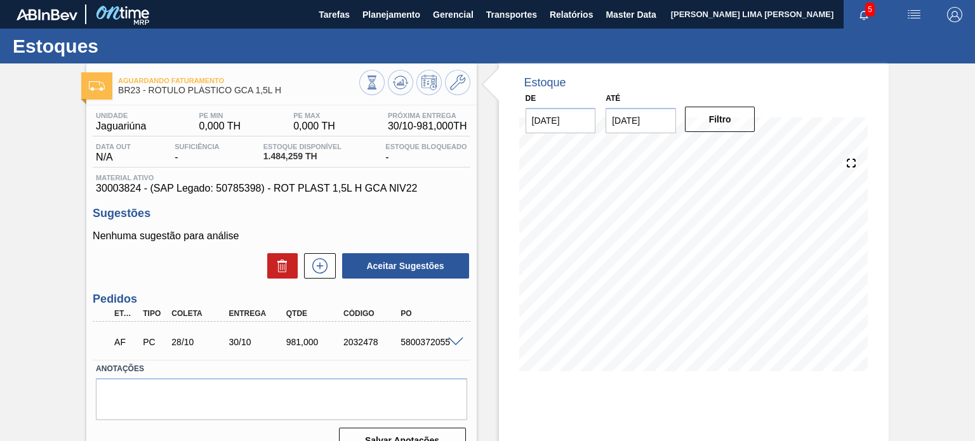
click at [114, 192] on span "30003824 - (SAP Legado: 50785398) - ROT PLAST 1,5L H GCA NIV22" at bounding box center [281, 188] width 371 height 11
click at [458, 93] on button at bounding box center [457, 82] width 25 height 25
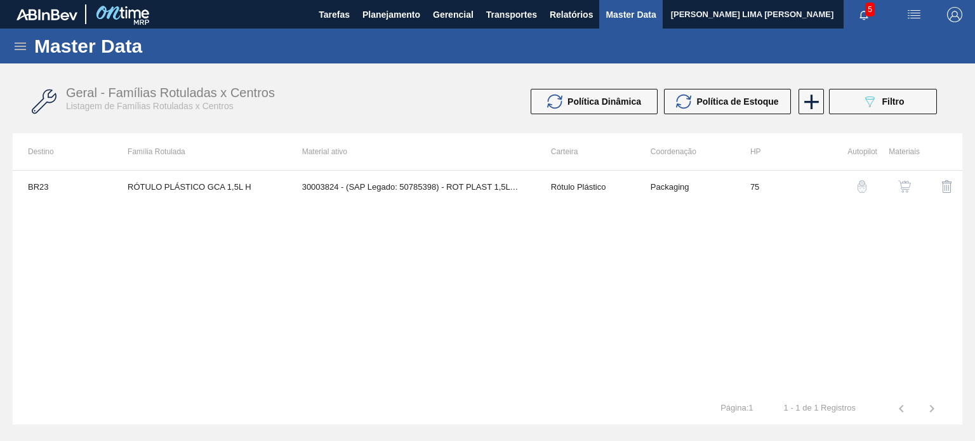
click at [905, 180] on button "button" at bounding box center [905, 186] width 30 height 30
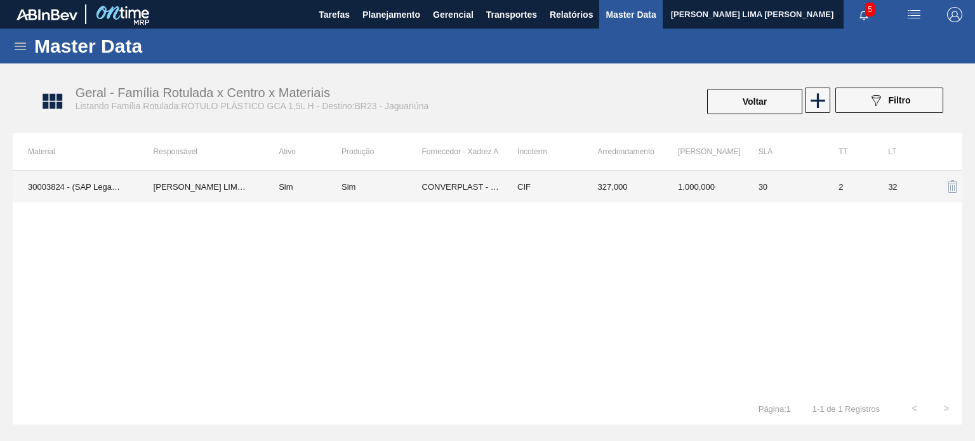
click at [637, 195] on td "327,000" at bounding box center [623, 187] width 81 height 32
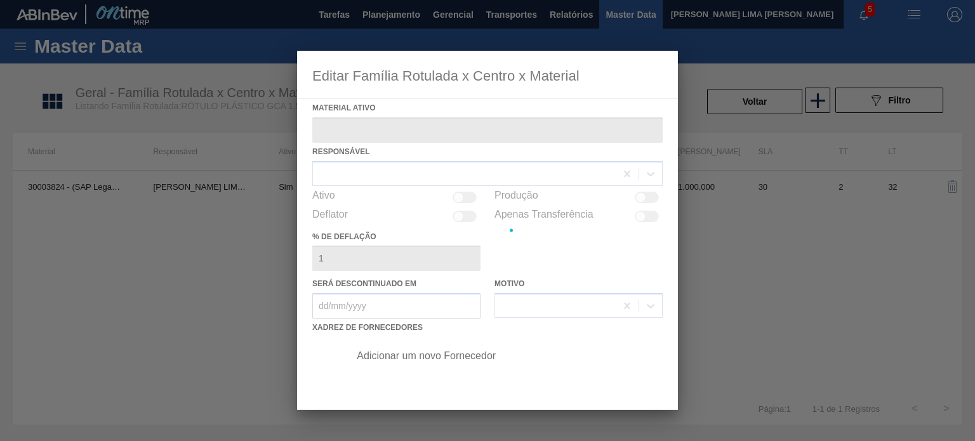
type ativo "30003824 - (SAP Legado: 50785398) - ROT PLAST 1,5L H GCA NIV22"
checkbox input "true"
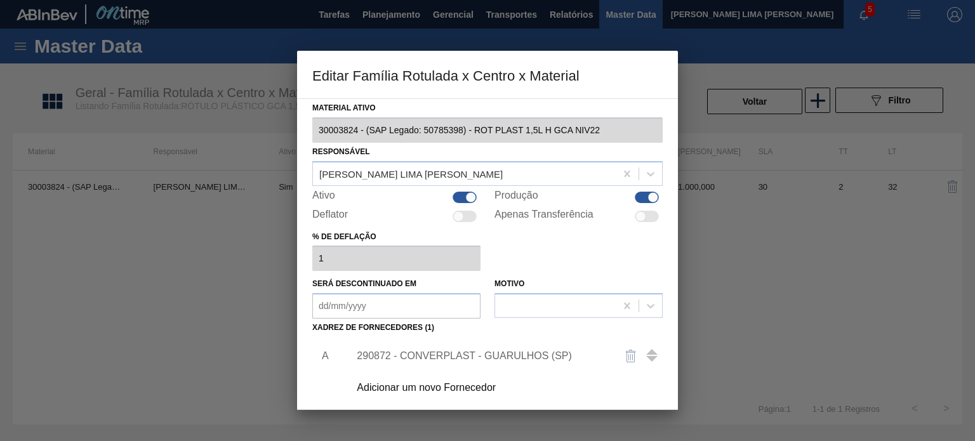
click at [826, 100] on div at bounding box center [487, 220] width 975 height 441
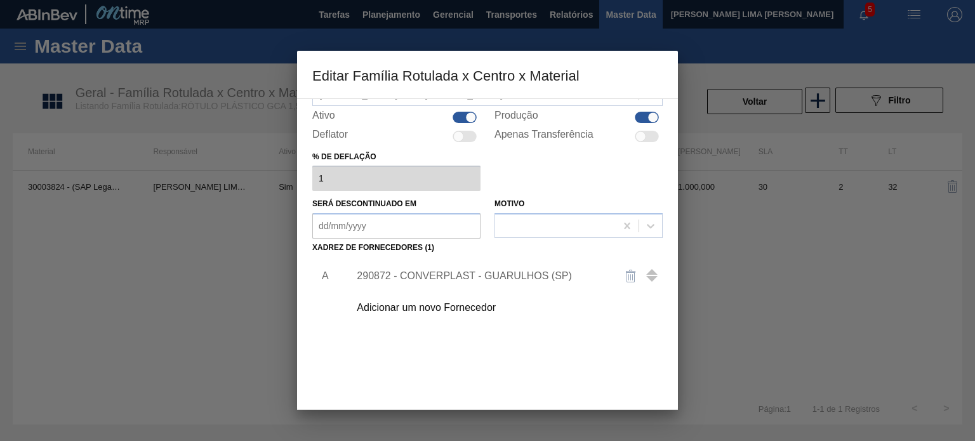
scroll to position [130, 0]
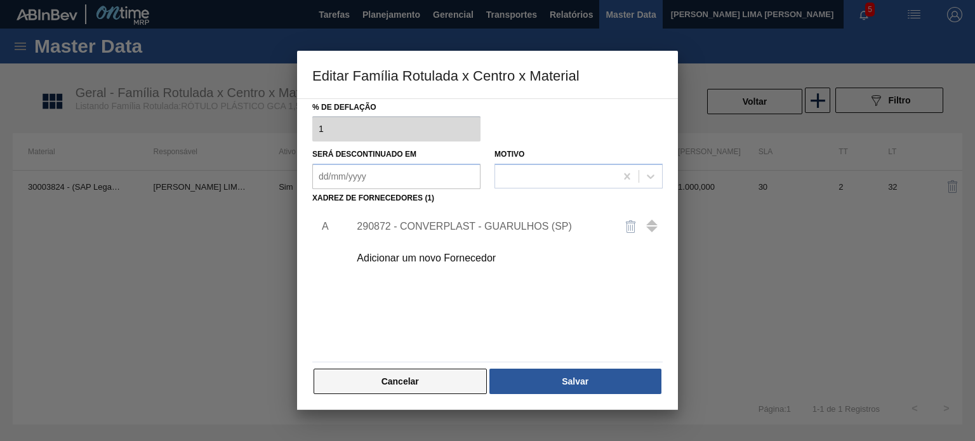
click at [448, 380] on button "Cancelar" at bounding box center [400, 381] width 173 height 25
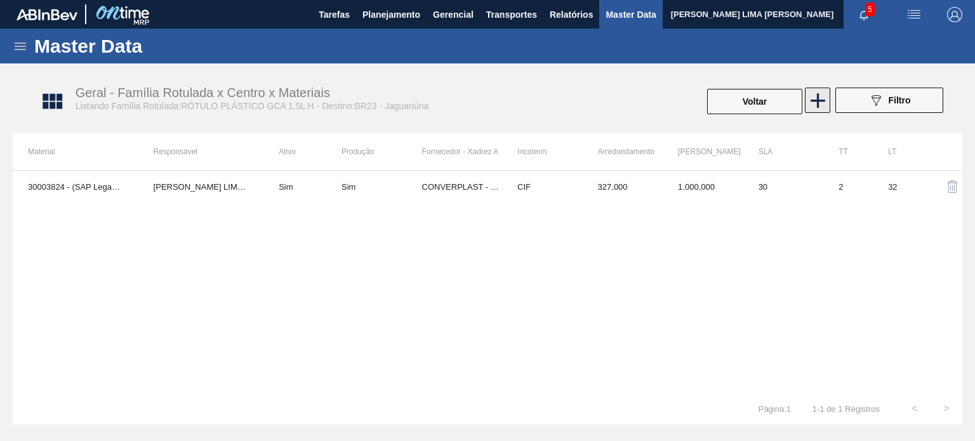
click at [809, 97] on icon at bounding box center [818, 100] width 25 height 25
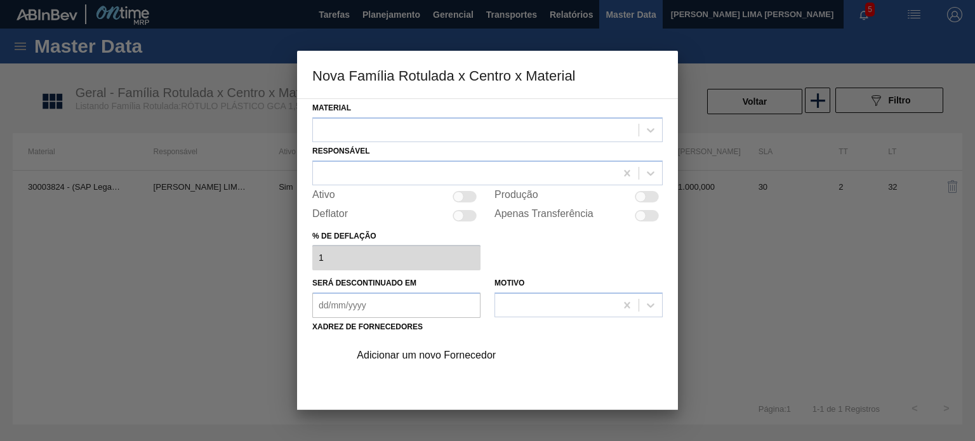
click at [446, 148] on div "Responsável" at bounding box center [487, 163] width 350 height 43
click at [446, 136] on div at bounding box center [476, 130] width 326 height 18
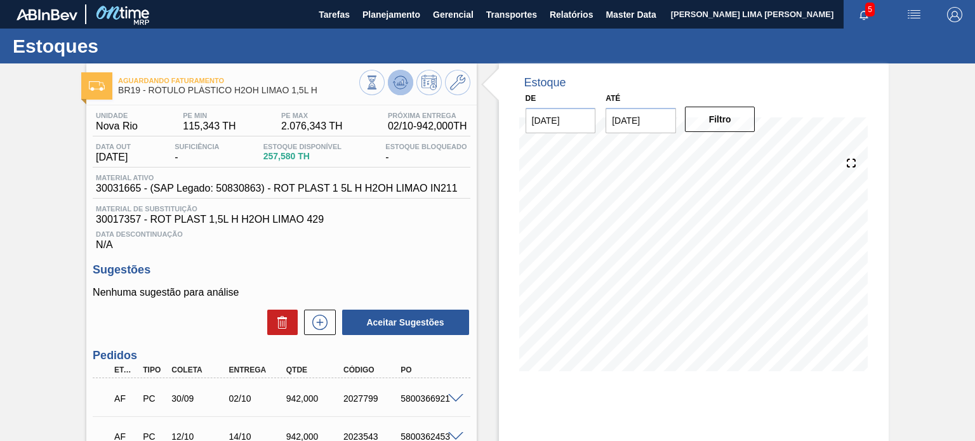
click at [395, 86] on icon at bounding box center [400, 82] width 15 height 15
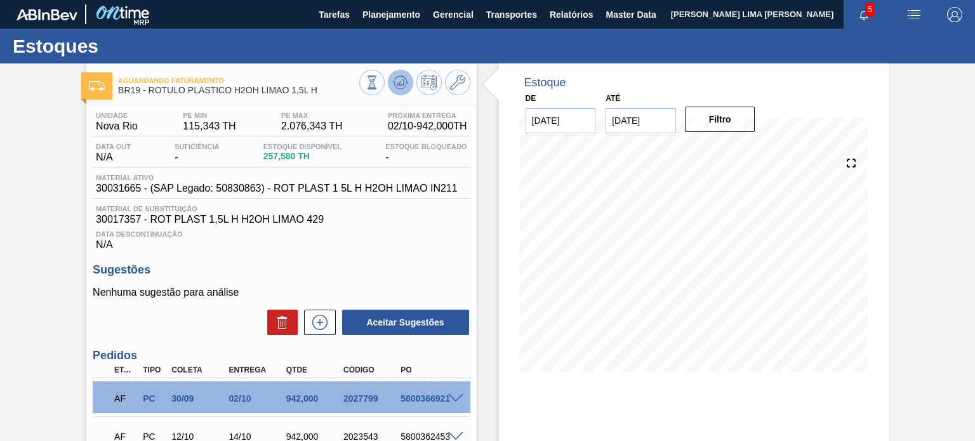
click at [400, 83] on icon at bounding box center [400, 82] width 8 height 6
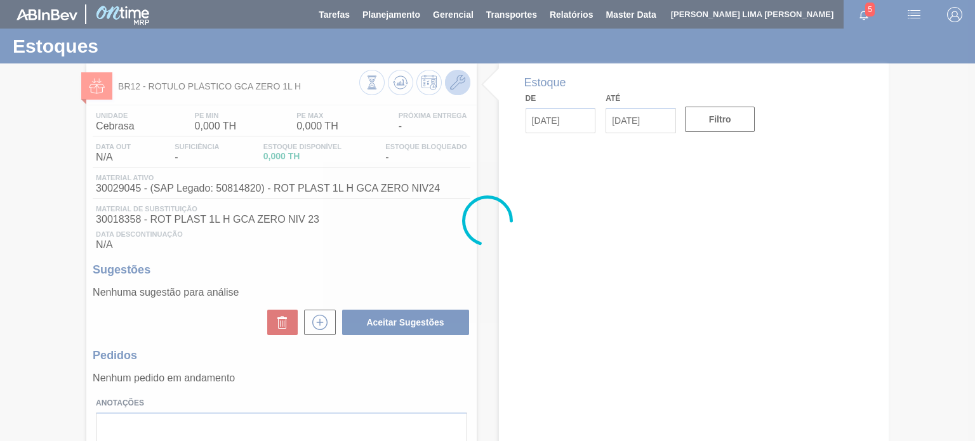
click at [461, 81] on icon at bounding box center [457, 82] width 15 height 15
